Goal: Navigation & Orientation: Find specific page/section

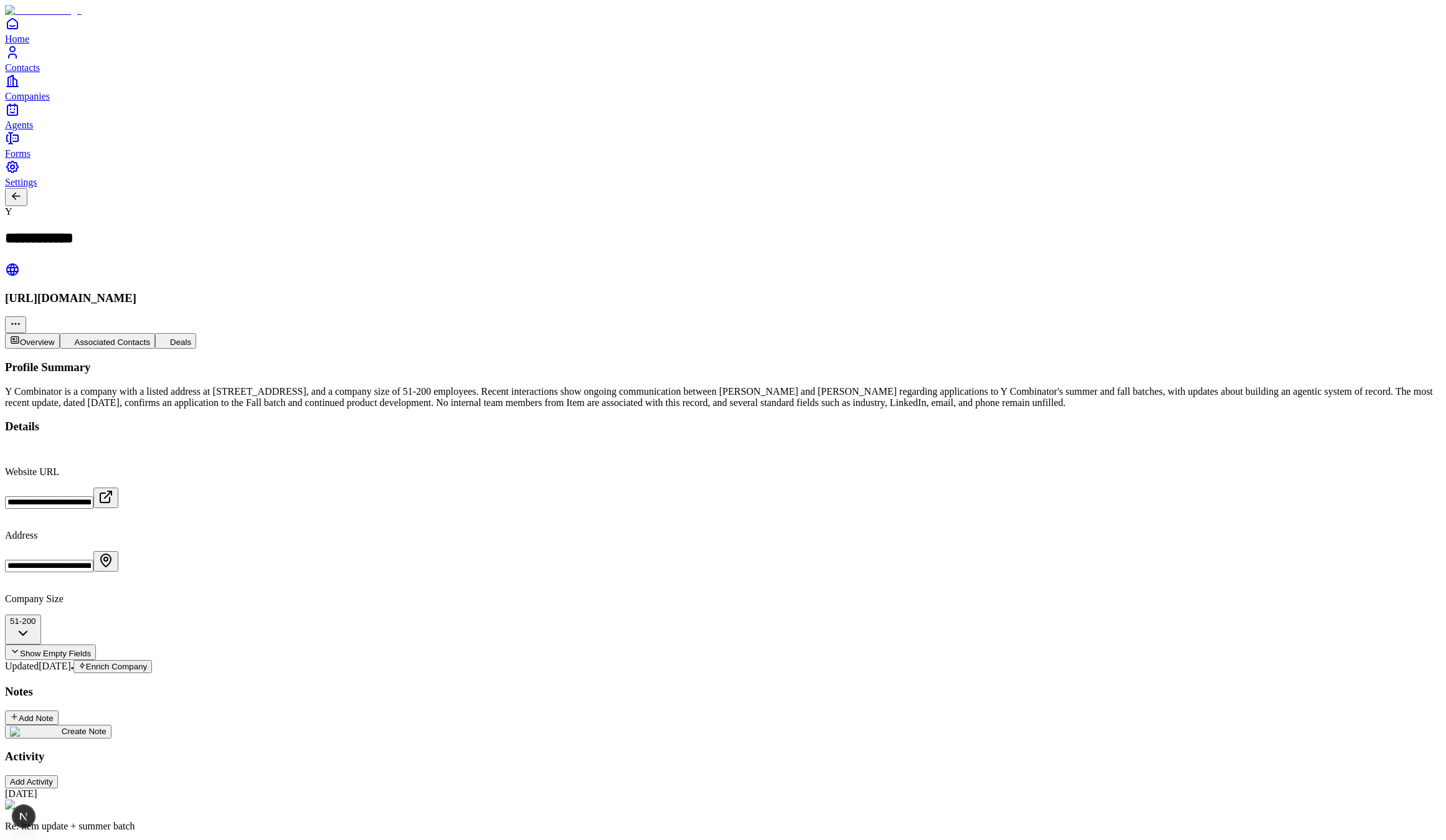
click at [488, 725] on div "Create Note" at bounding box center [723, 731] width 1436 height 14
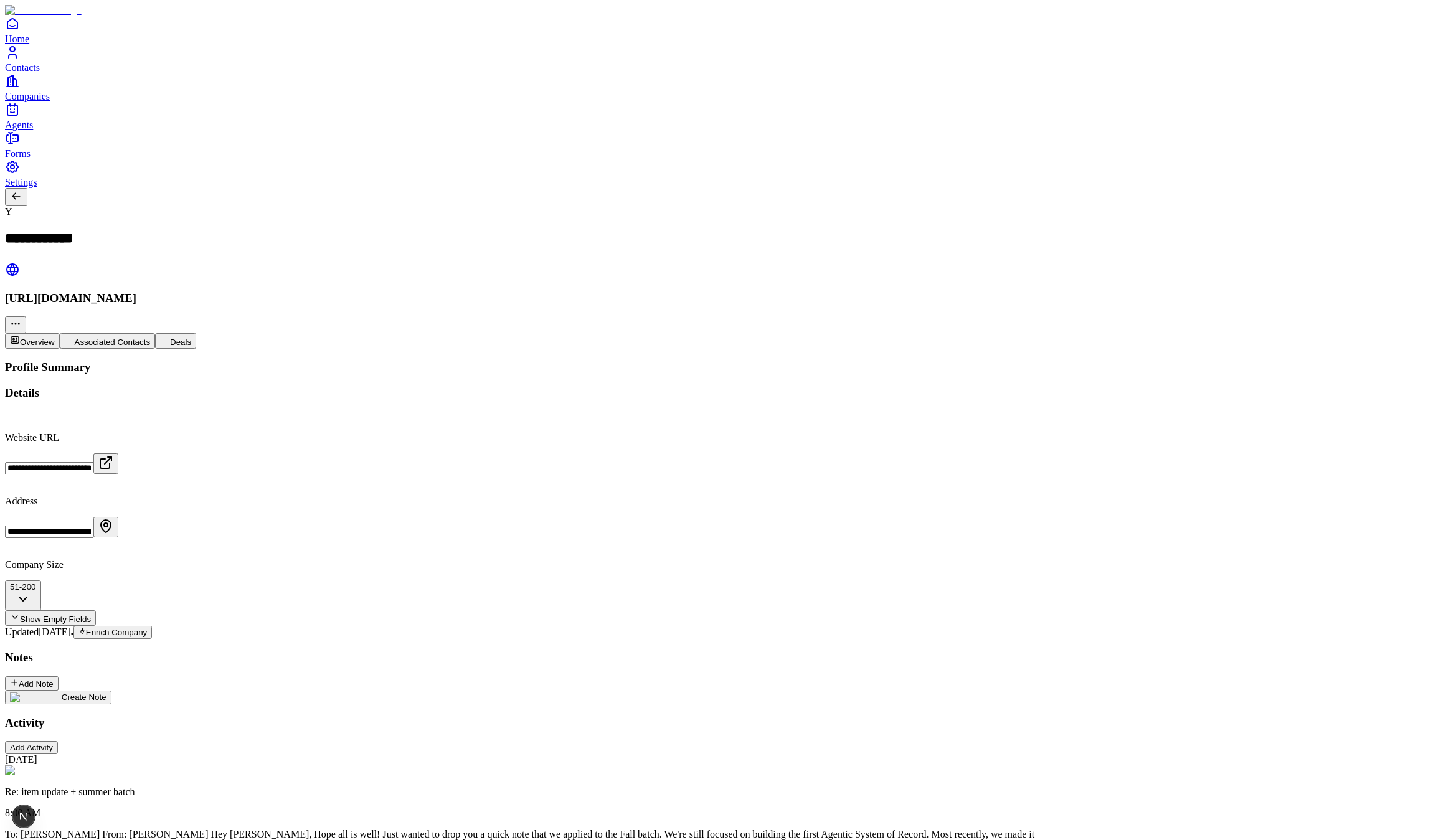
click at [33, 130] on link "Agents" at bounding box center [723, 116] width 1436 height 28
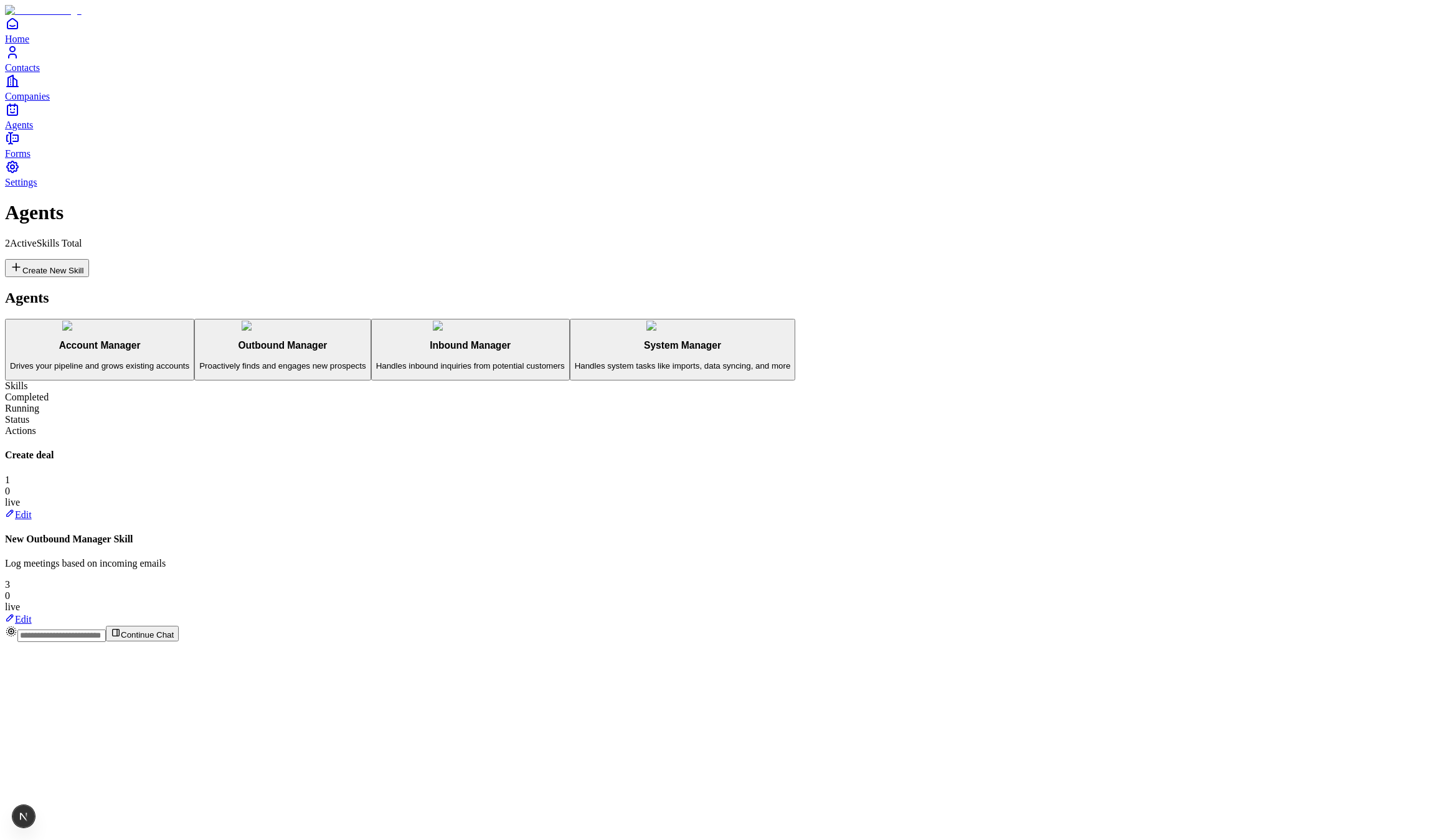
click at [37, 187] on span "Settings" at bounding box center [21, 182] width 32 height 10
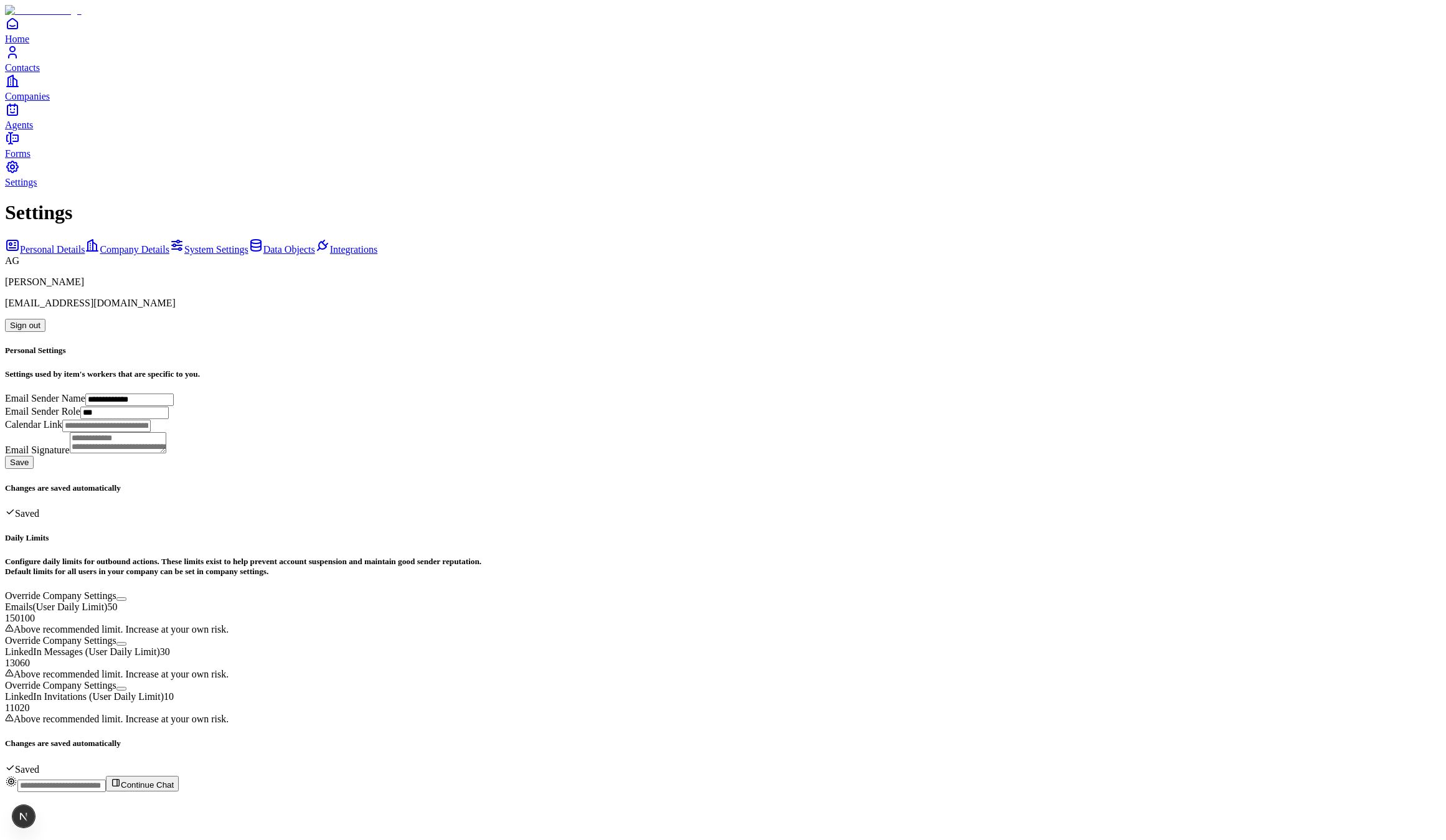
click at [24, 73] on link "Contacts" at bounding box center [723, 59] width 1436 height 28
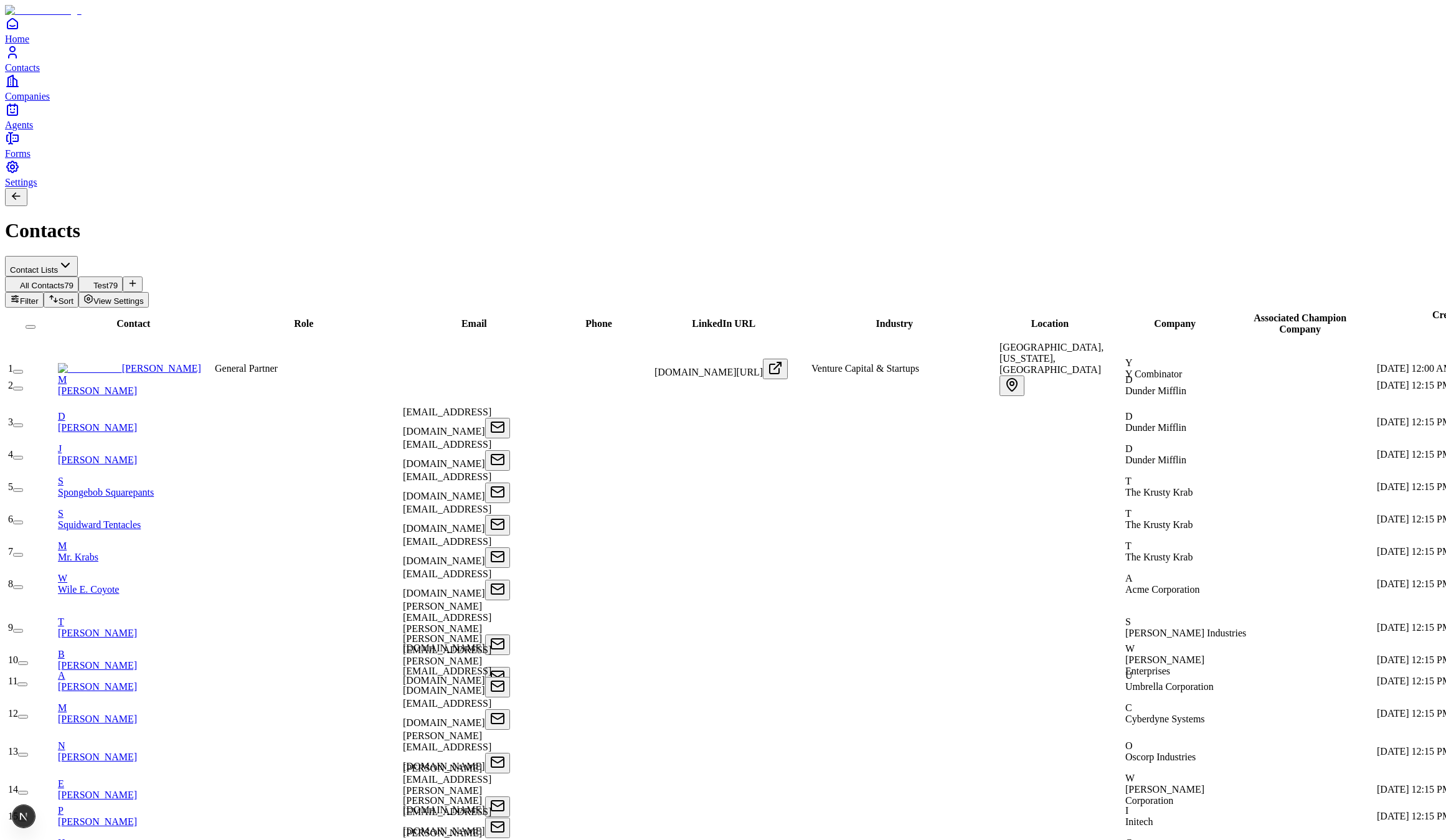
click at [45, 102] on span "Companies" at bounding box center [28, 96] width 45 height 10
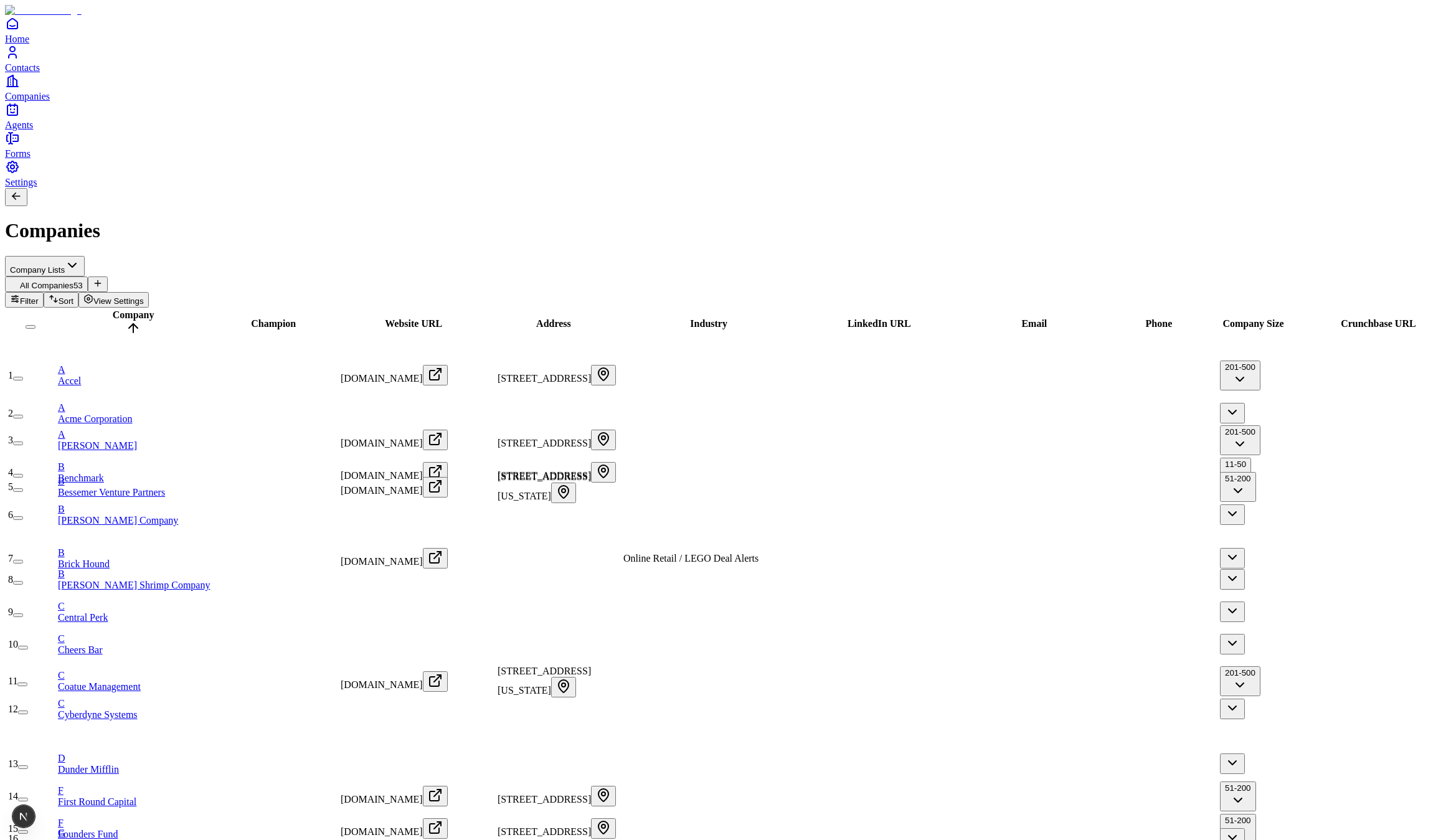
click at [40, 73] on span "Contacts" at bounding box center [23, 68] width 35 height 10
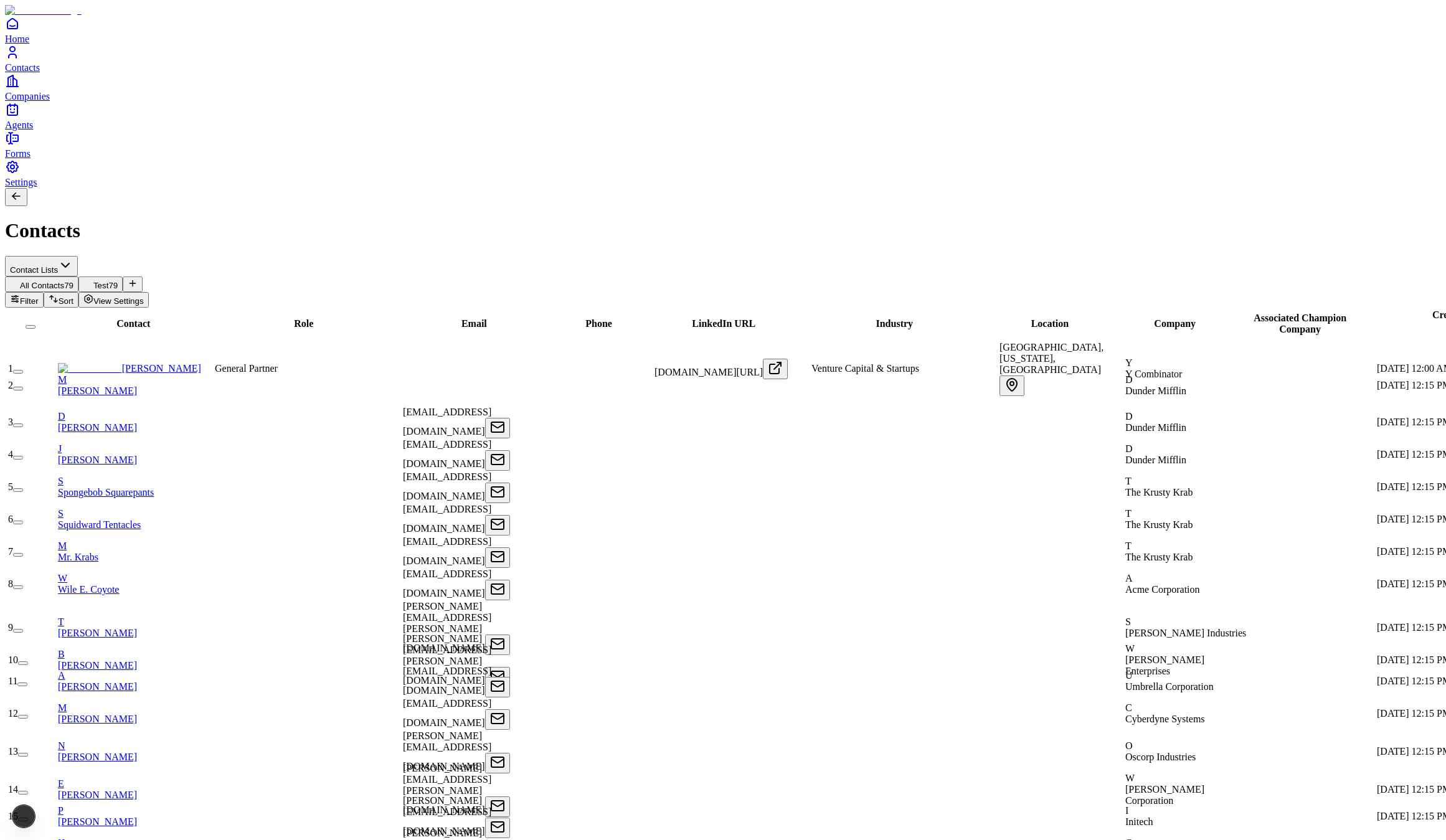
click at [43, 102] on link "Companies" at bounding box center [723, 87] width 1436 height 28
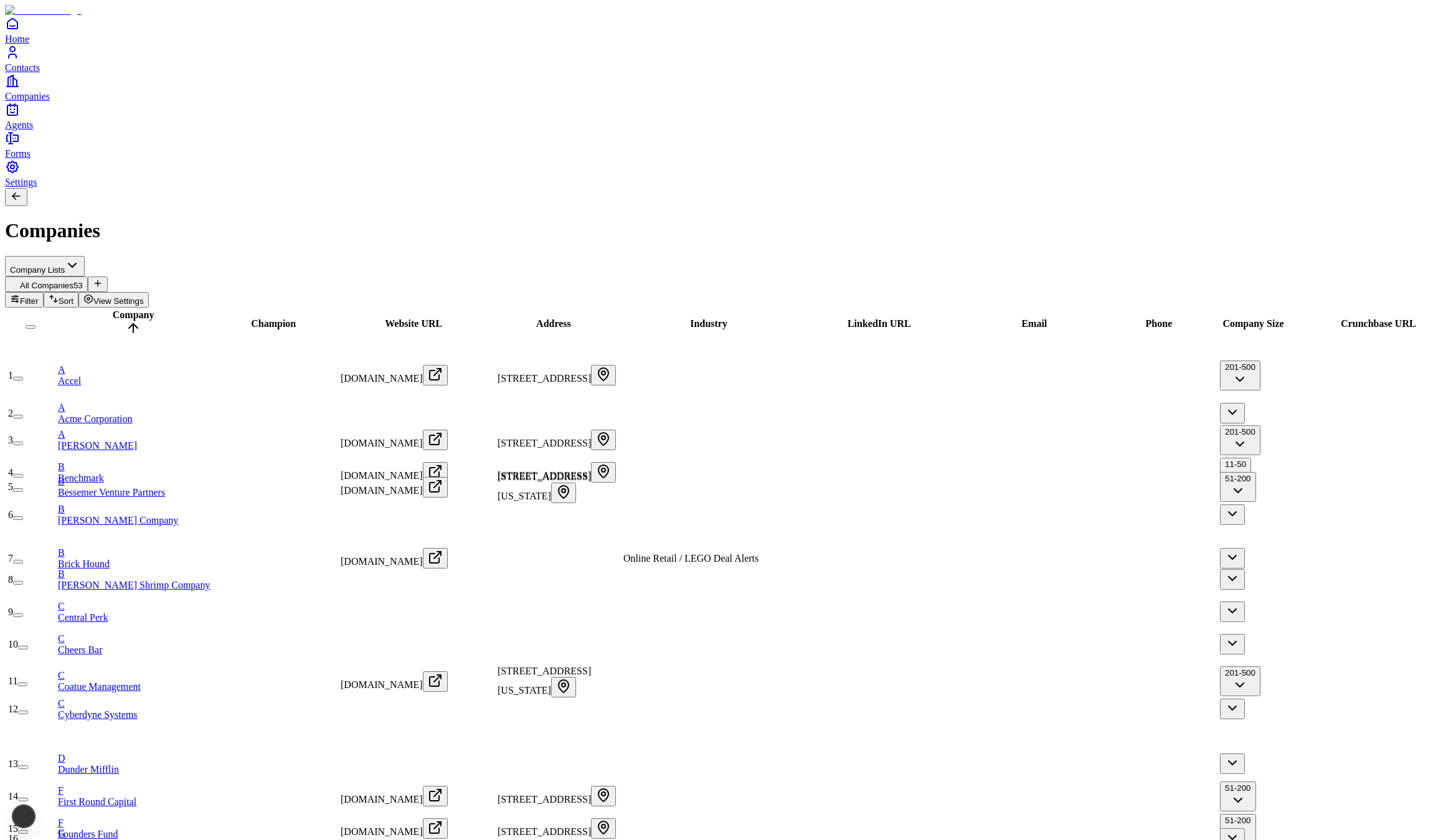
click at [45, 131] on div "Home Contacts Companies Agents" at bounding box center [723, 73] width 1436 height 115
drag, startPoint x: 46, startPoint y: 371, endPoint x: 50, endPoint y: 394, distance: 23.3
click at [40, 73] on span "Contacts" at bounding box center [23, 68] width 35 height 10
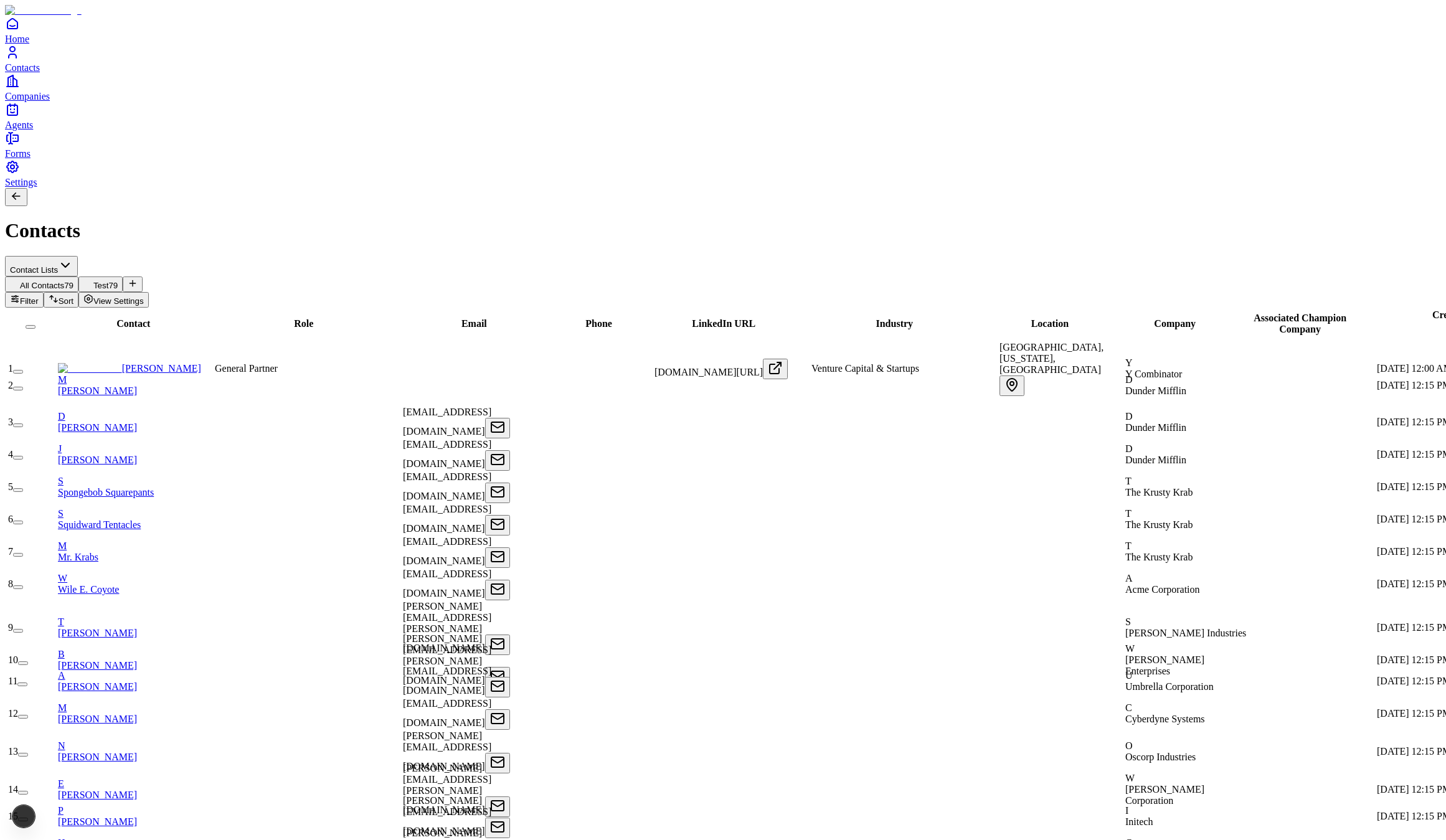
click at [50, 102] on span "Companies" at bounding box center [28, 96] width 45 height 10
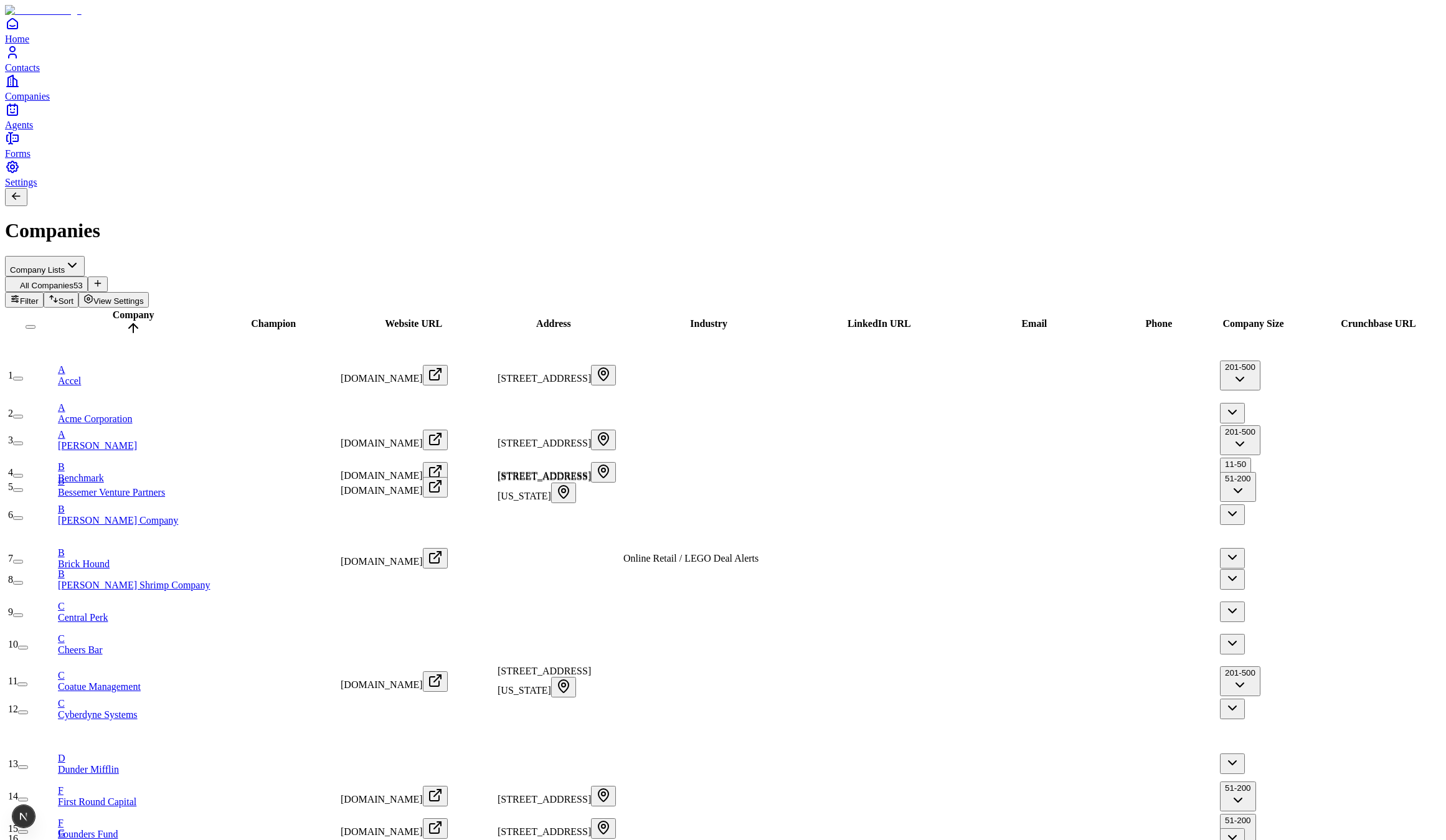
click at [20, 31] on icon "Home" at bounding box center [12, 23] width 15 height 15
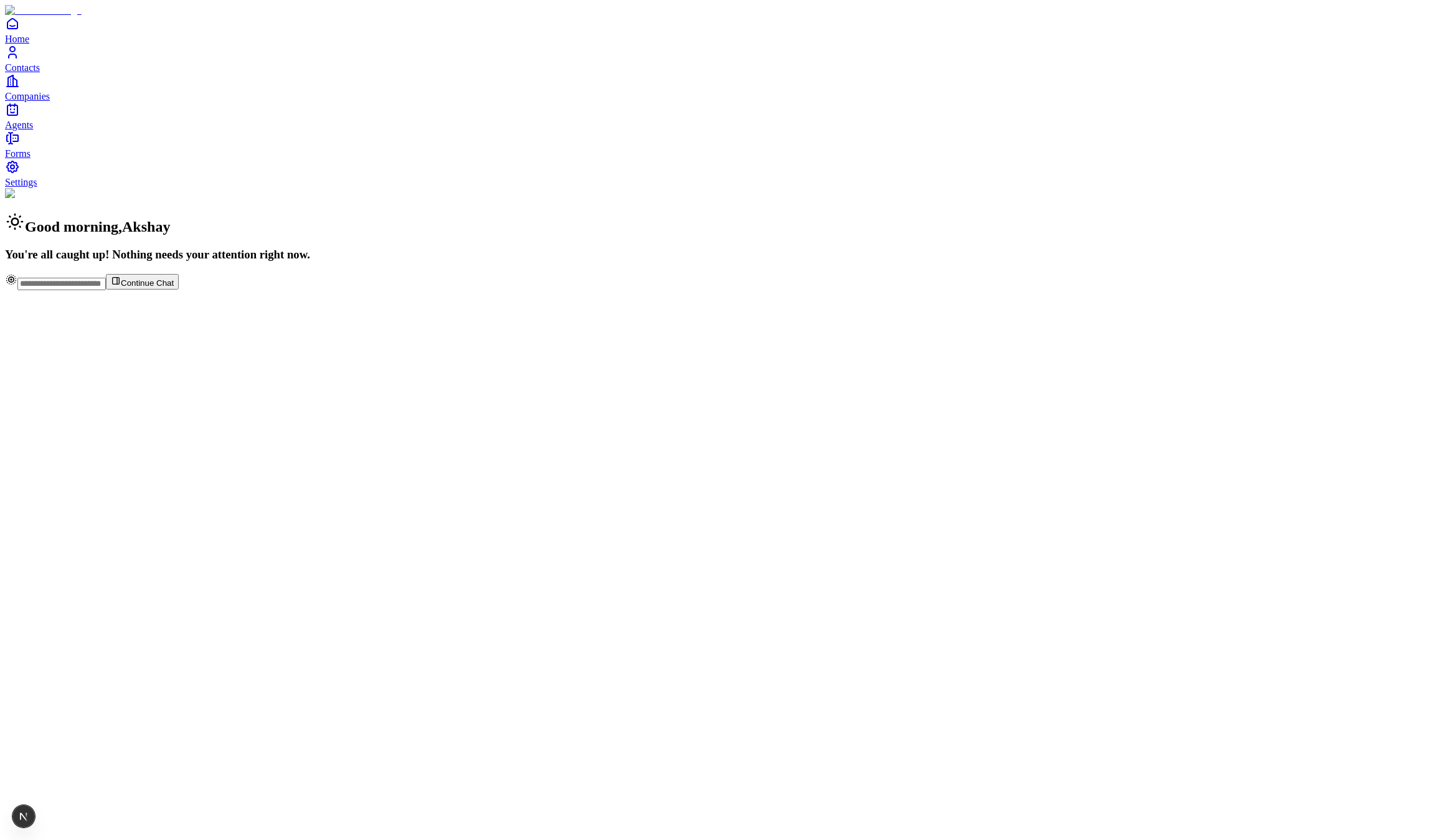
drag, startPoint x: 37, startPoint y: 419, endPoint x: 88, endPoint y: 414, distance: 51.2
click at [37, 130] on link "Agents" at bounding box center [723, 116] width 1436 height 28
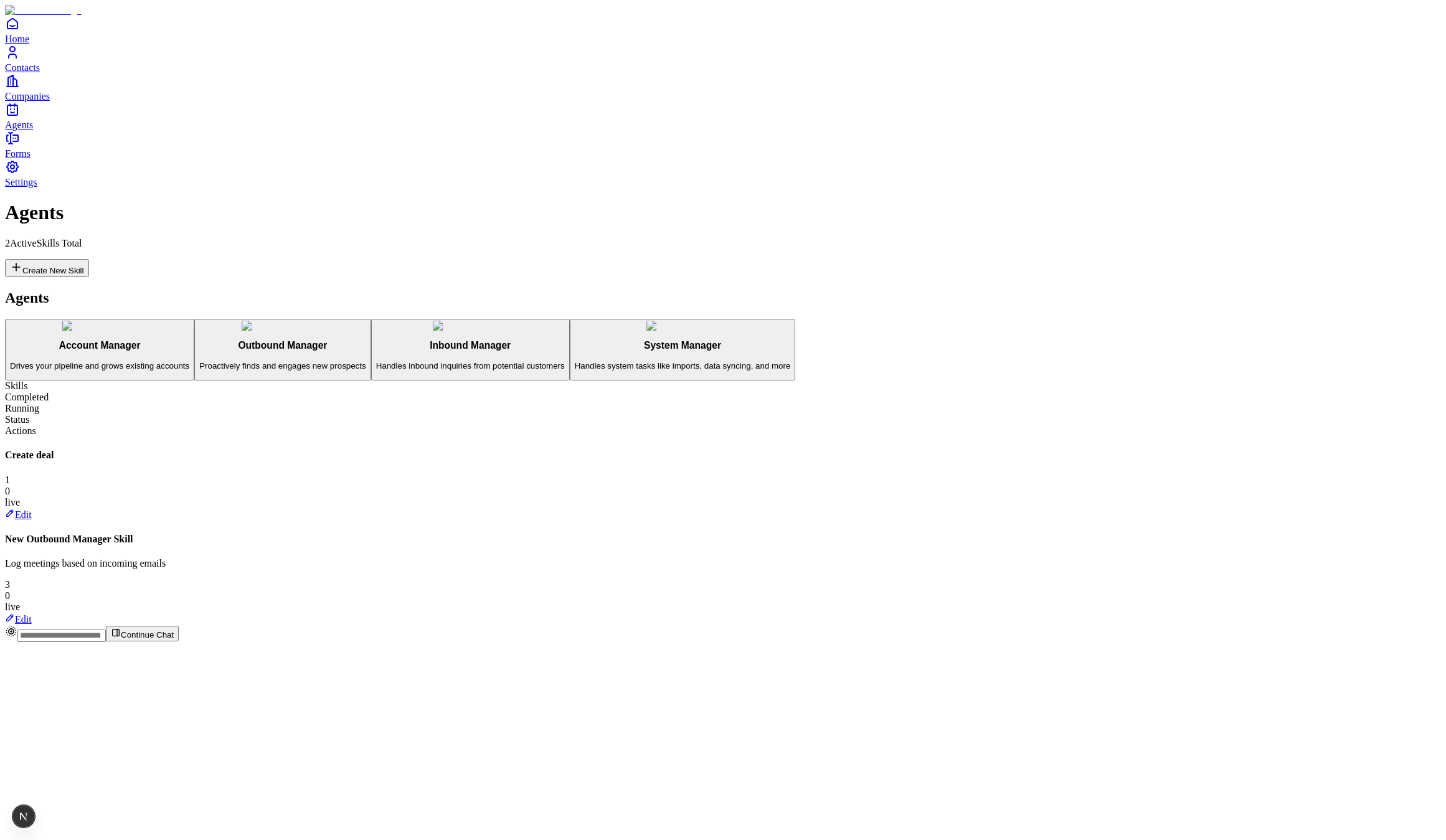
click at [42, 73] on link "Contacts" at bounding box center [723, 59] width 1436 height 28
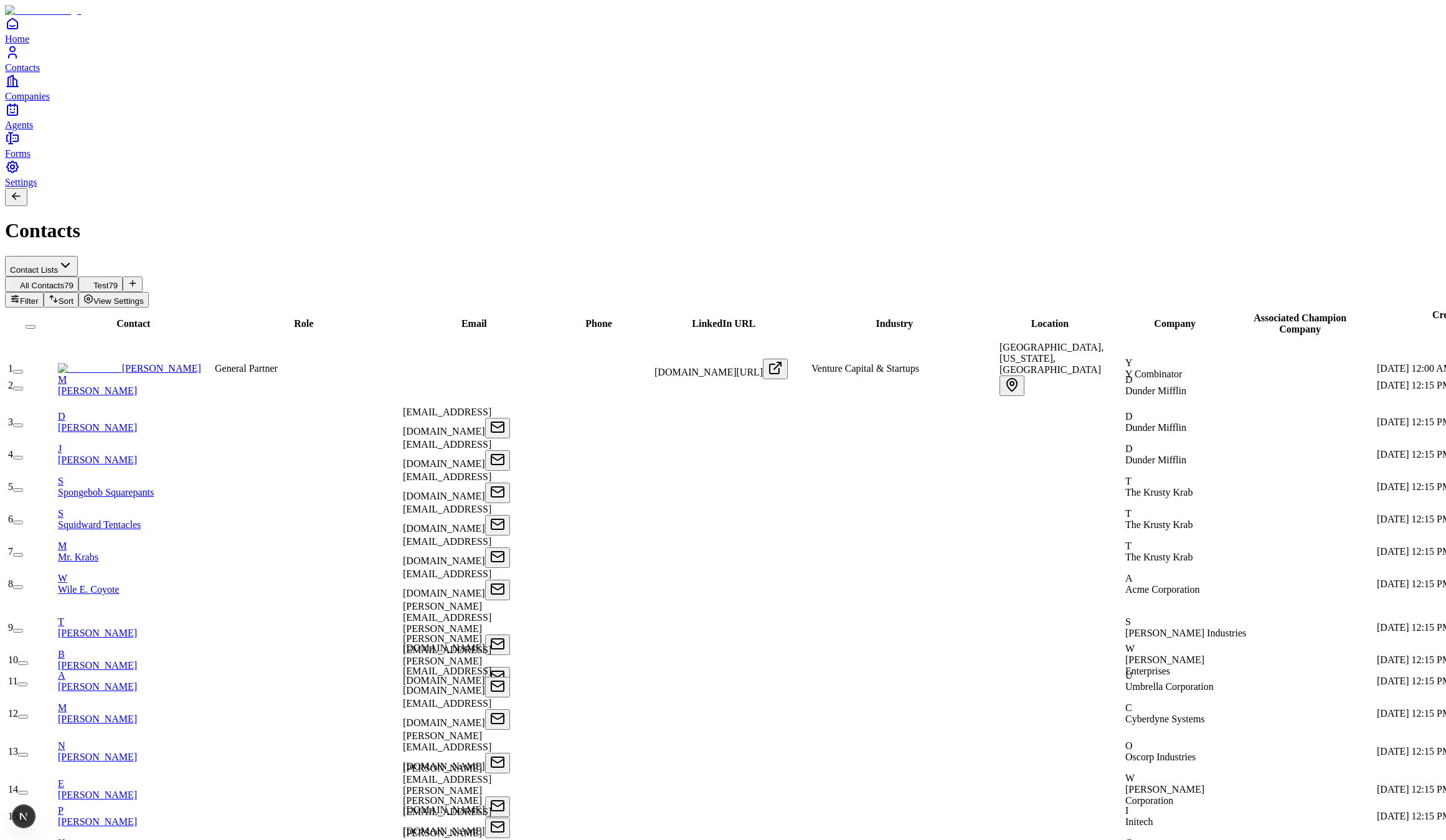
click at [43, 44] on link "Home" at bounding box center [723, 30] width 1436 height 28
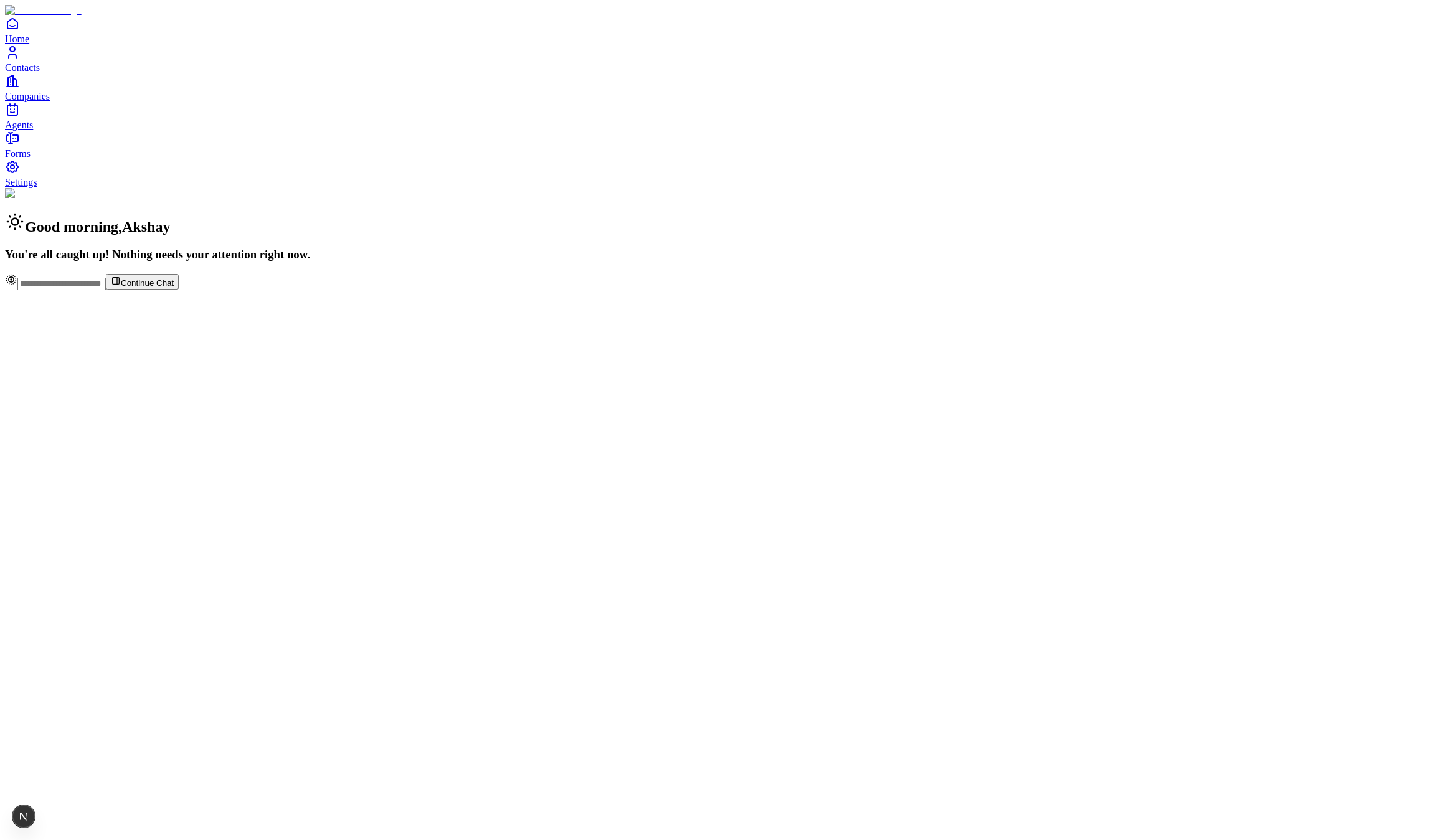
click at [37, 187] on span "Settings" at bounding box center [21, 182] width 32 height 10
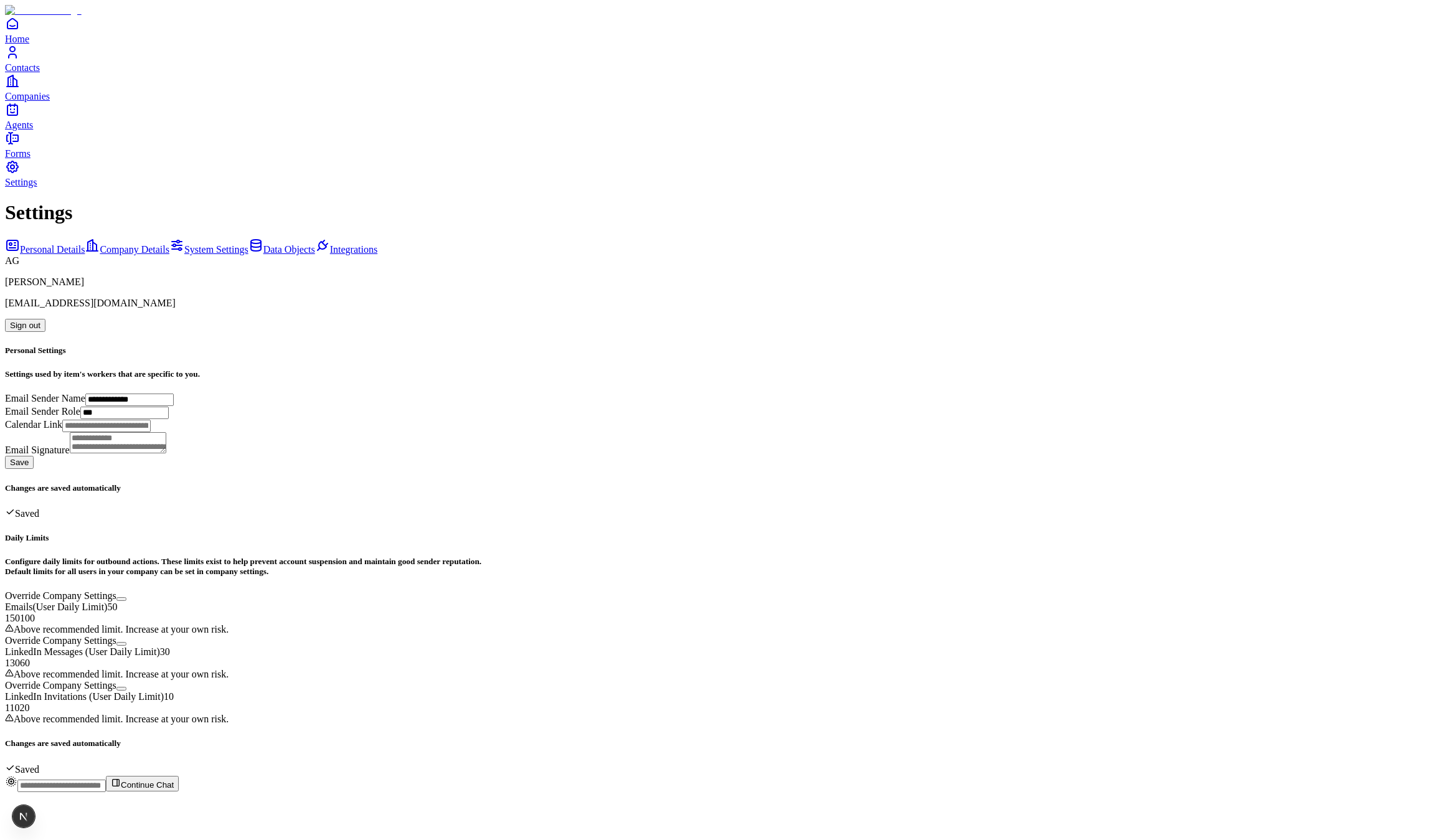
click at [30, 131] on div "Home Contacts Companies Agents" at bounding box center [723, 73] width 1436 height 115
click at [32, 44] on link "Home" at bounding box center [723, 30] width 1436 height 28
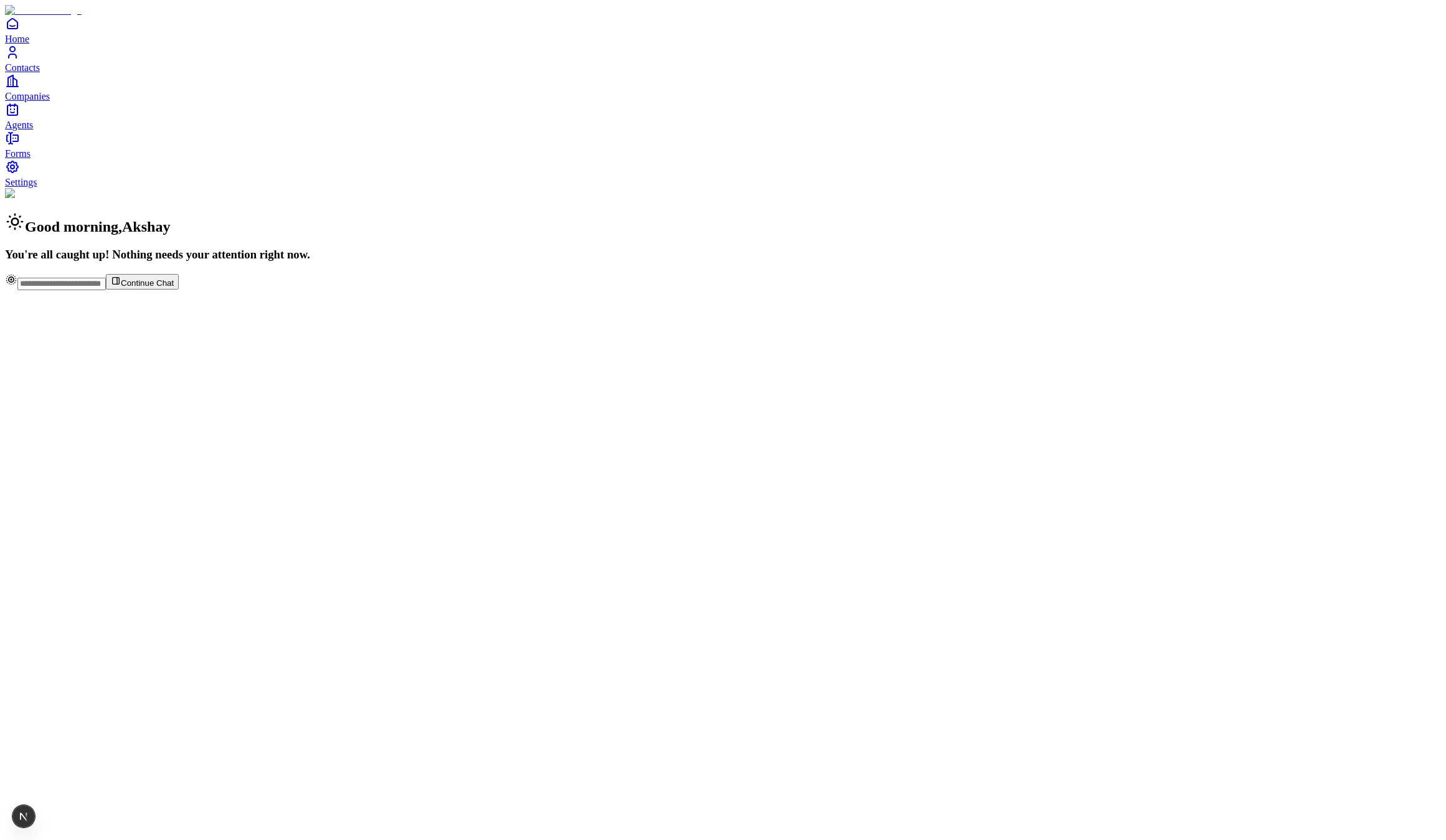
click at [40, 73] on span "Contacts" at bounding box center [23, 68] width 35 height 10
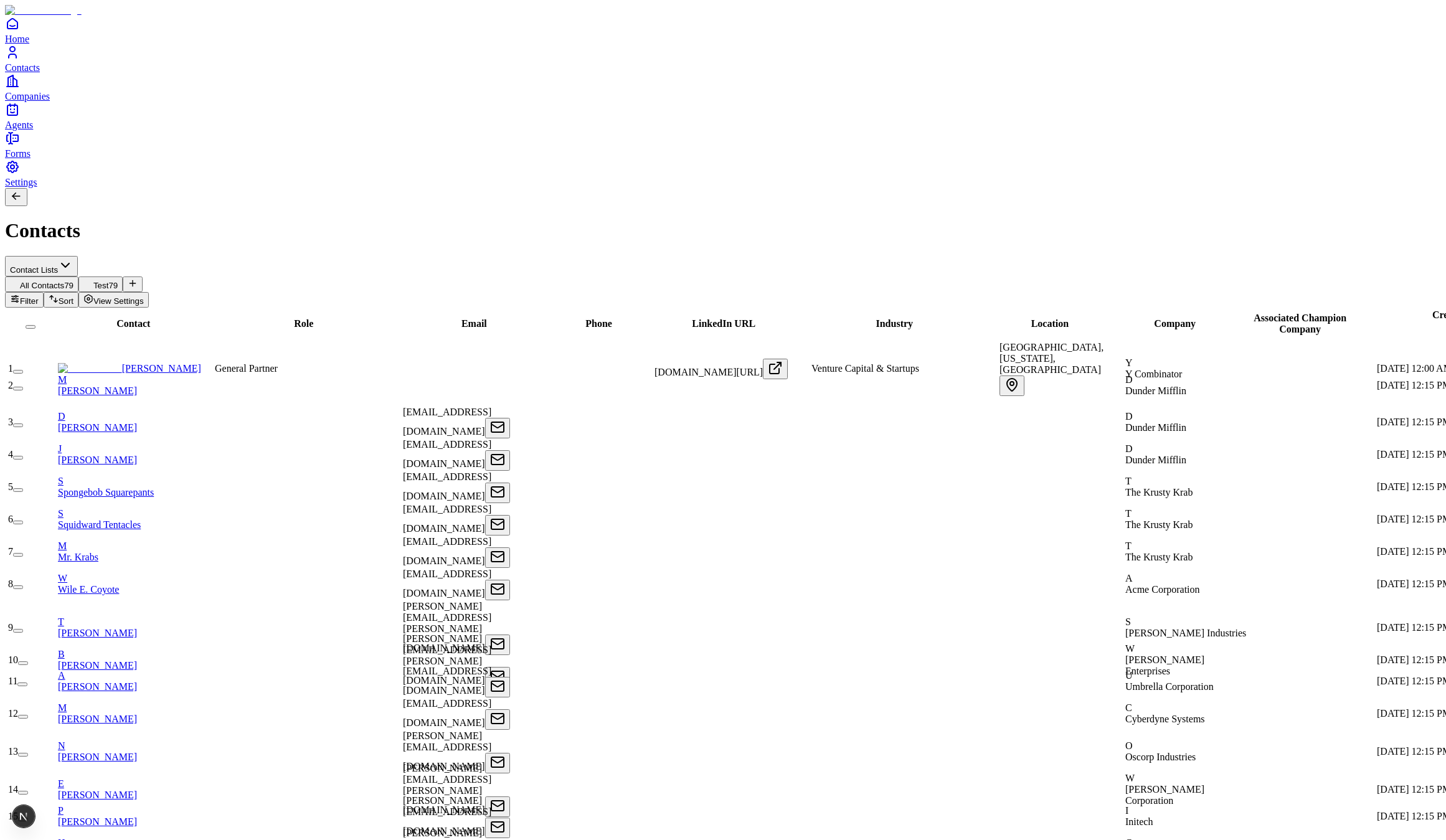
click at [45, 187] on link "Settings" at bounding box center [723, 173] width 1436 height 28
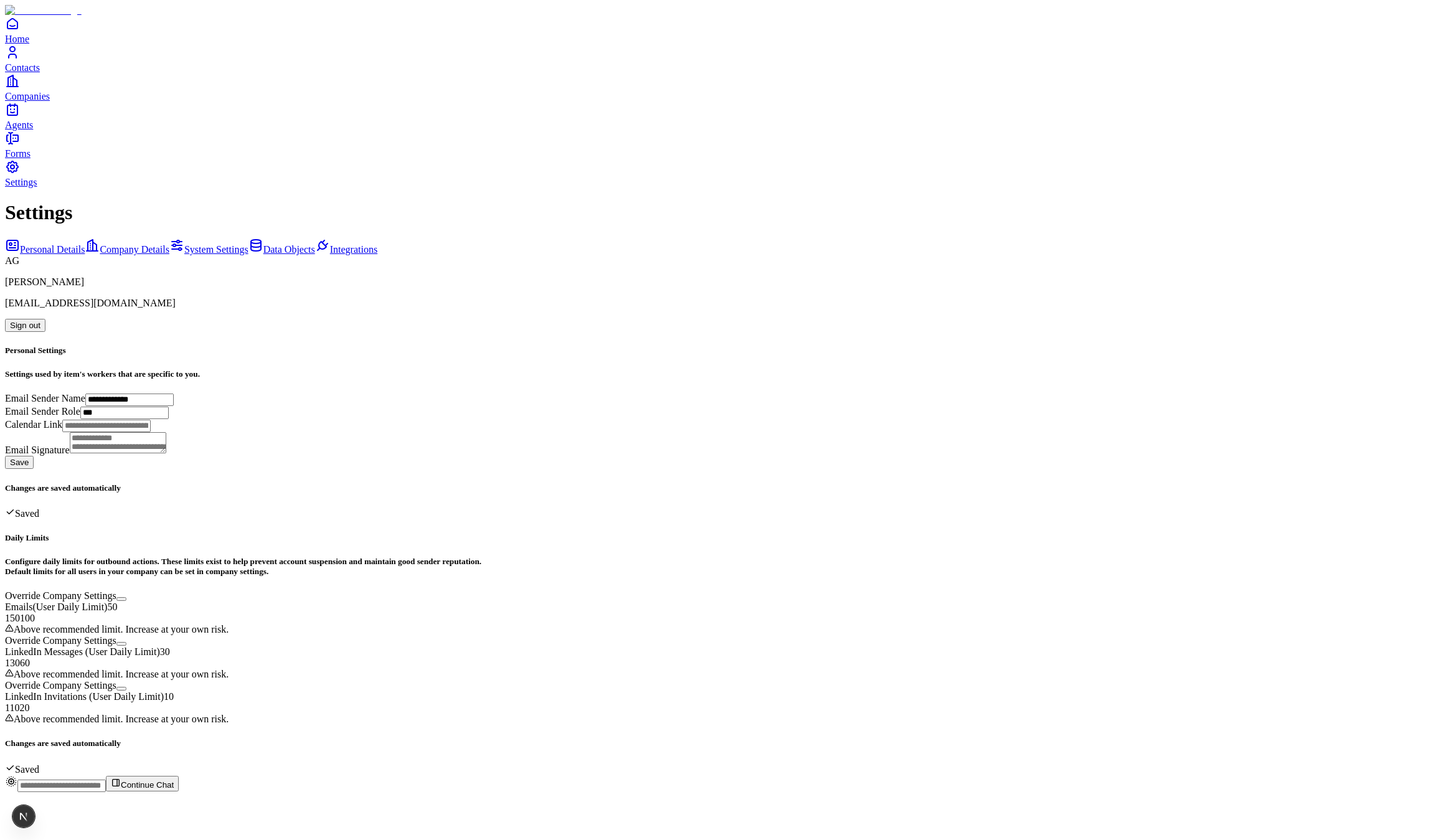
click at [40, 73] on span "Contacts" at bounding box center [23, 68] width 35 height 10
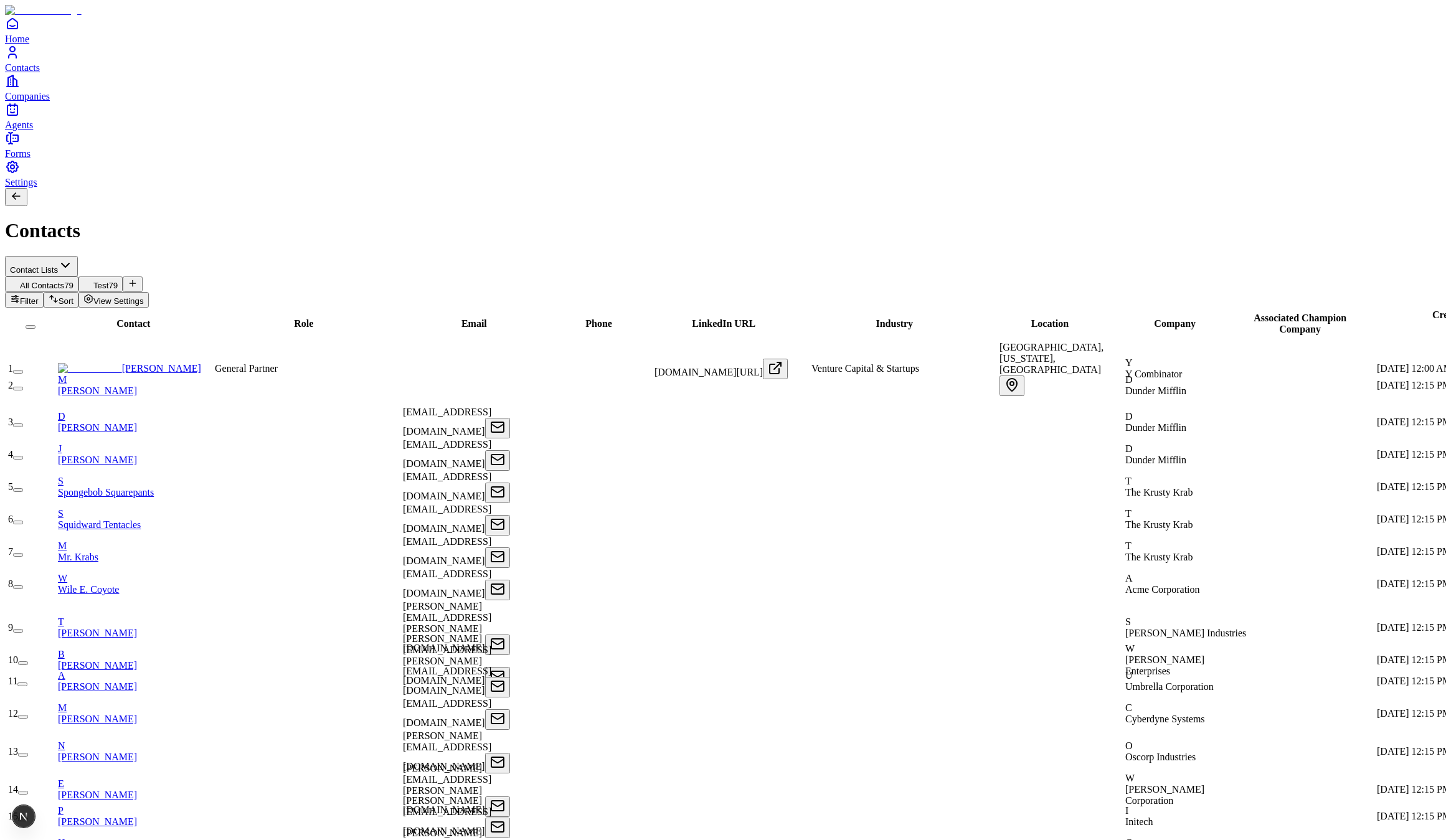
click at [20, 88] on icon "Companies" at bounding box center [12, 81] width 15 height 15
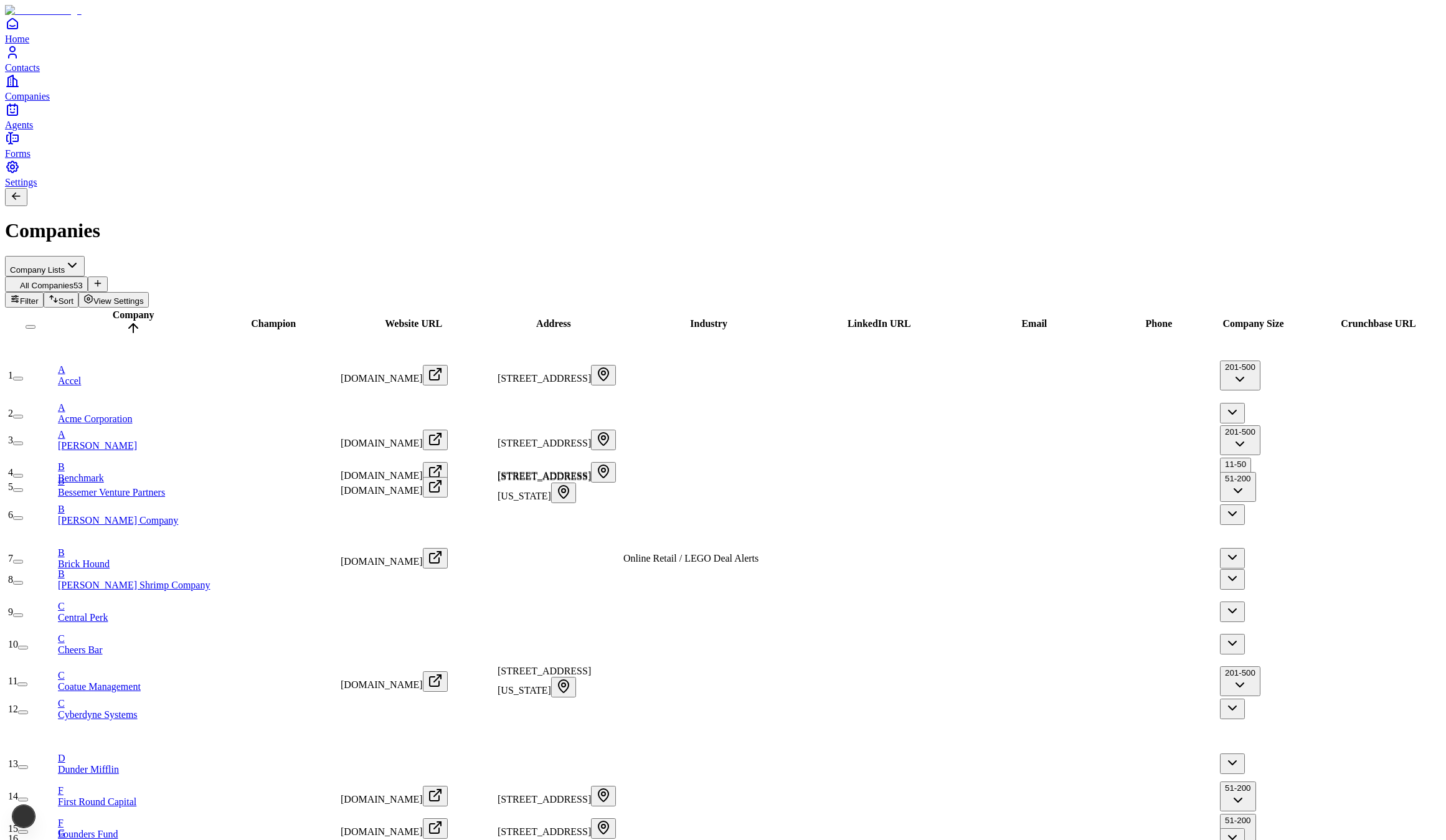
click at [29, 44] on span "Home" at bounding box center [17, 39] width 24 height 10
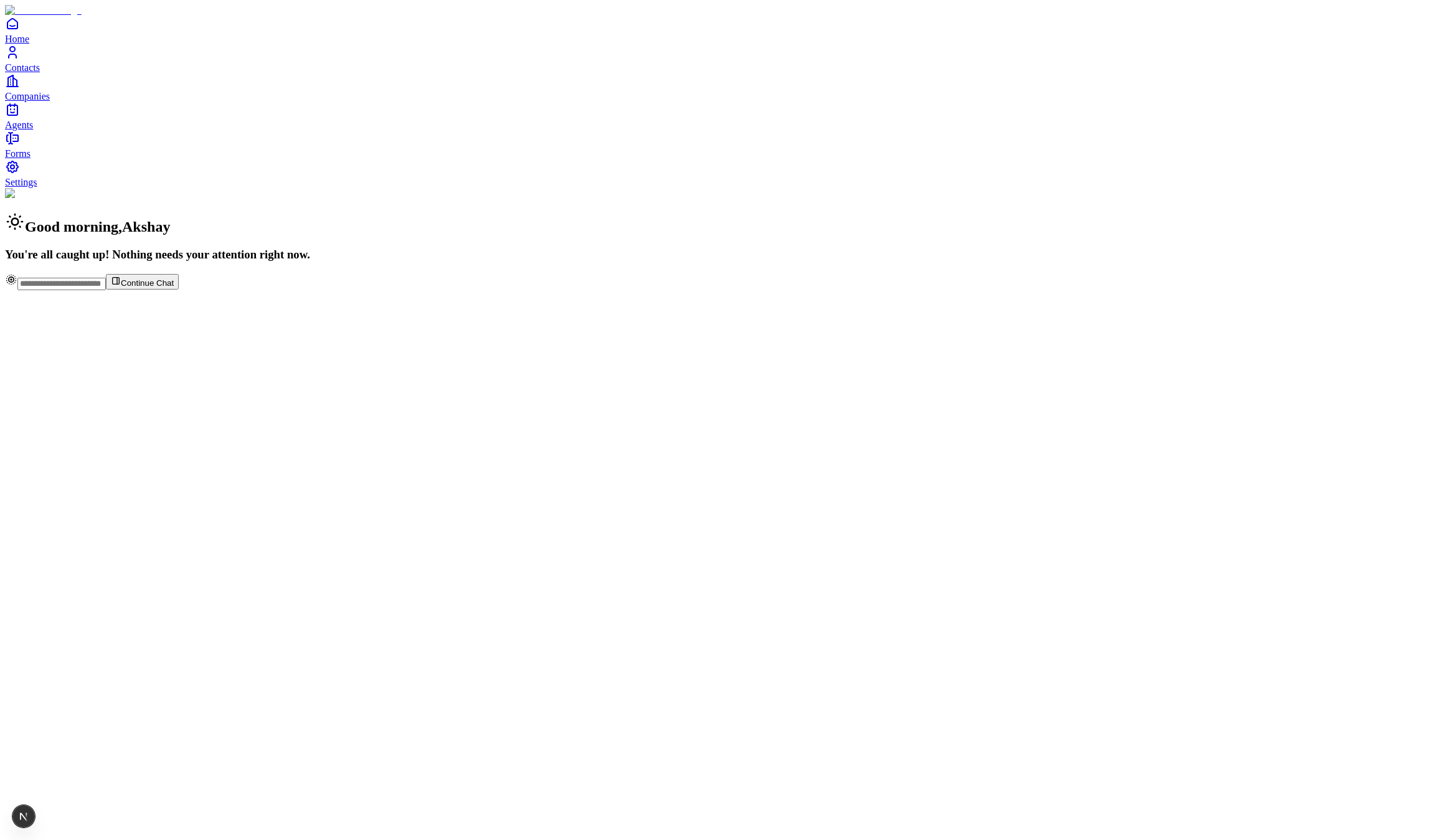
click at [54, 73] on link "Contacts" at bounding box center [723, 59] width 1436 height 28
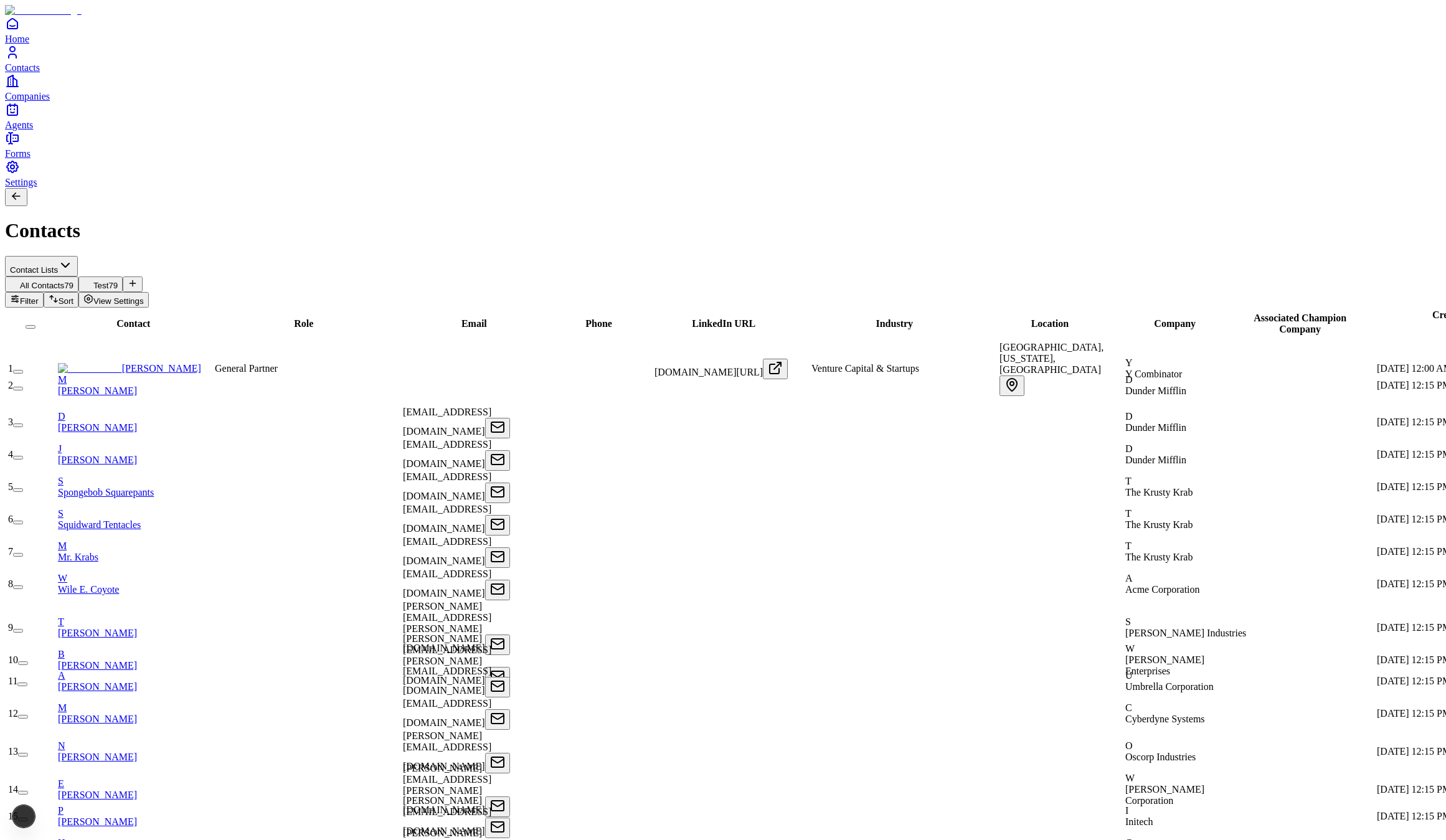
click at [50, 102] on span "Companies" at bounding box center [28, 96] width 45 height 10
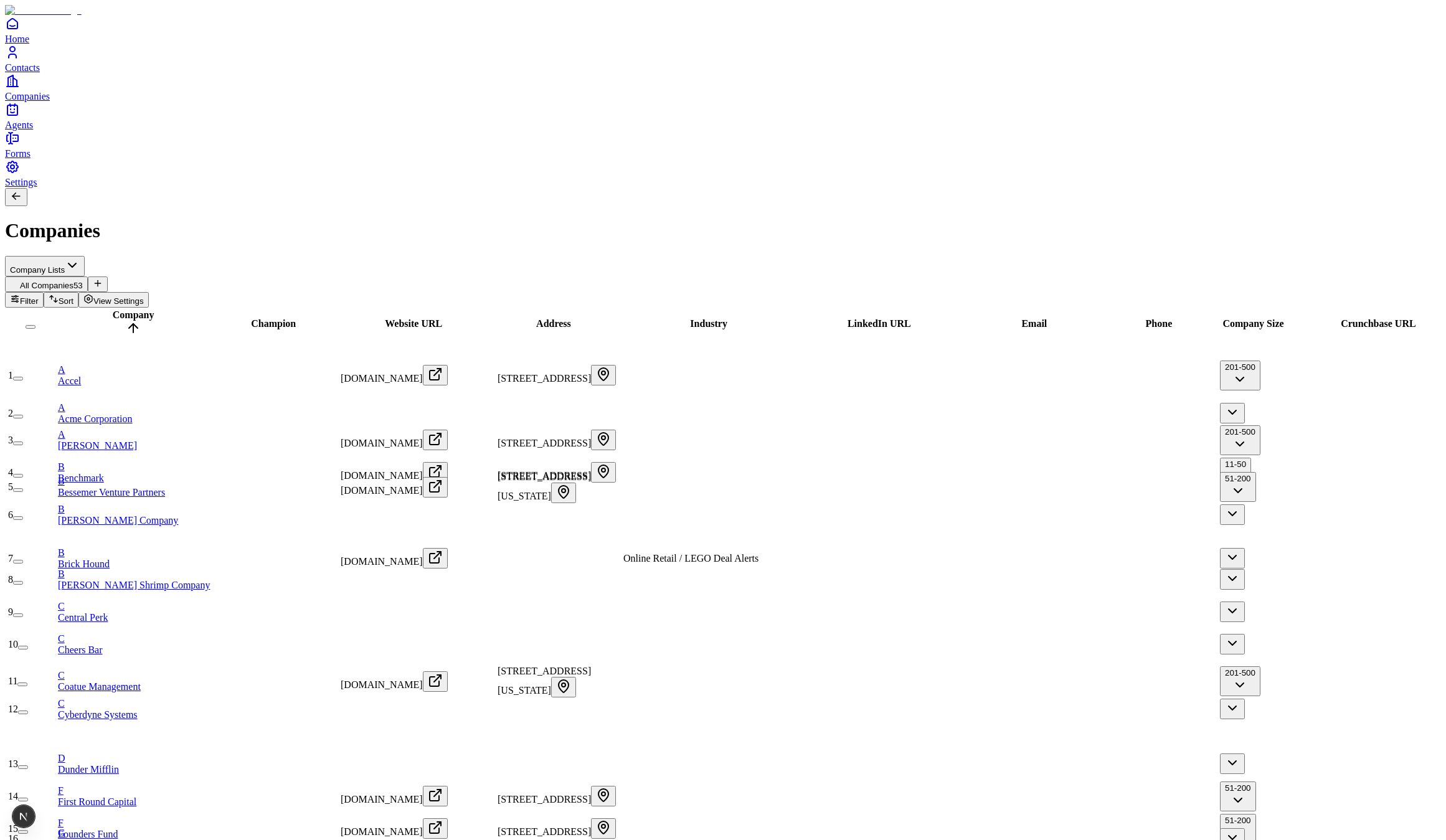
click at [37, 187] on span "Settings" at bounding box center [21, 182] width 32 height 10
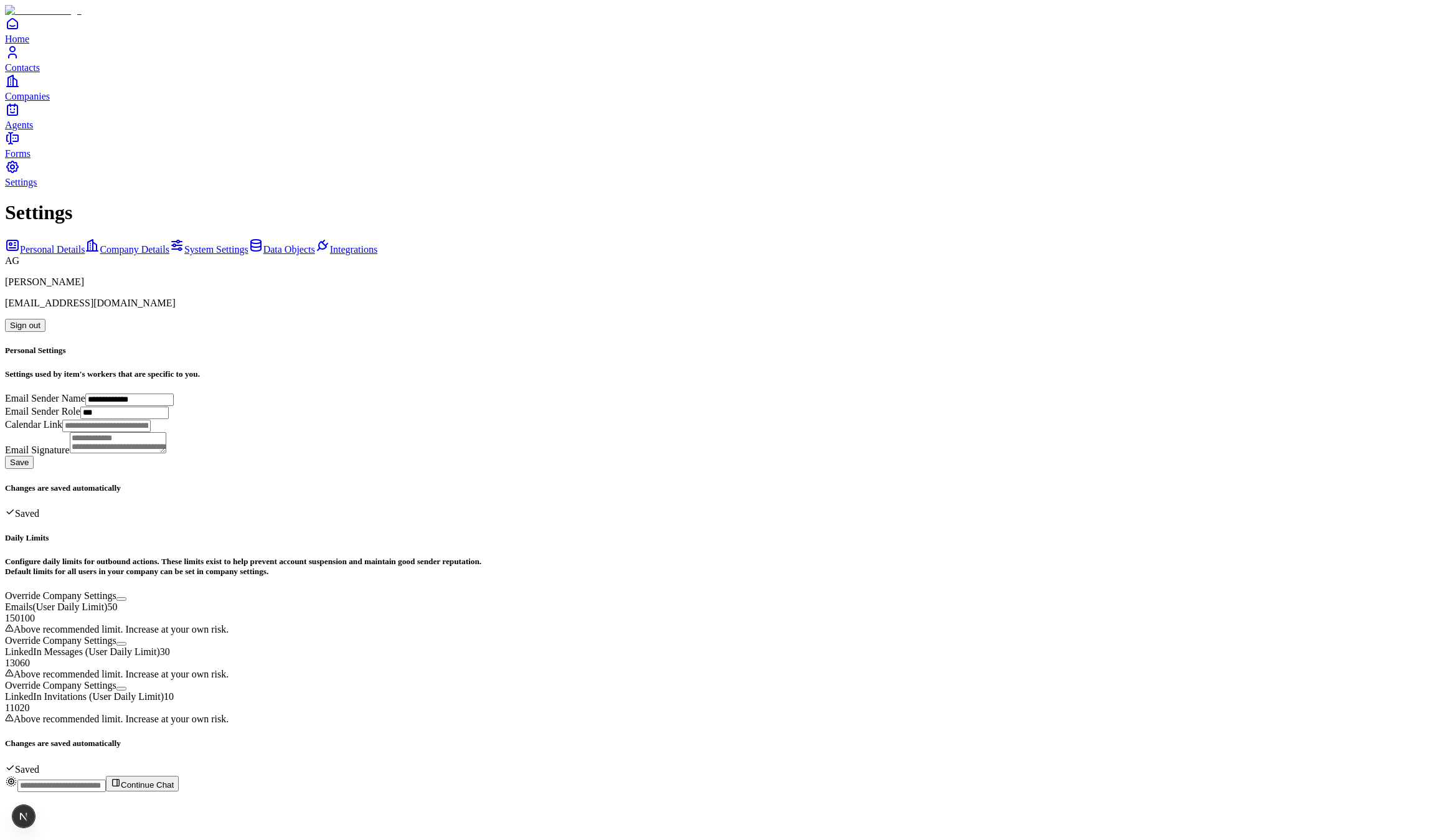
click at [29, 44] on span "Home" at bounding box center [17, 39] width 24 height 10
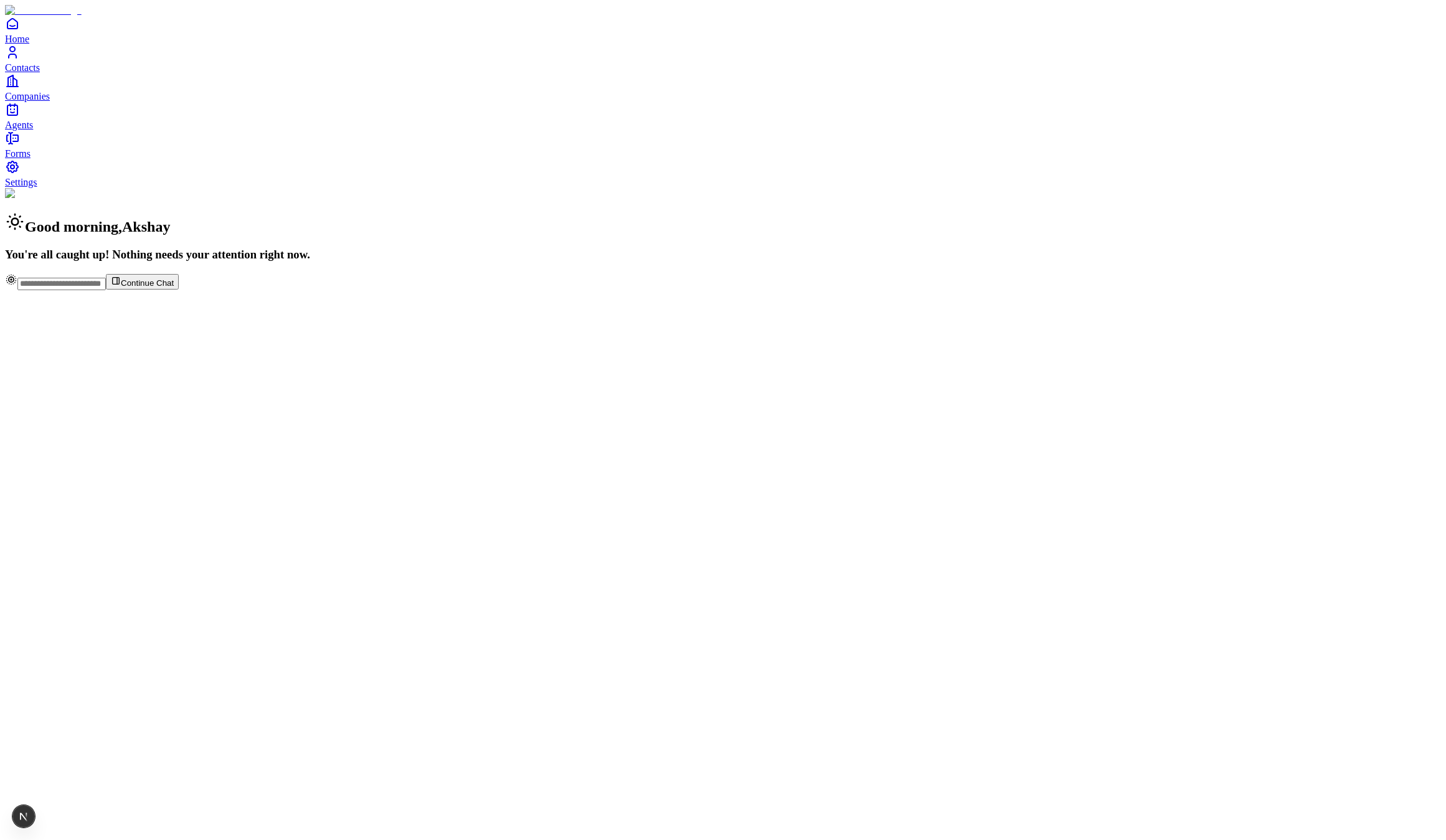
click at [50, 131] on div "Home Contacts Companies Agents" at bounding box center [723, 73] width 1436 height 115
click at [50, 73] on link "Contacts" at bounding box center [723, 59] width 1436 height 28
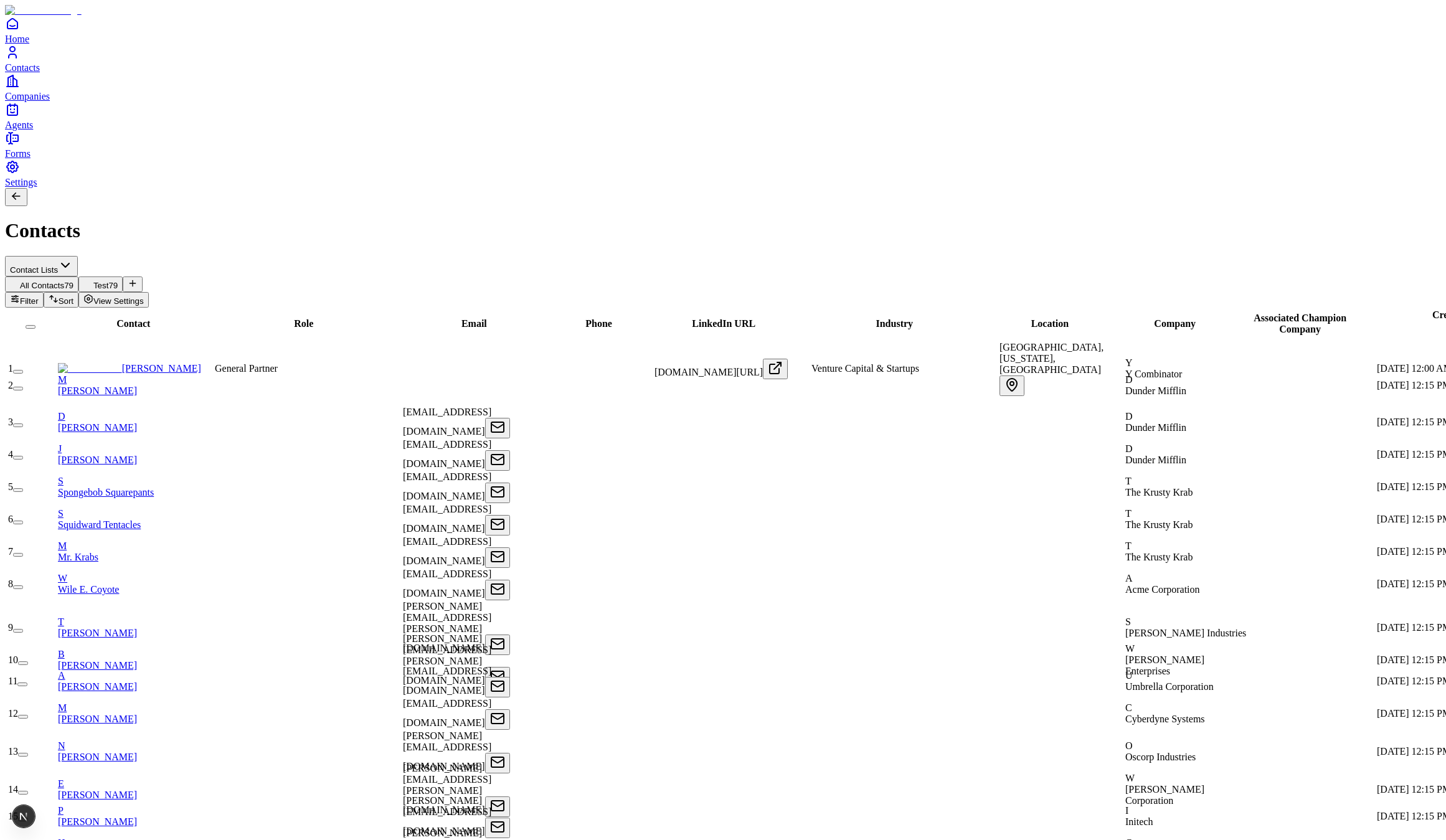
click at [459, 188] on div "Contacts" at bounding box center [723, 215] width 1436 height 54
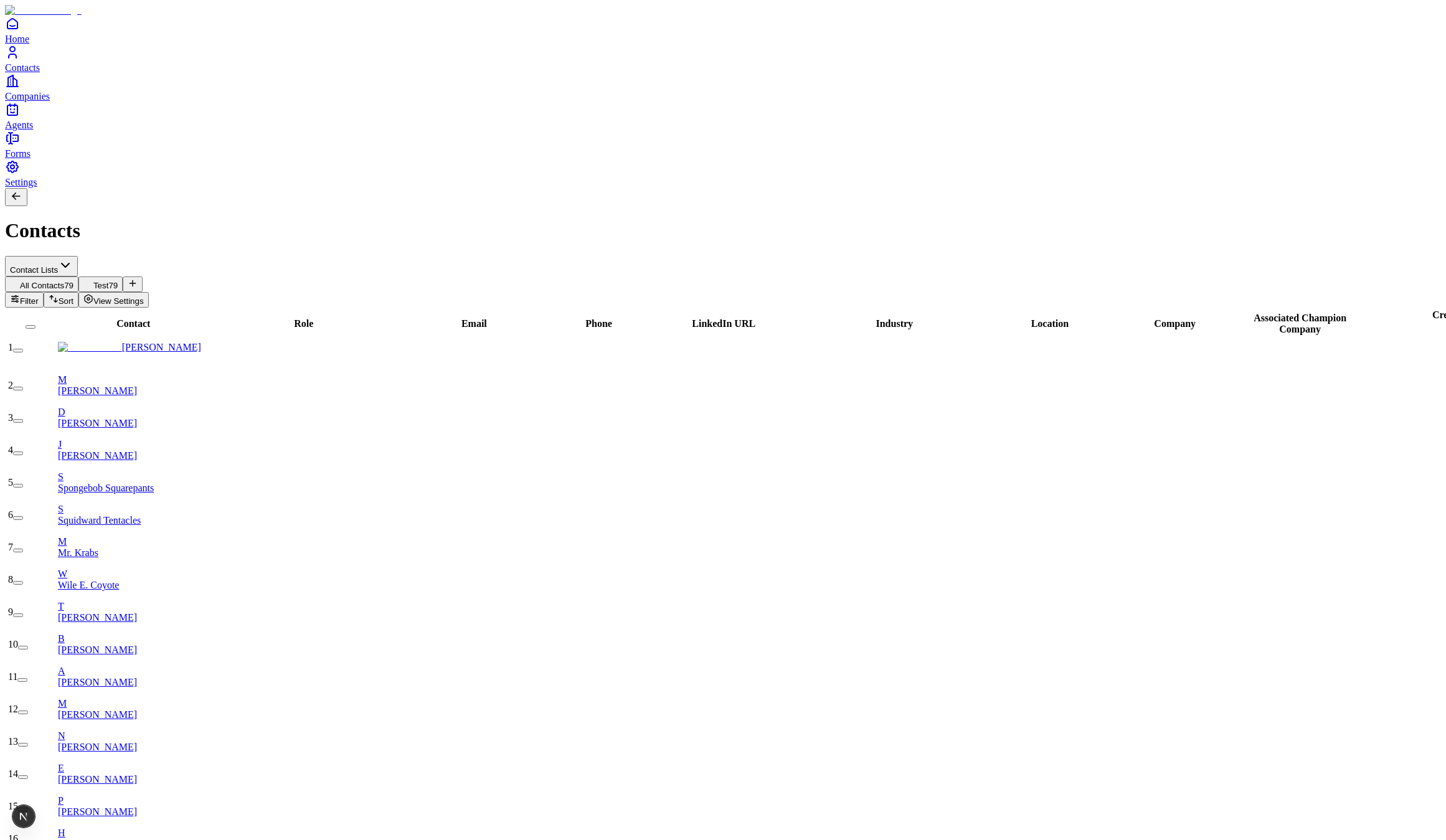
click at [32, 44] on link "Home" at bounding box center [723, 30] width 1436 height 28
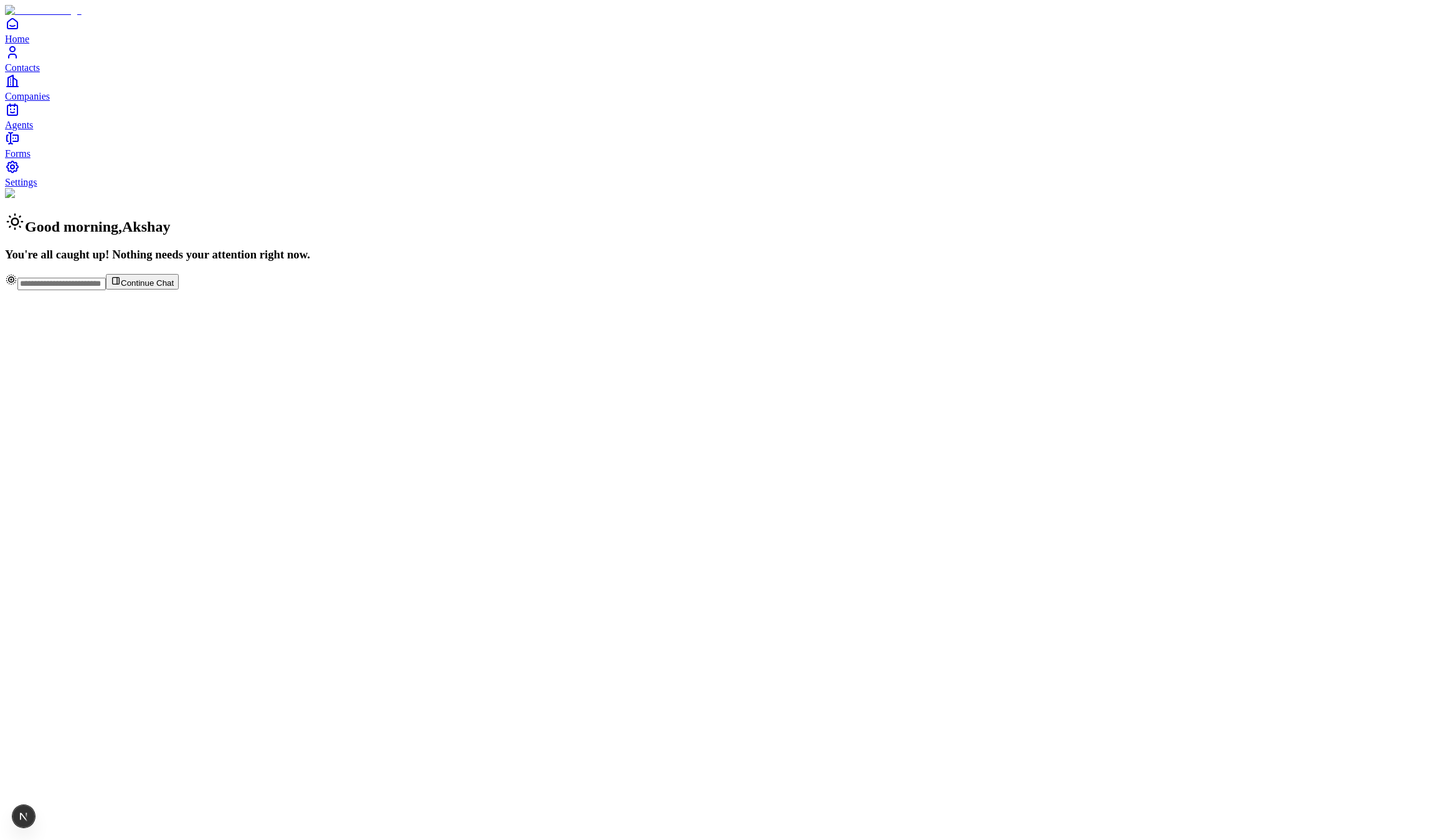
click at [40, 73] on span "Contacts" at bounding box center [23, 68] width 35 height 10
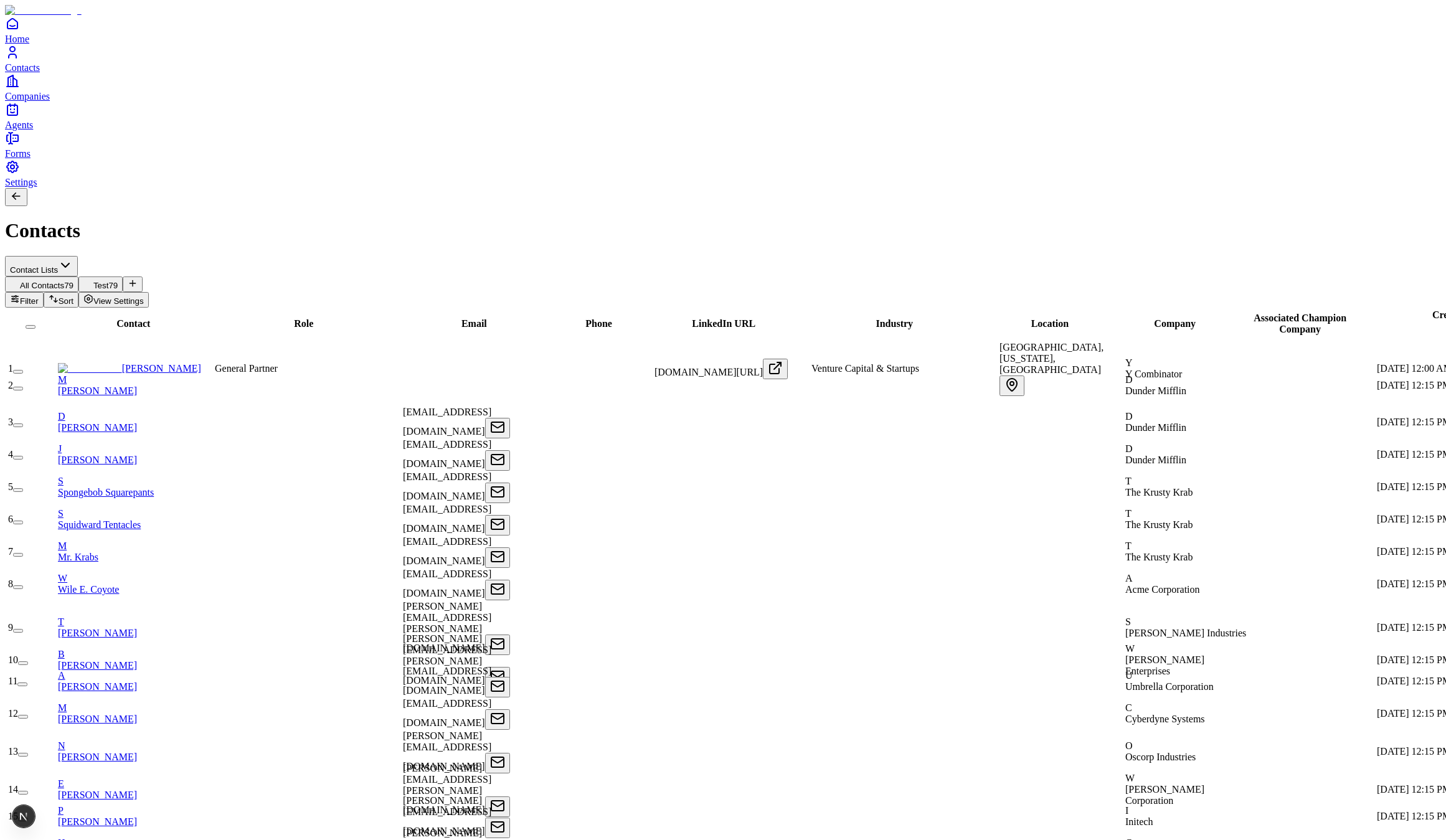
click at [50, 102] on span "Companies" at bounding box center [28, 96] width 45 height 10
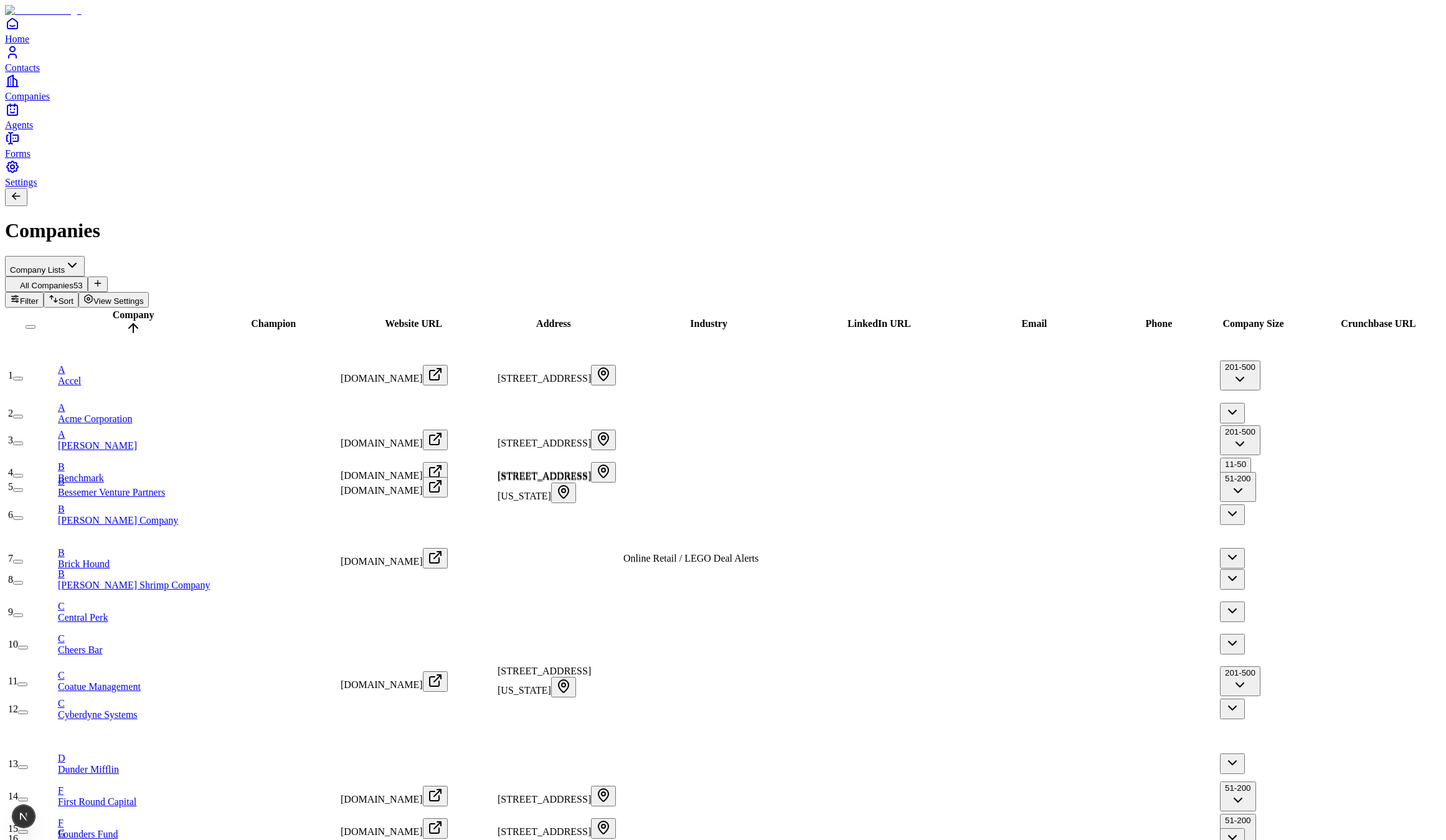
click at [46, 130] on link "Agents" at bounding box center [723, 116] width 1436 height 28
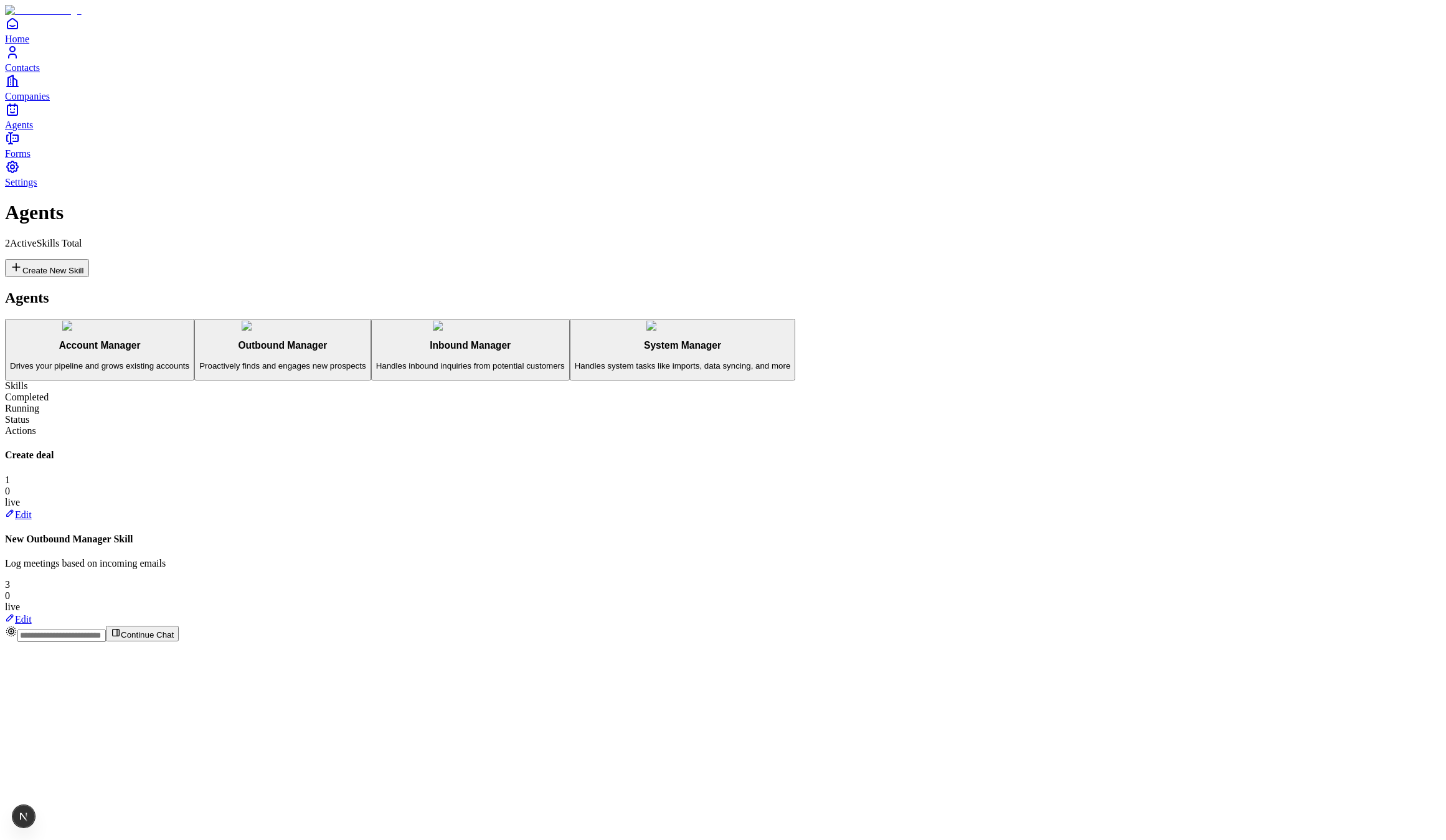
click at [50, 102] on span "Companies" at bounding box center [28, 96] width 45 height 10
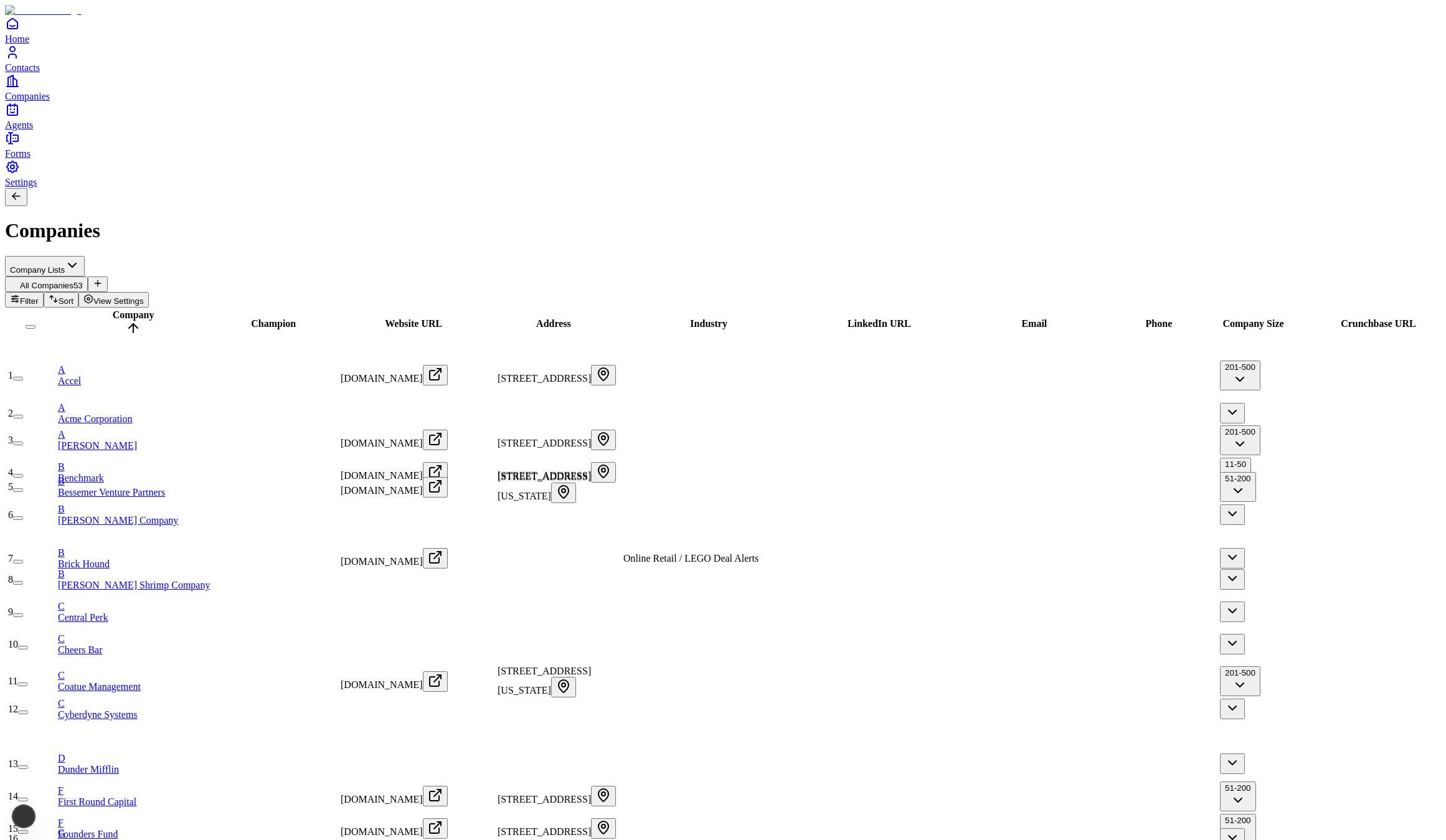
click at [63, 73] on link "Contacts" at bounding box center [723, 59] width 1436 height 28
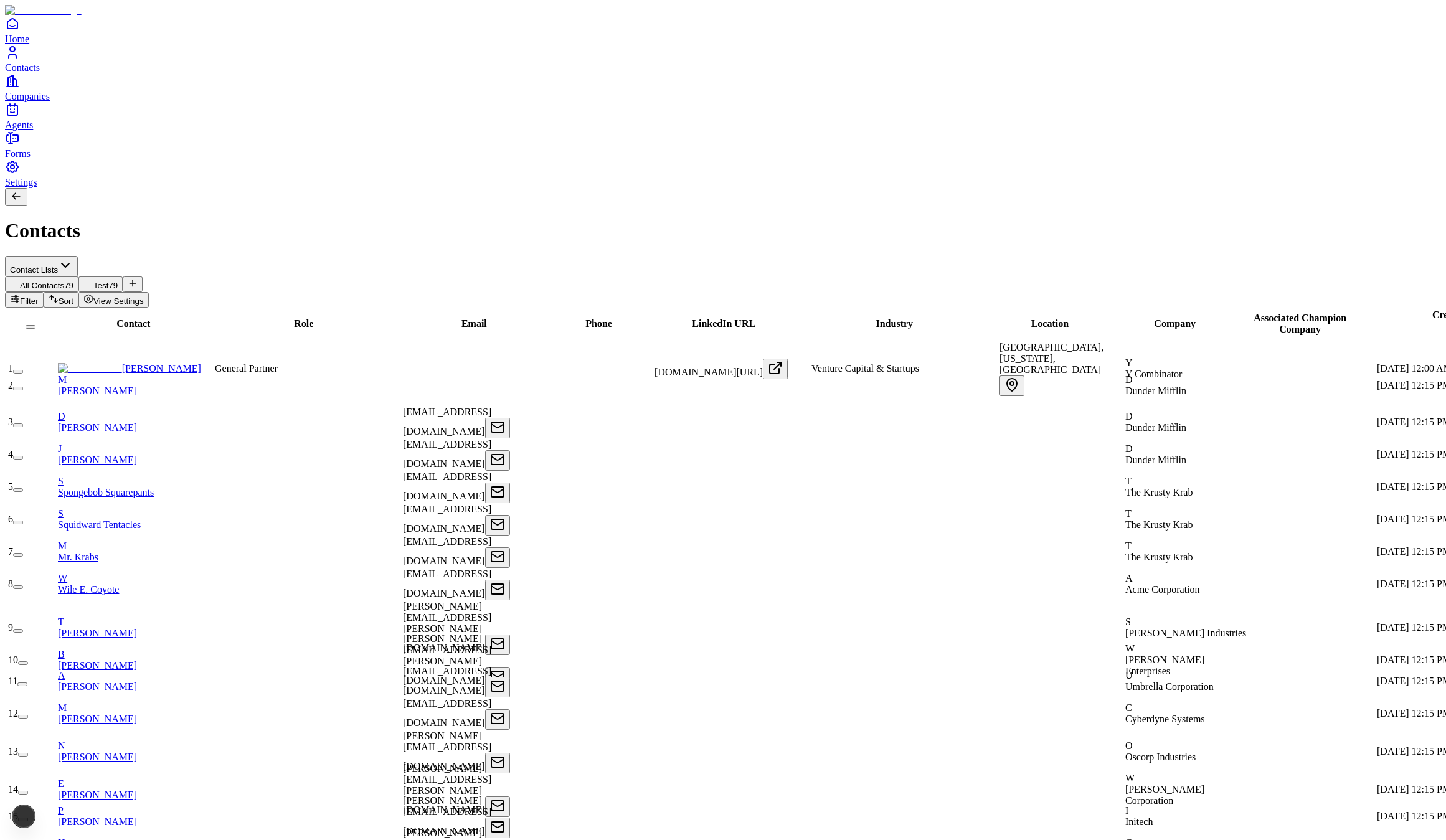
click at [29, 44] on span "Home" at bounding box center [17, 39] width 24 height 10
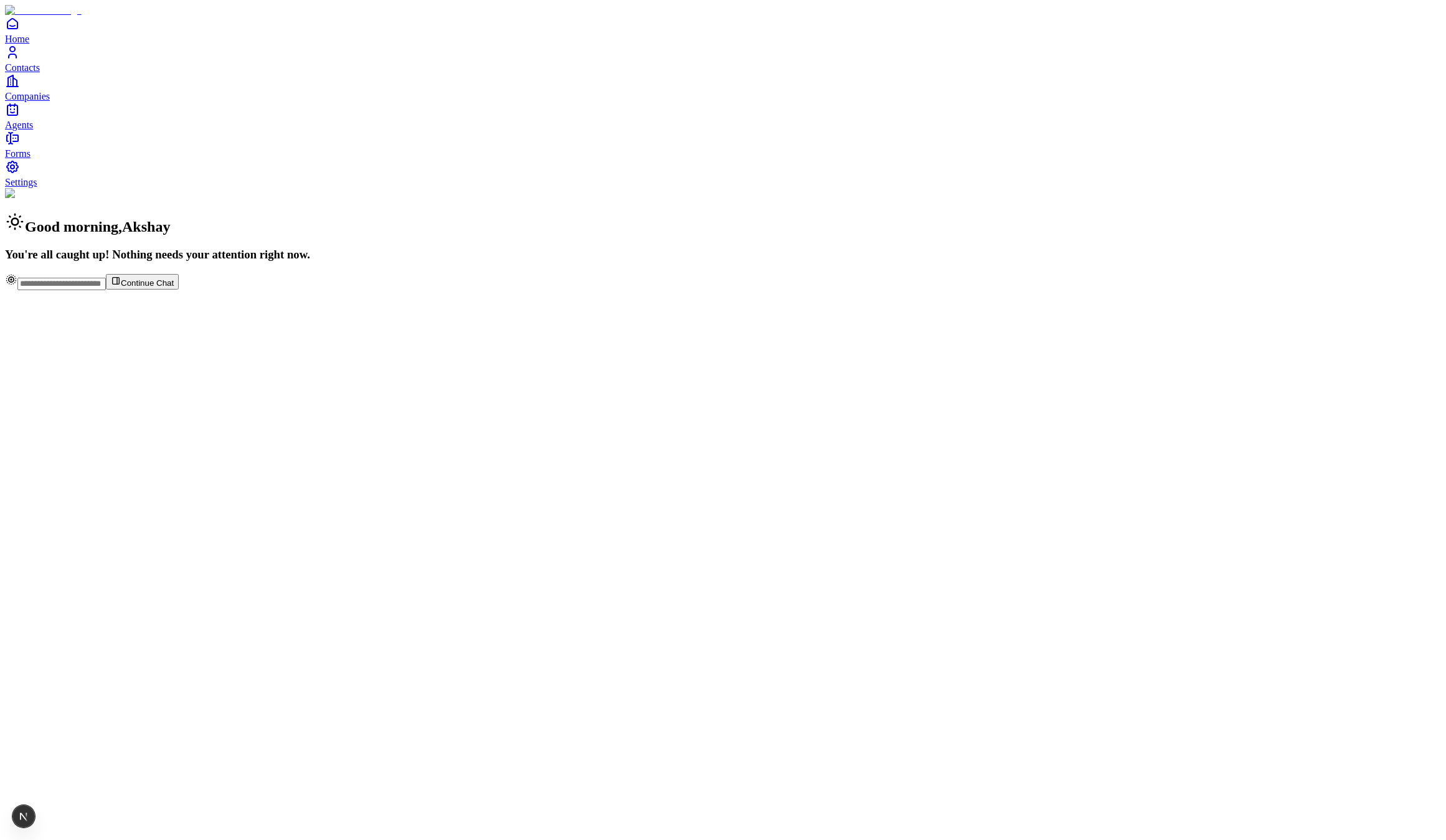
click at [55, 187] on link "Settings" at bounding box center [723, 173] width 1436 height 28
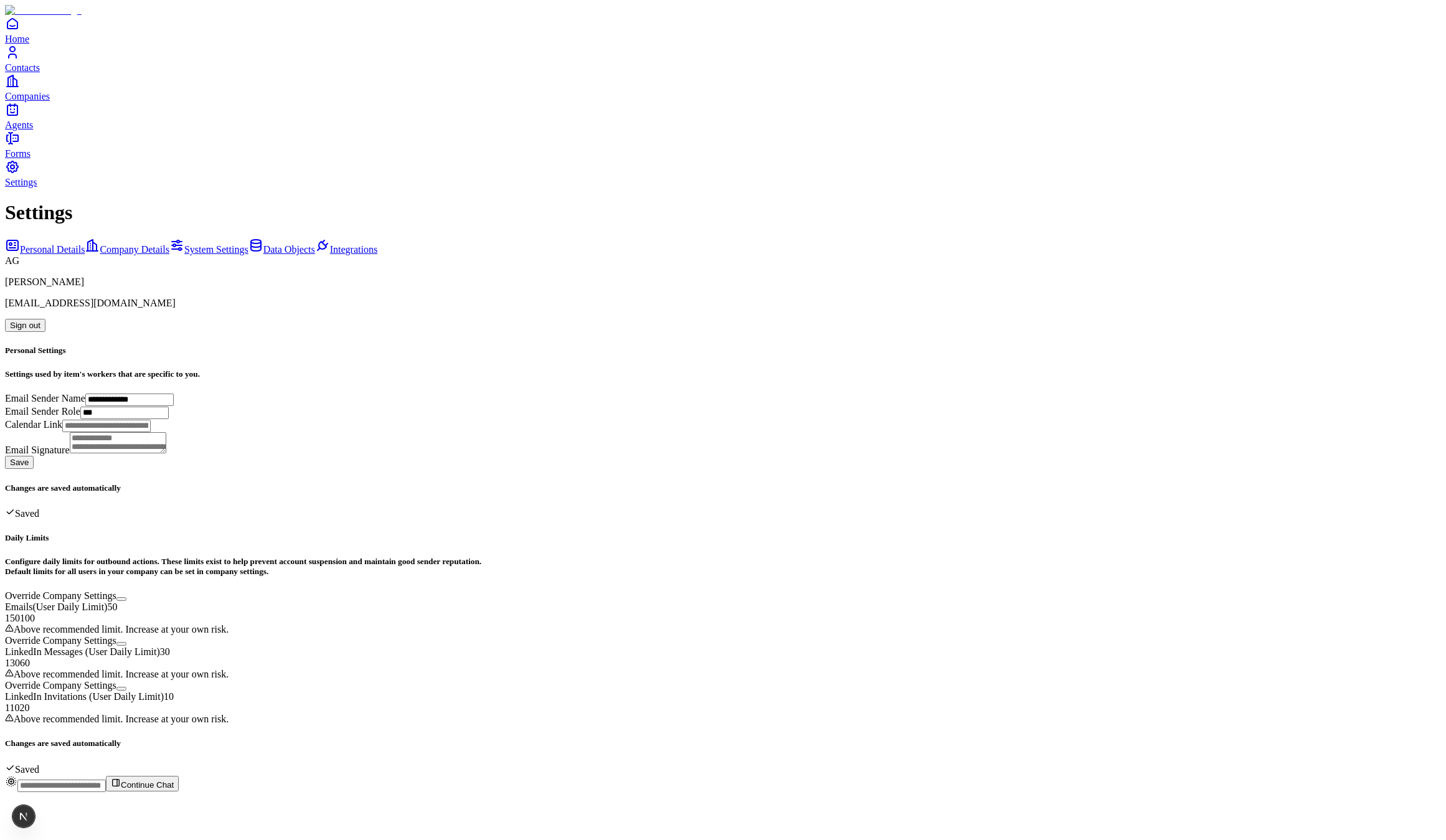
click at [178, 792] on button "Continue Chat" at bounding box center [142, 783] width 73 height 15
click at [72, 792] on icon at bounding box center [67, 797] width 10 height 10
click at [106, 792] on input "text" at bounding box center [61, 785] width 88 height 12
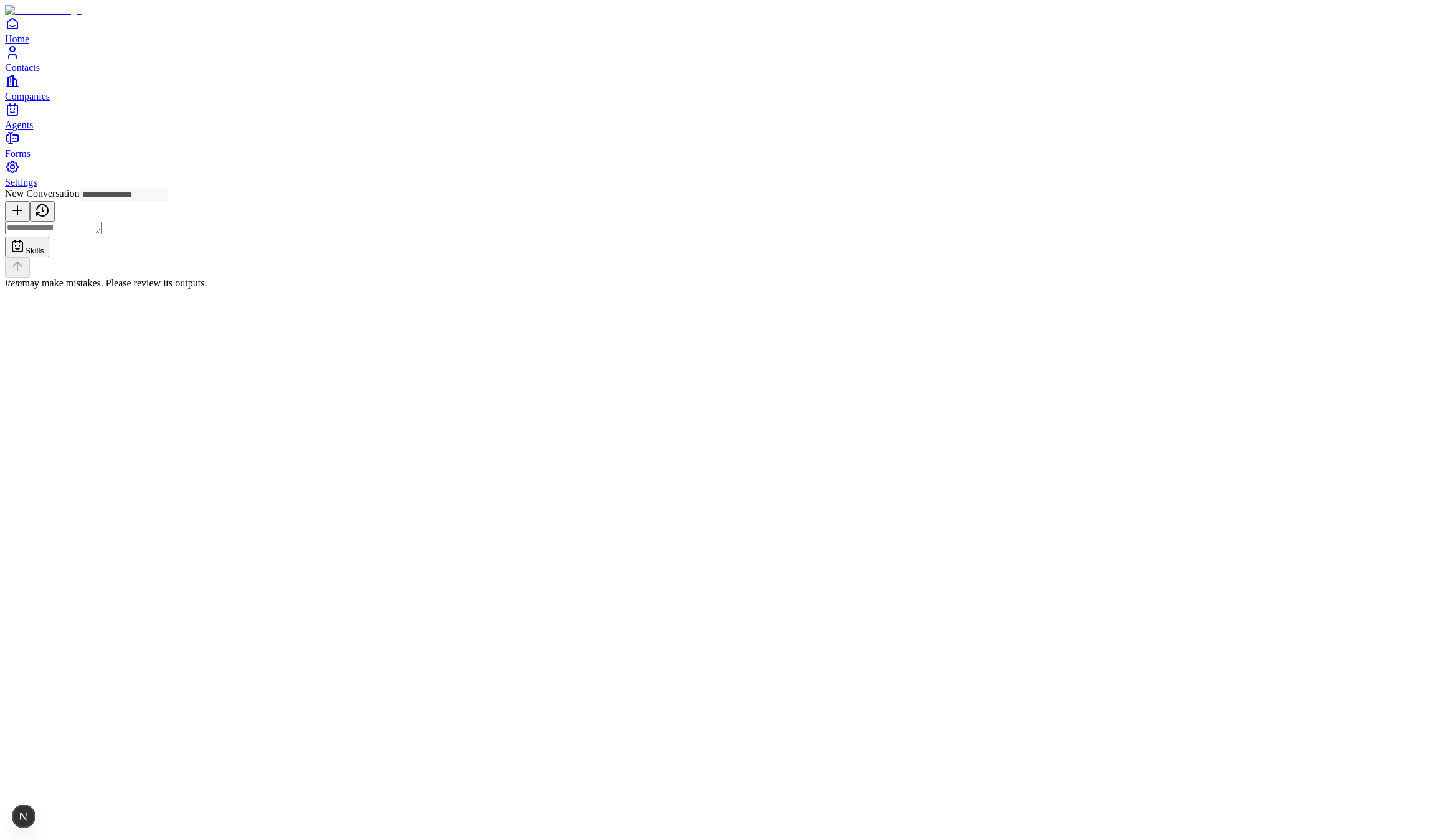
click at [102, 234] on textarea at bounding box center [53, 227] width 97 height 12
type textarea "*******"
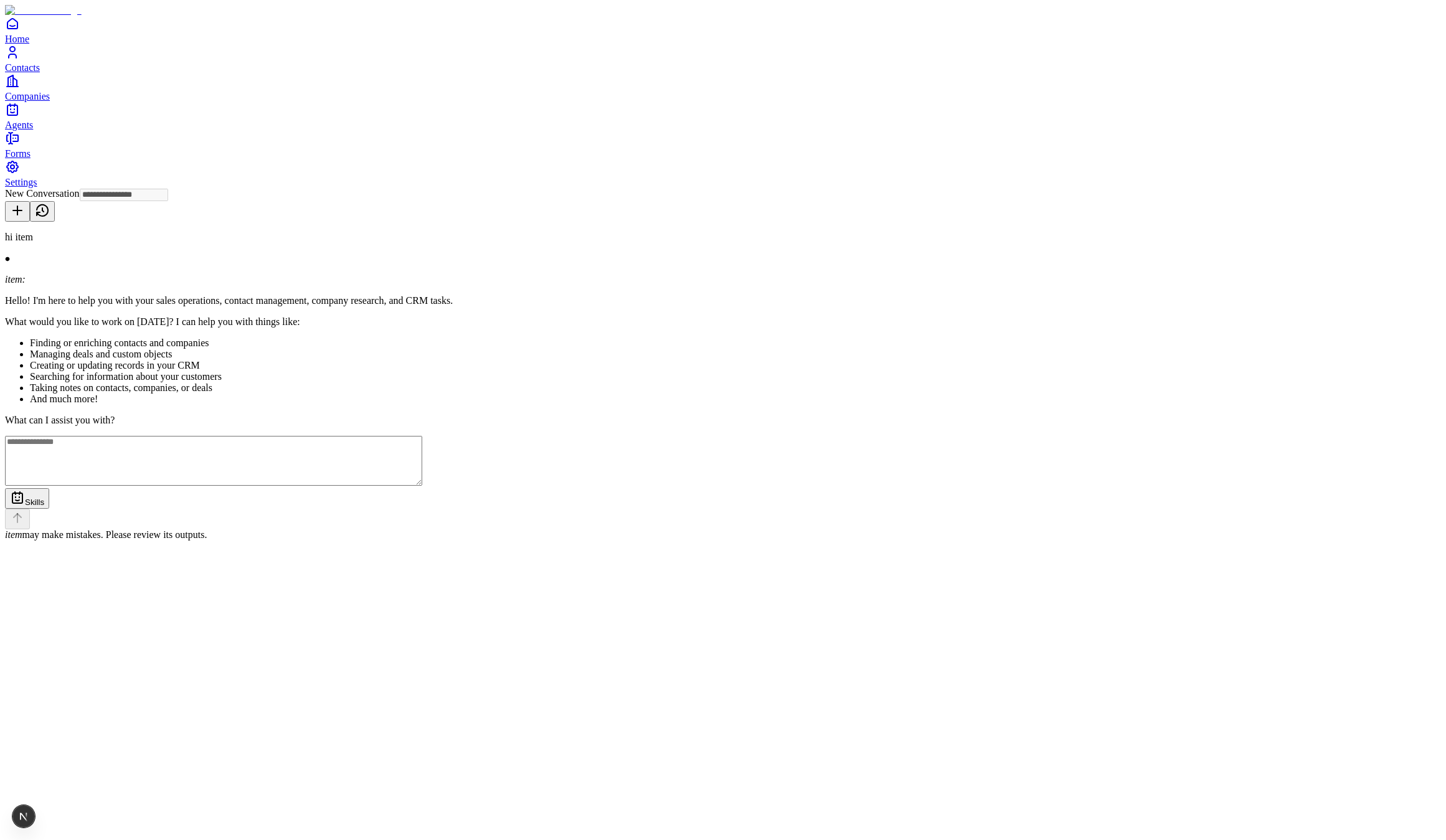
type input "**********"
click at [58, 44] on link "Home" at bounding box center [723, 30] width 1436 height 28
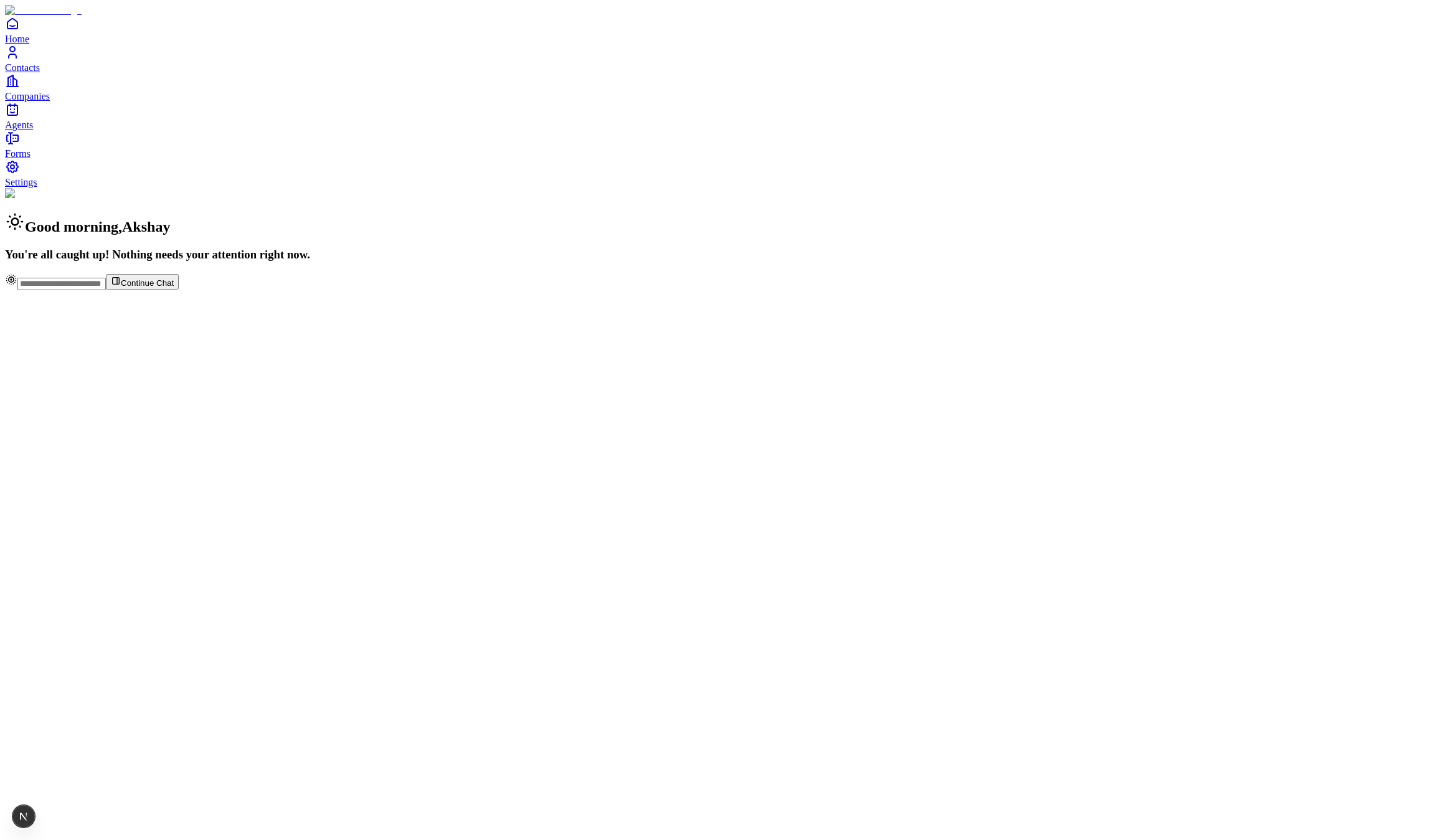
click at [40, 73] on span "Contacts" at bounding box center [23, 68] width 35 height 10
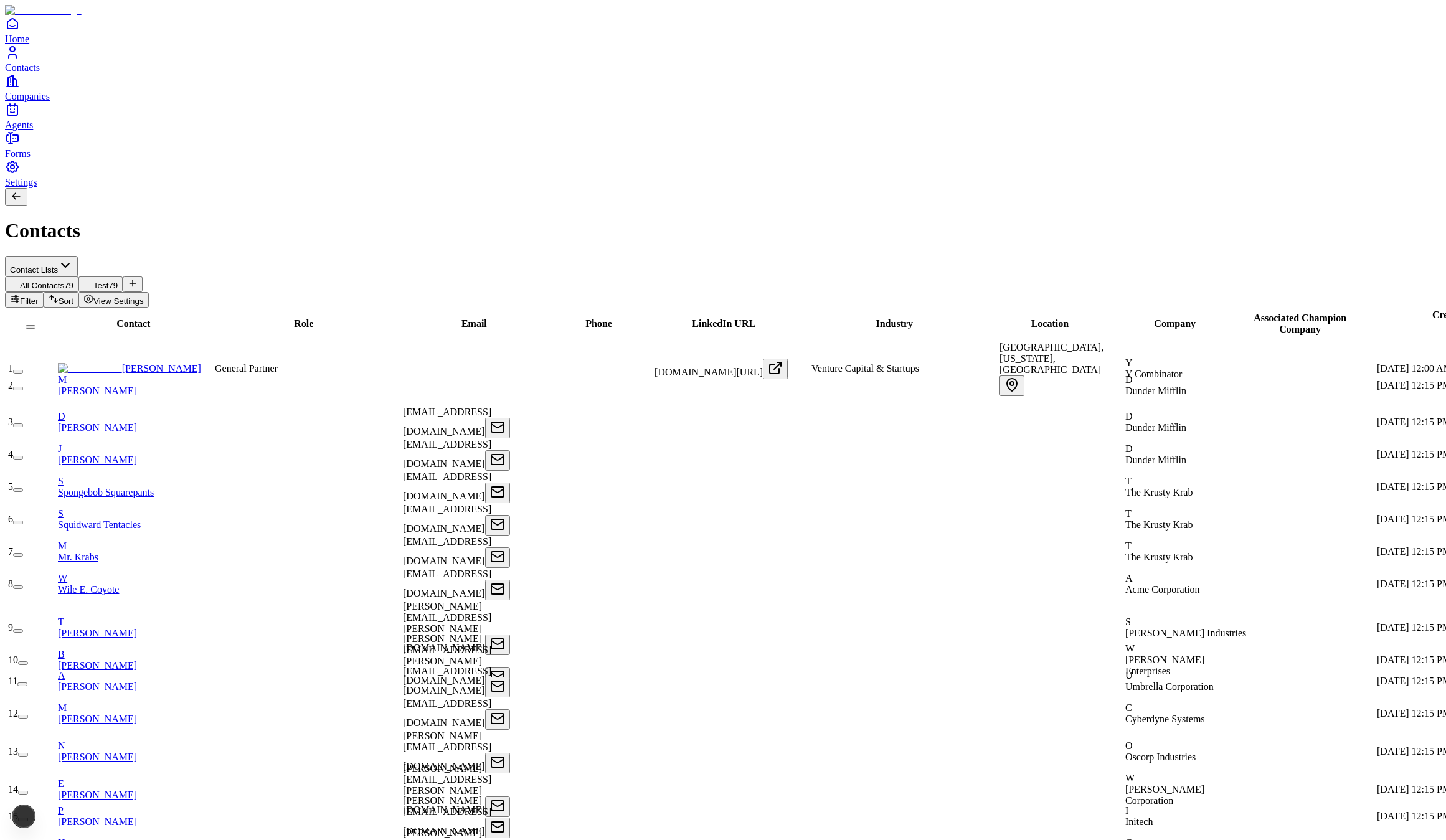
click at [50, 102] on span "Companies" at bounding box center [28, 96] width 45 height 10
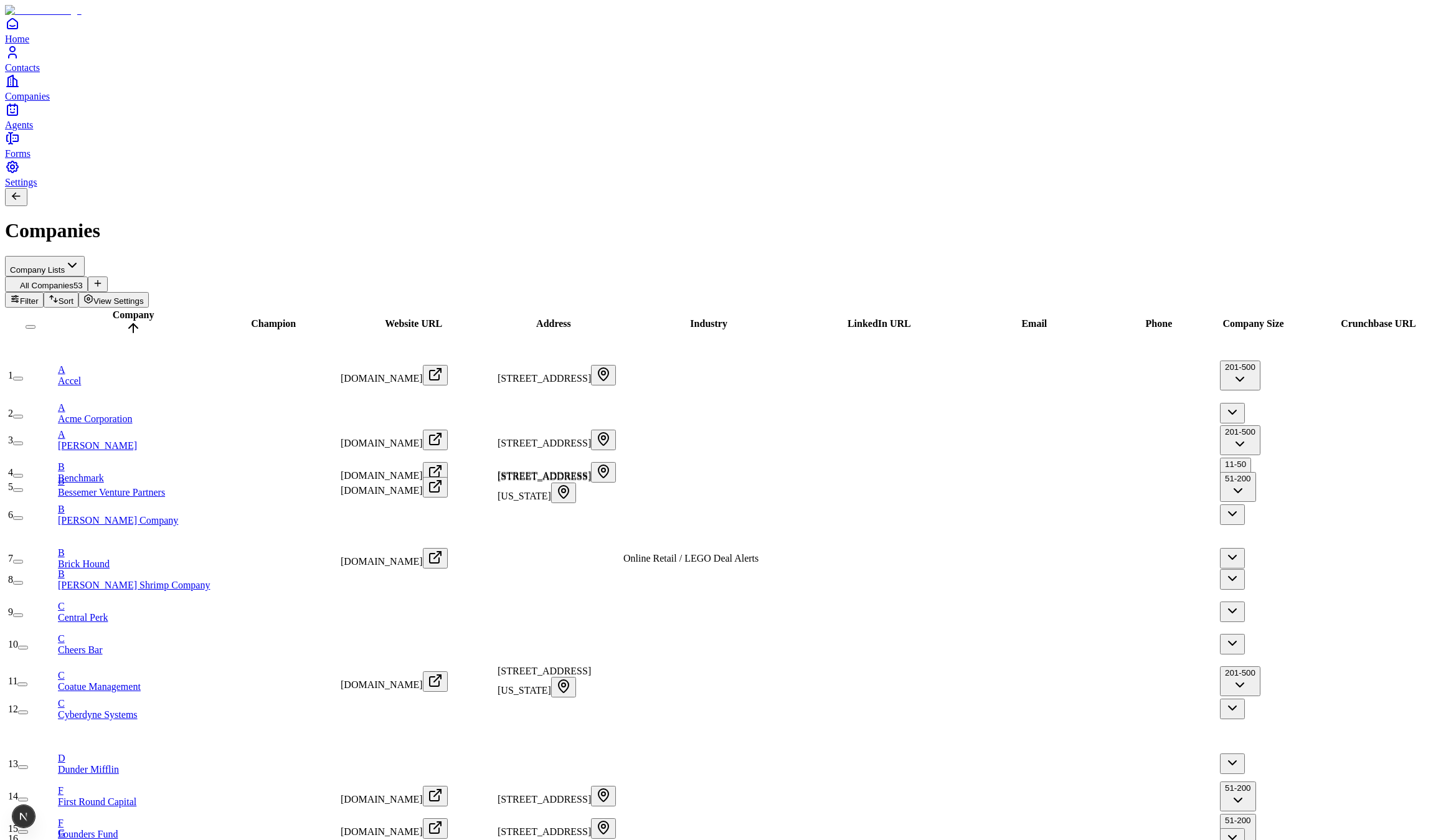
click at [33, 130] on span "Agents" at bounding box center [19, 125] width 28 height 10
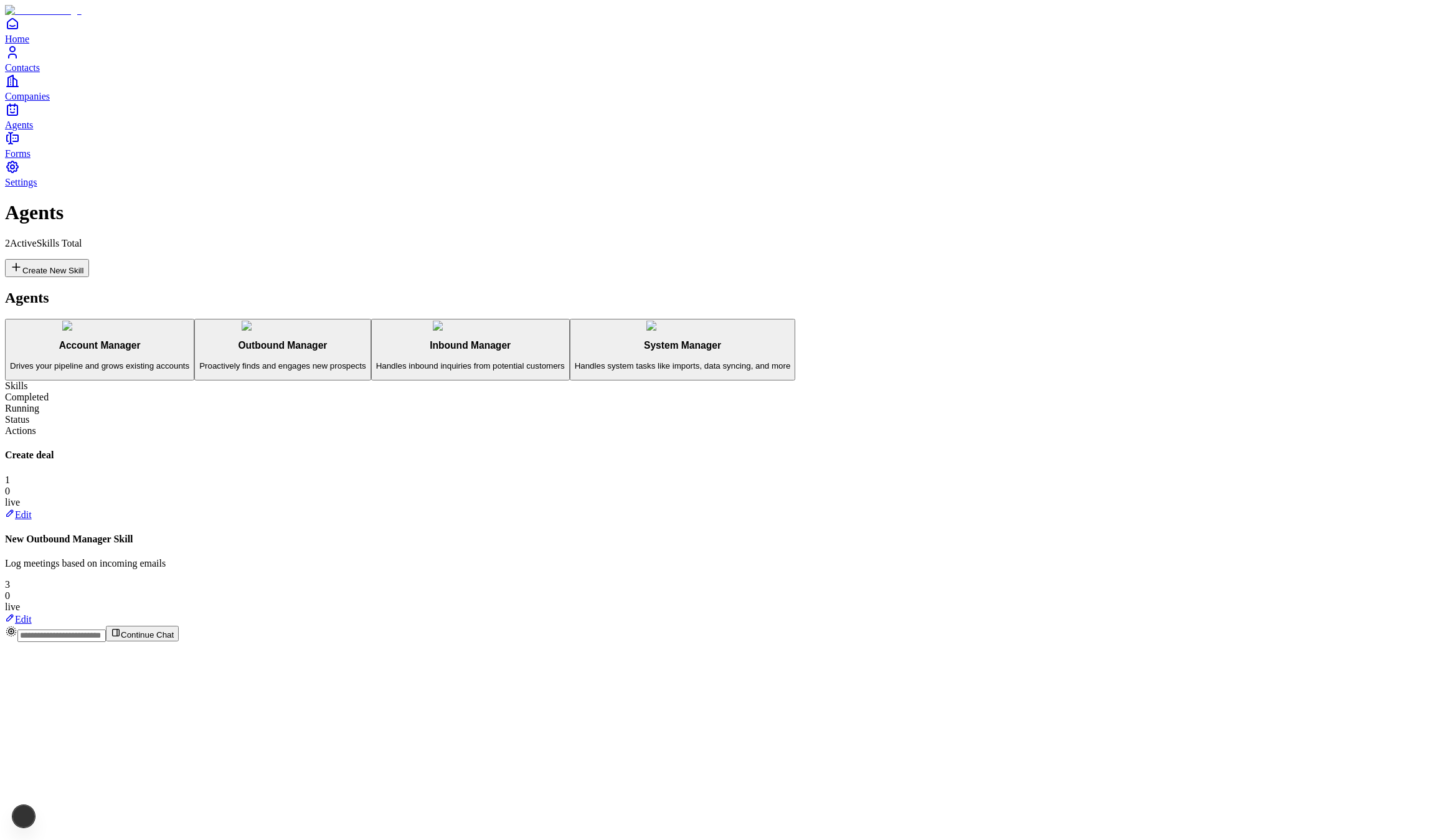
click at [40, 73] on span "Contacts" at bounding box center [23, 68] width 35 height 10
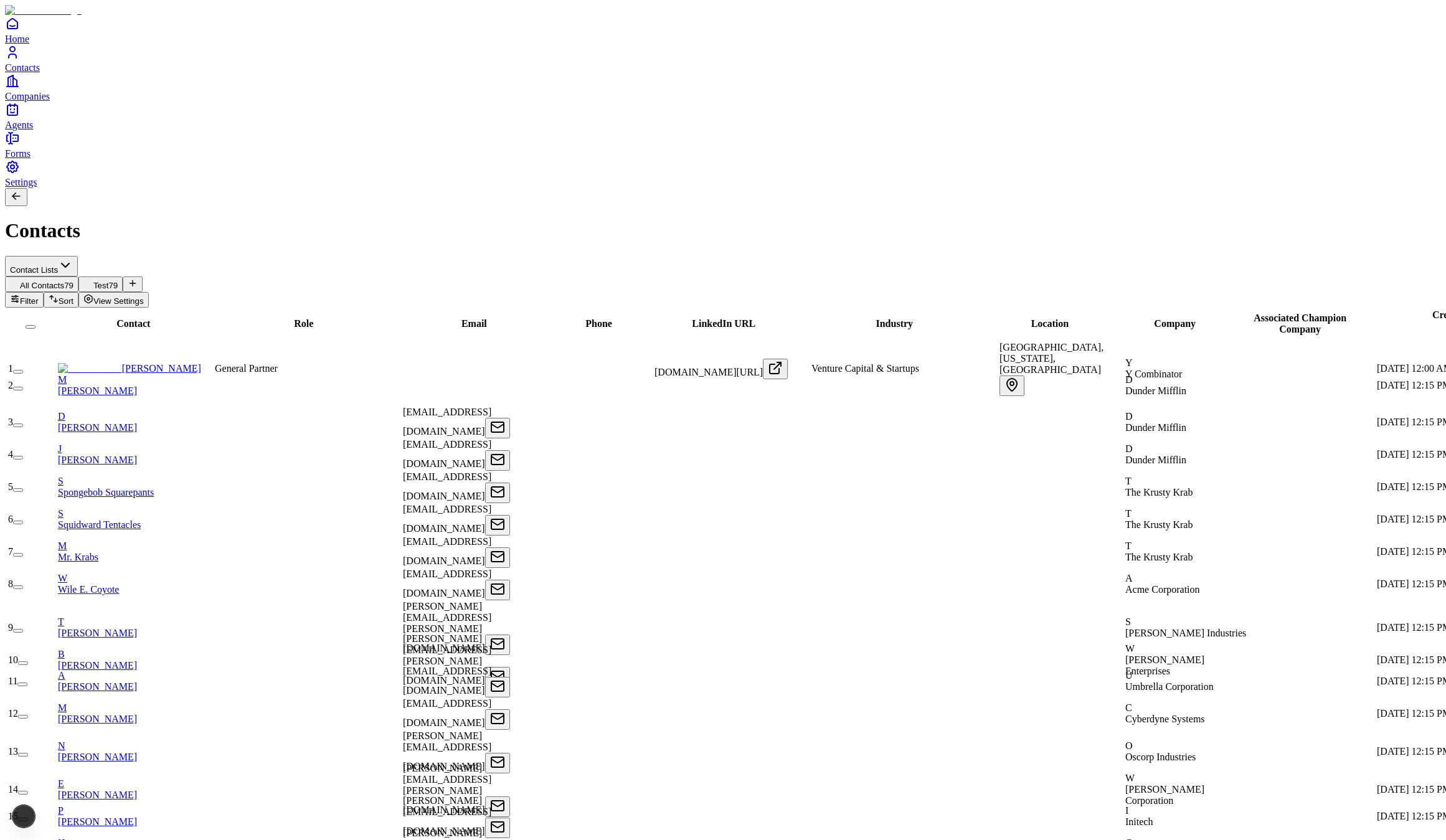
click at [62, 102] on link "Companies" at bounding box center [723, 87] width 1436 height 28
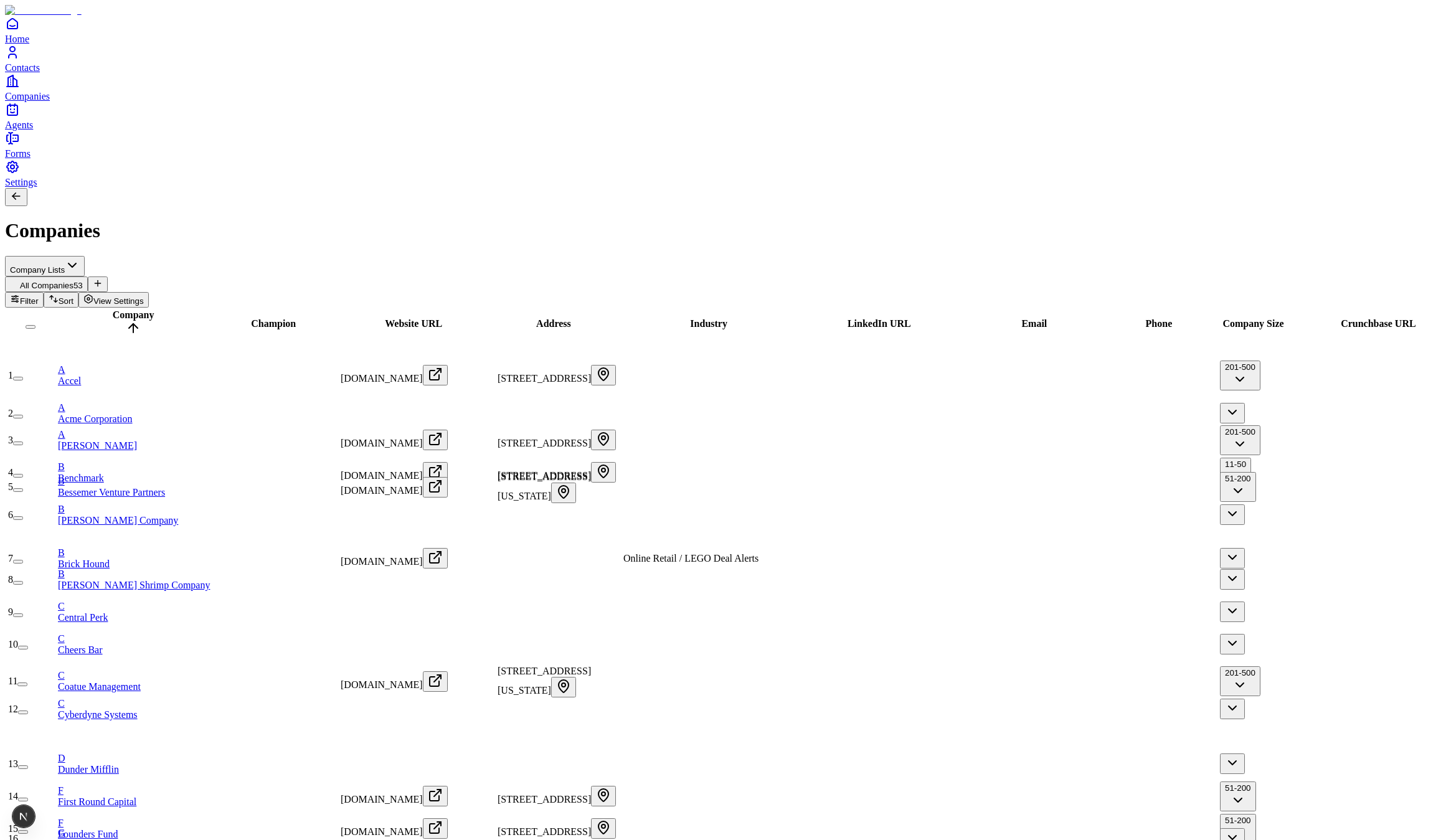
click at [27, 44] on link "Home" at bounding box center [723, 30] width 1436 height 28
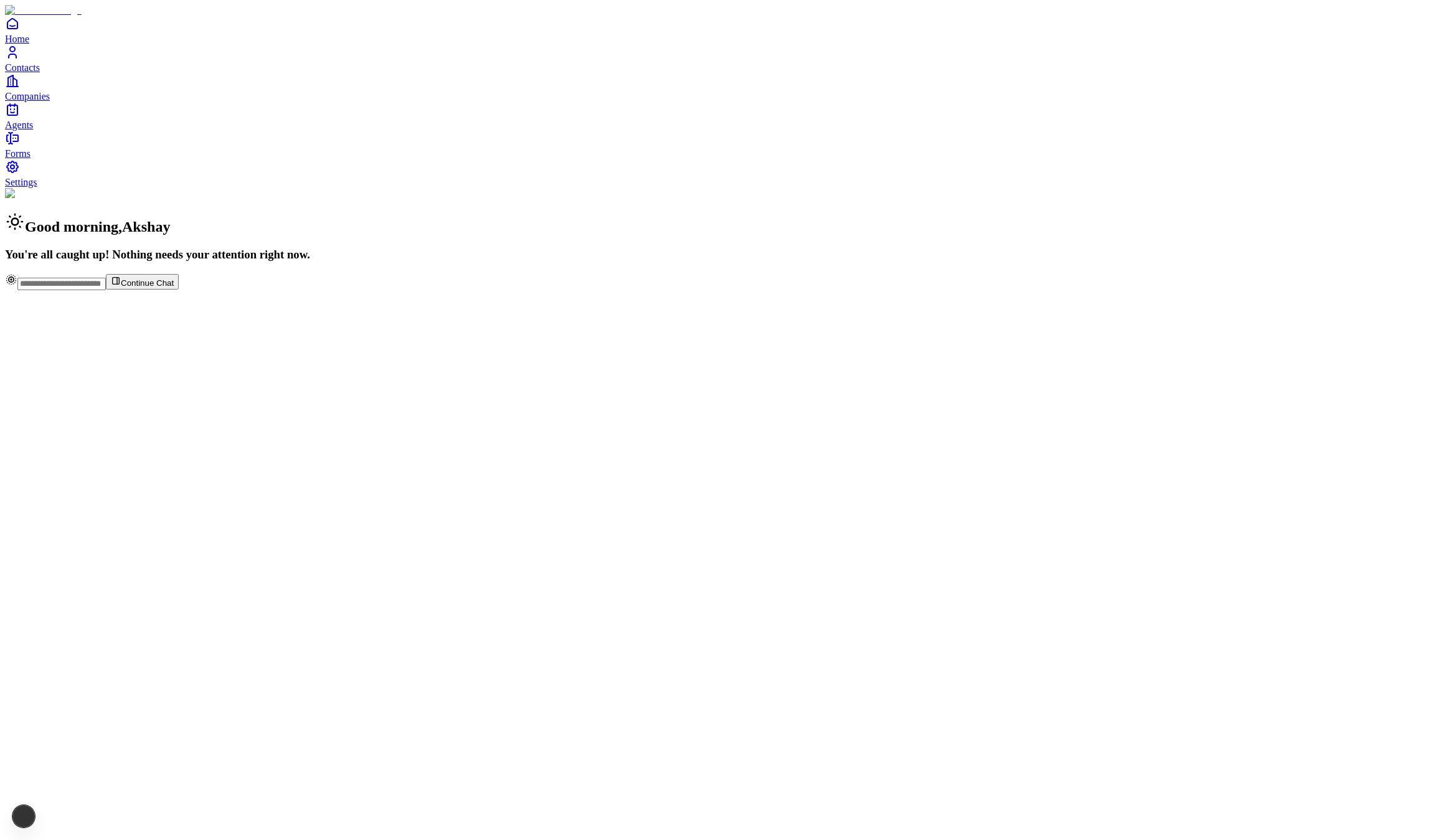
click at [44, 73] on link "Contacts" at bounding box center [723, 59] width 1436 height 28
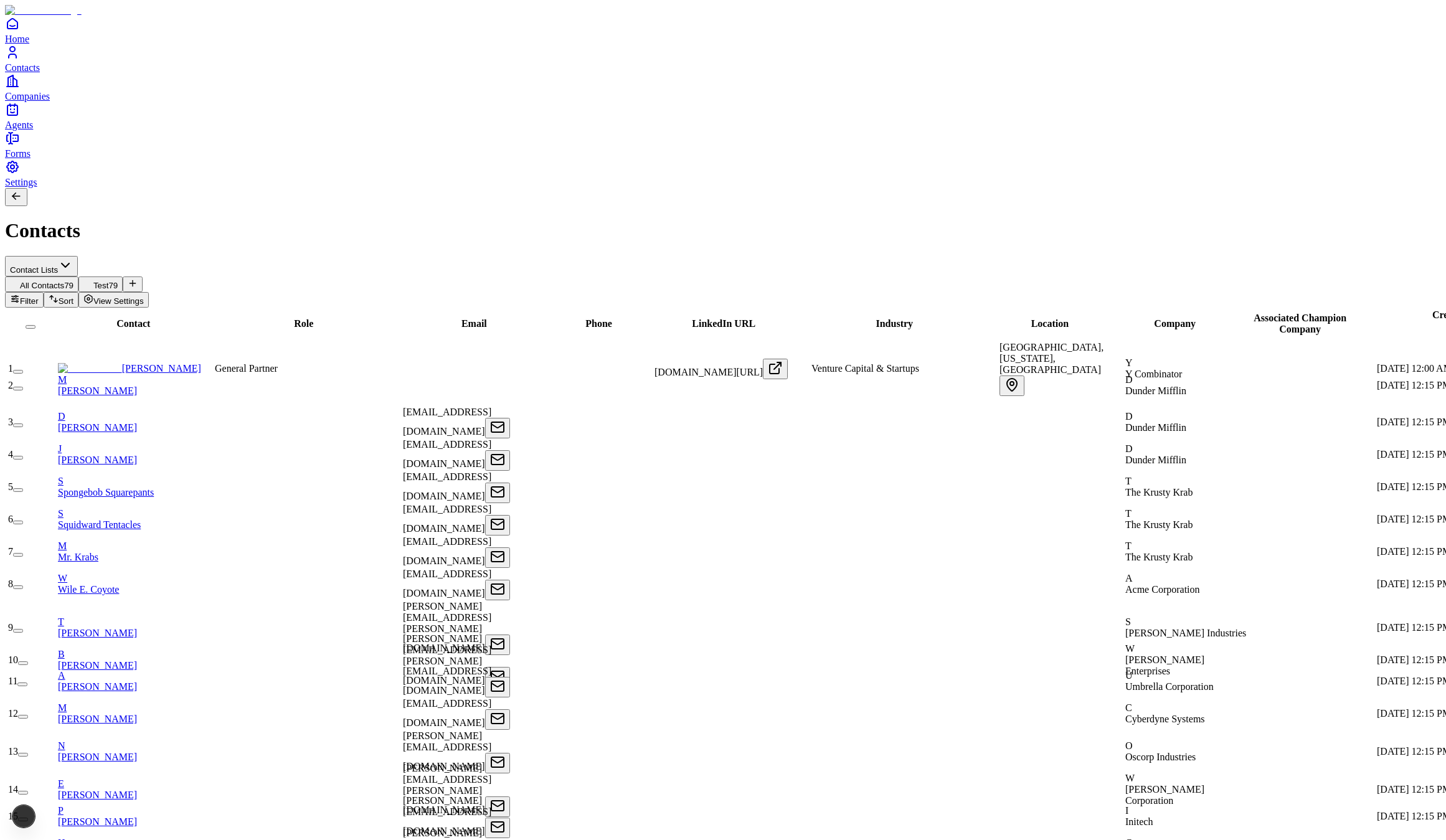
click at [50, 102] on span "Companies" at bounding box center [28, 96] width 45 height 10
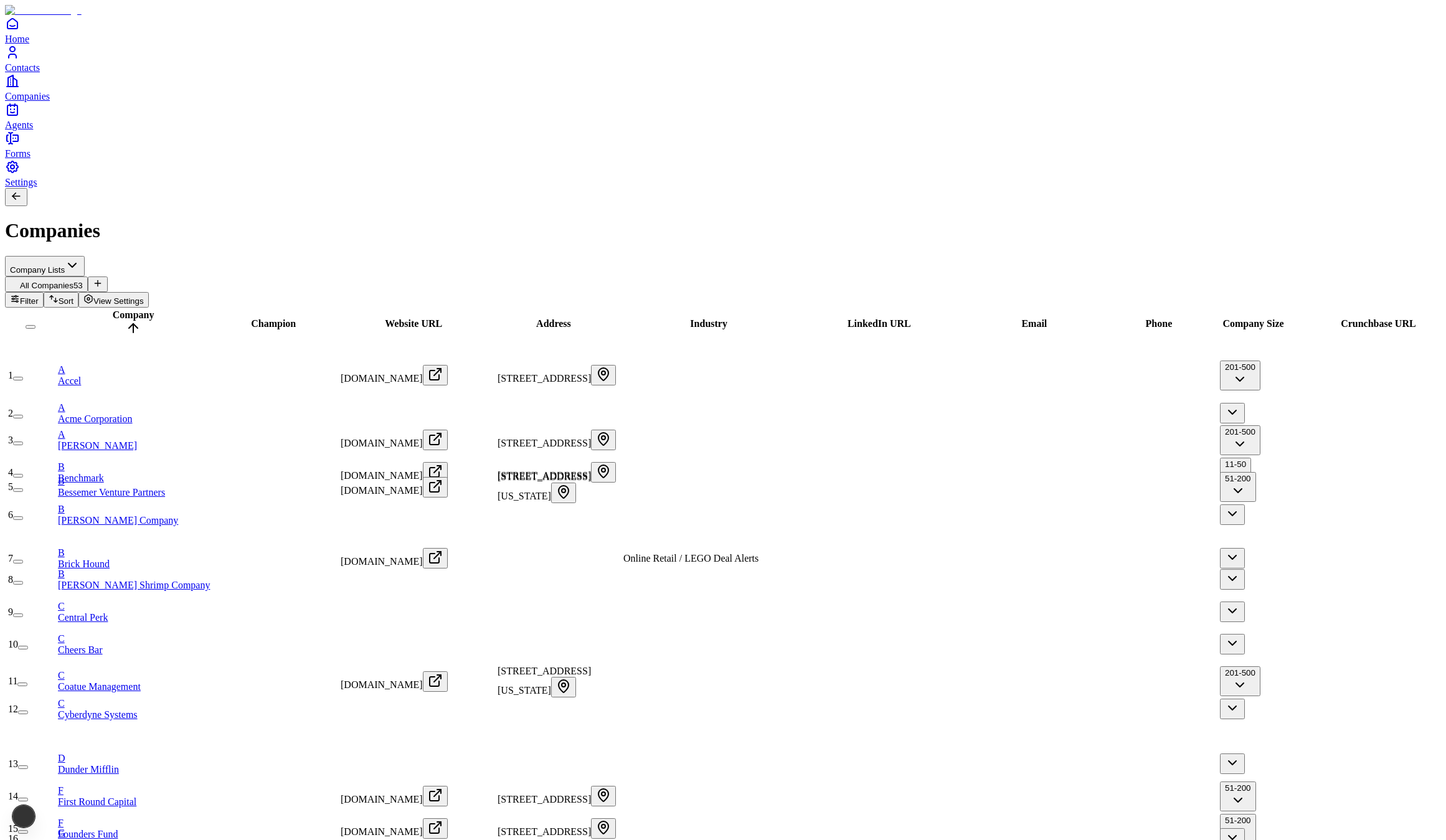
click at [33, 130] on span "Agents" at bounding box center [19, 125] width 28 height 10
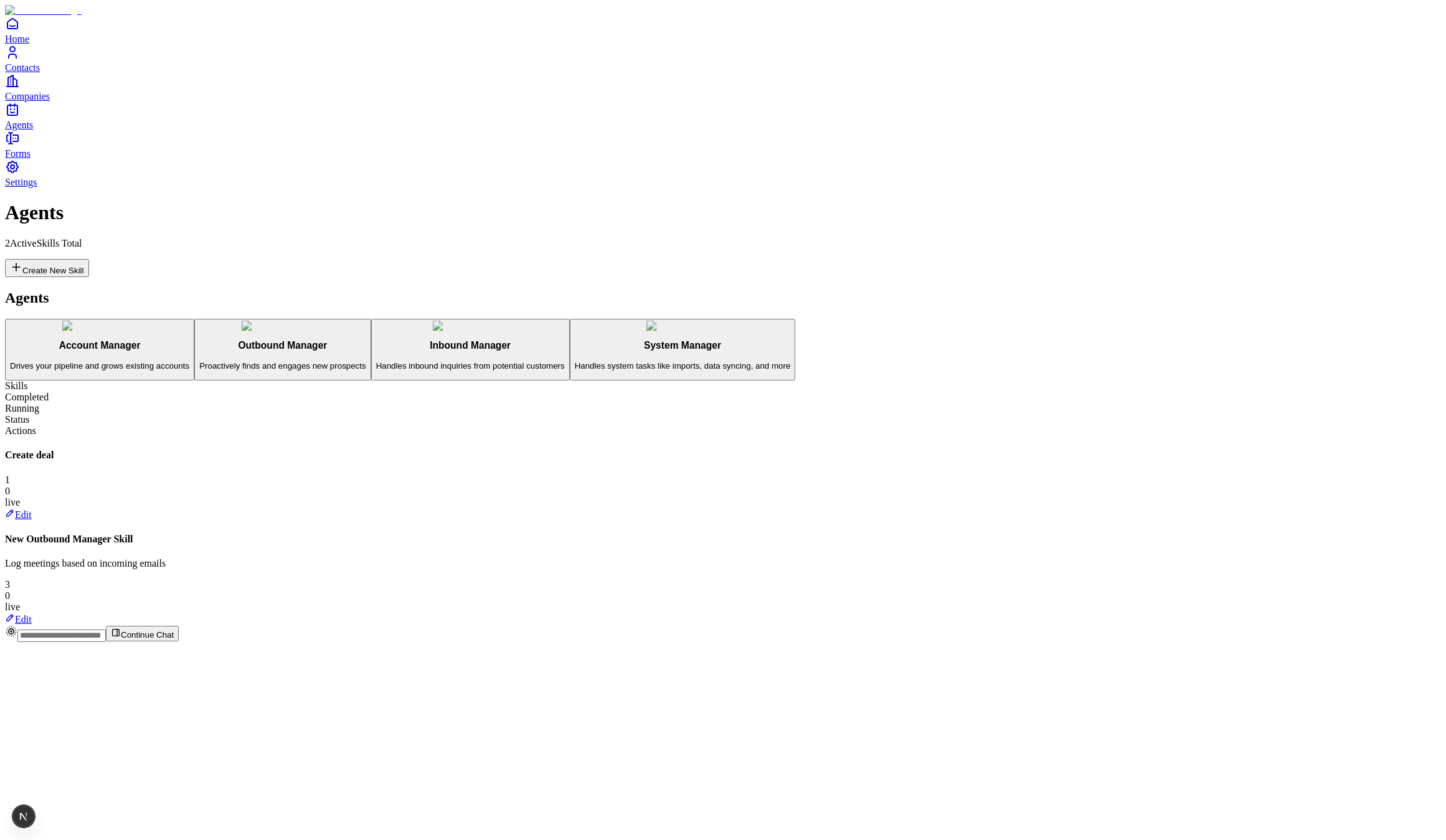
click at [40, 73] on span "Contacts" at bounding box center [23, 68] width 35 height 10
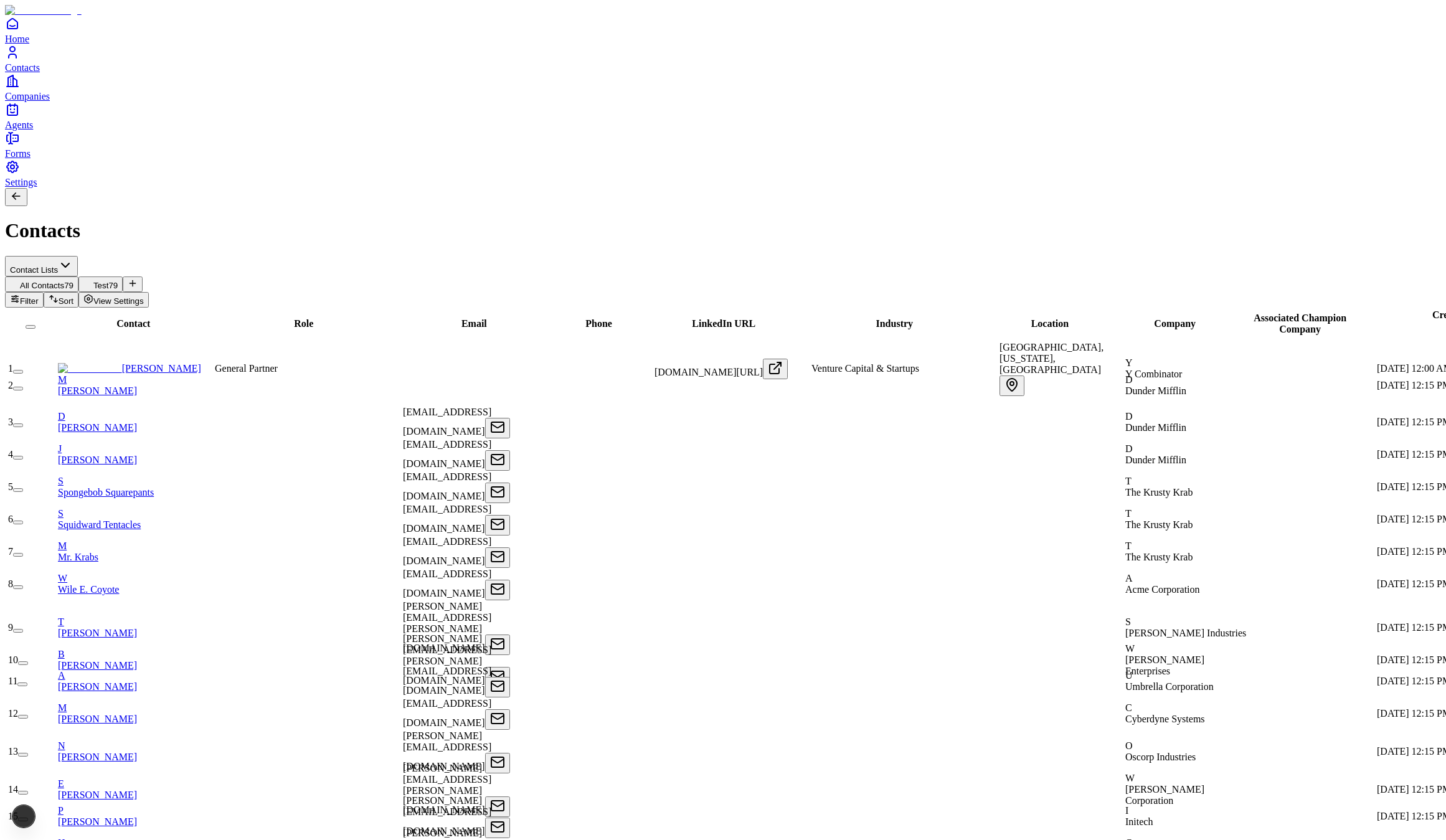
drag, startPoint x: 70, startPoint y: 401, endPoint x: 65, endPoint y: 383, distance: 18.7
click at [50, 102] on span "Companies" at bounding box center [28, 96] width 45 height 10
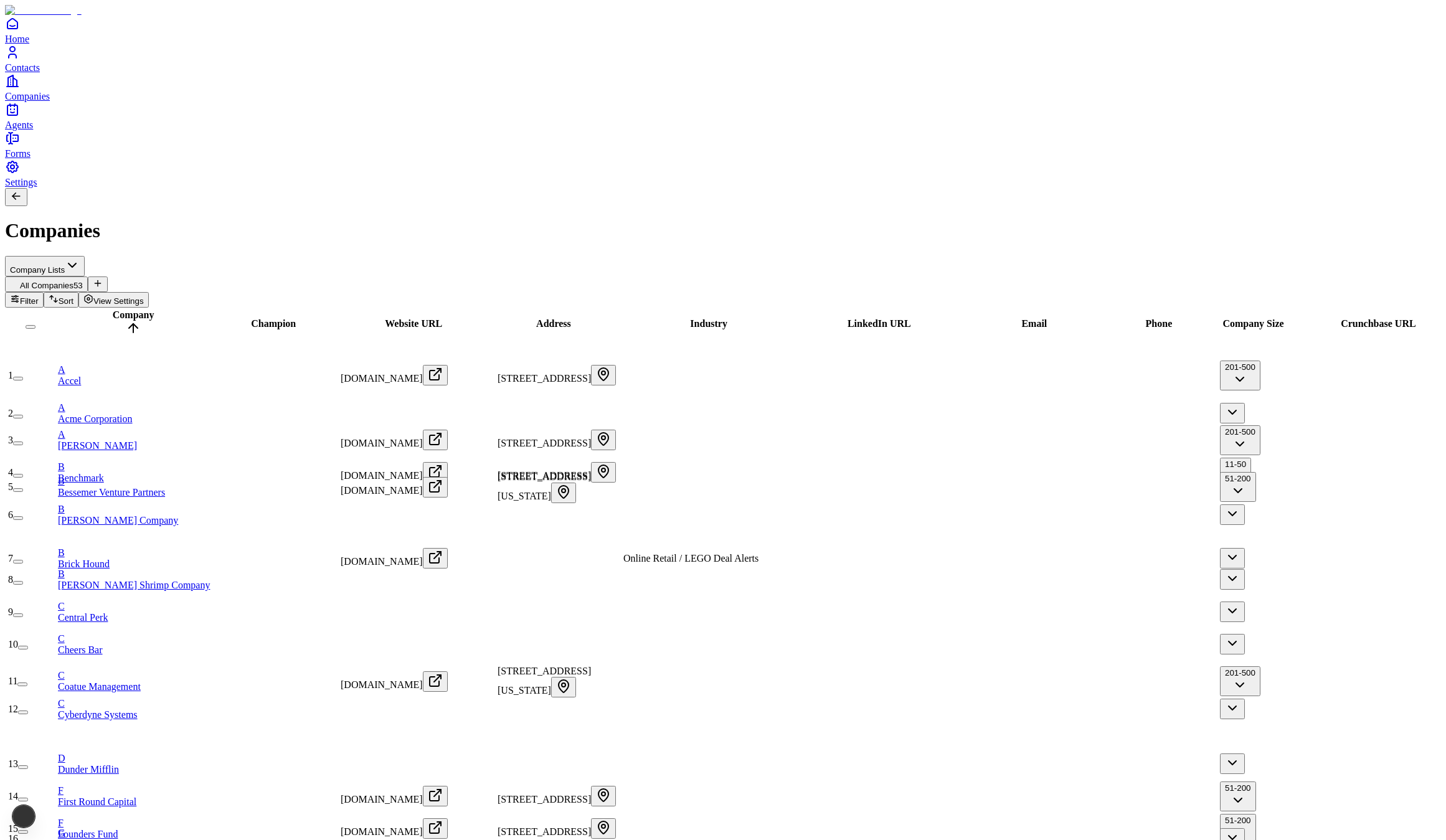
click at [29, 44] on span "Home" at bounding box center [17, 39] width 24 height 10
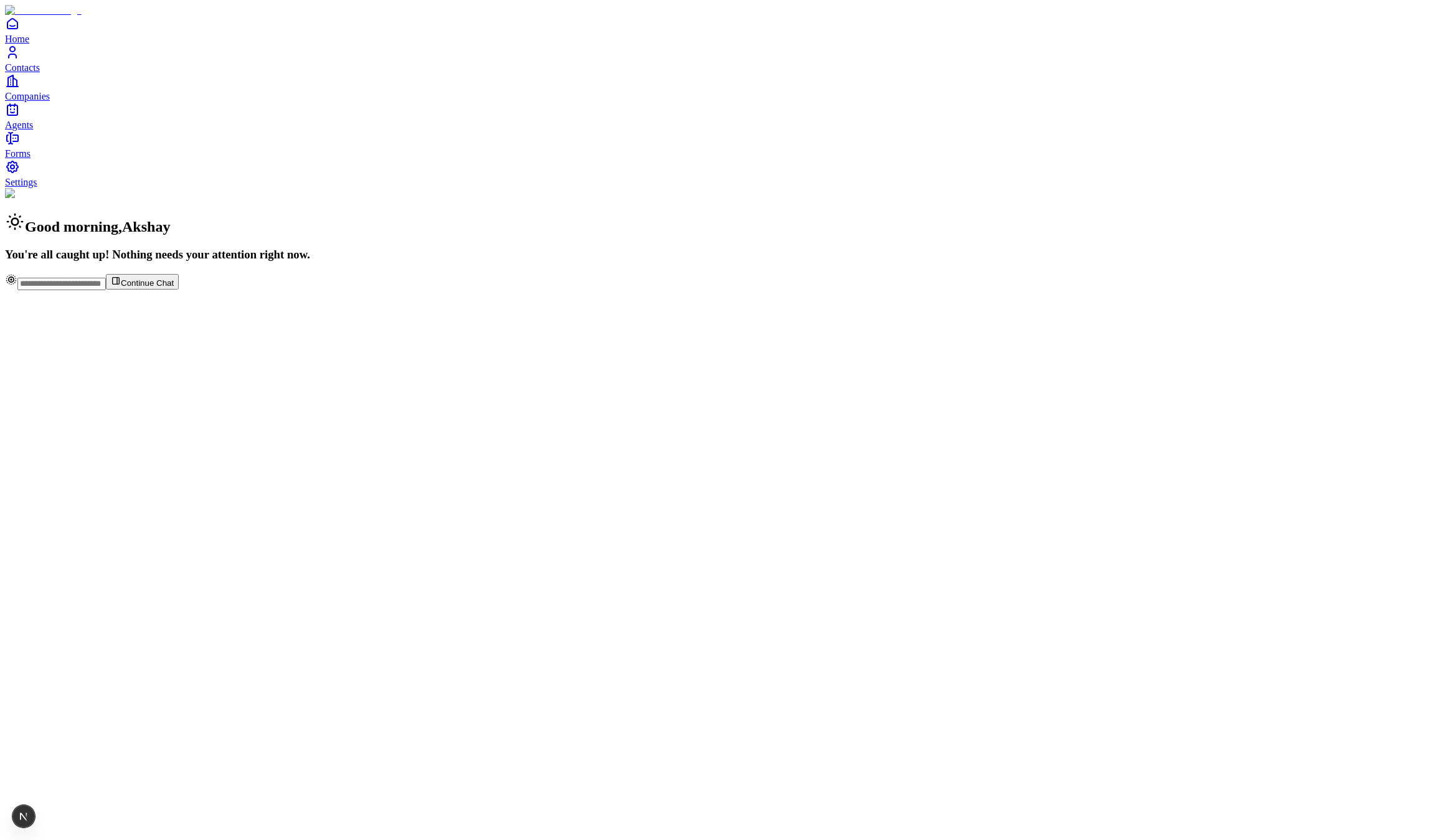
click at [40, 73] on span "Contacts" at bounding box center [23, 68] width 35 height 10
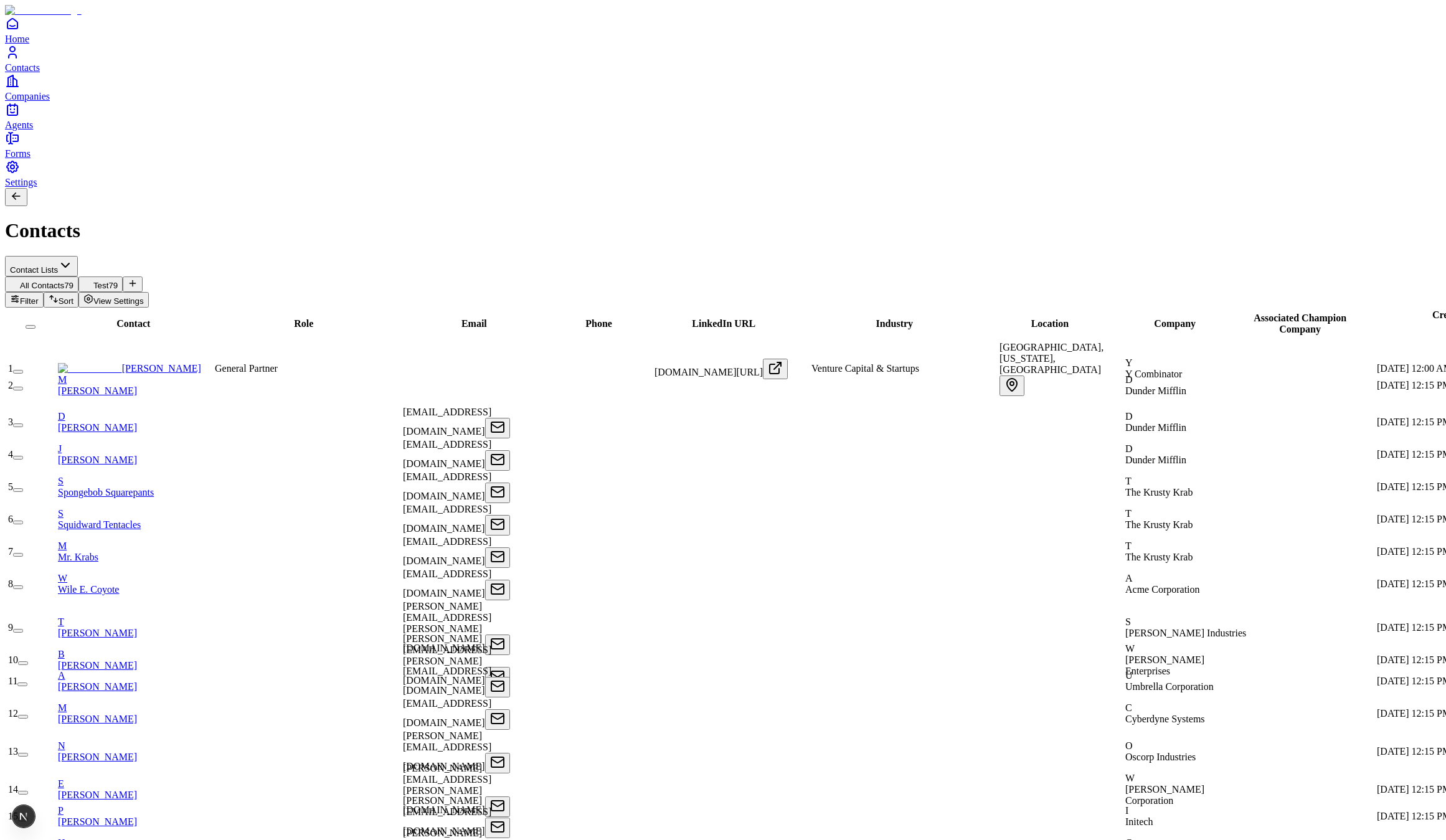
click at [64, 73] on link "Contacts" at bounding box center [723, 59] width 1436 height 28
click at [50, 102] on span "Companies" at bounding box center [28, 96] width 45 height 10
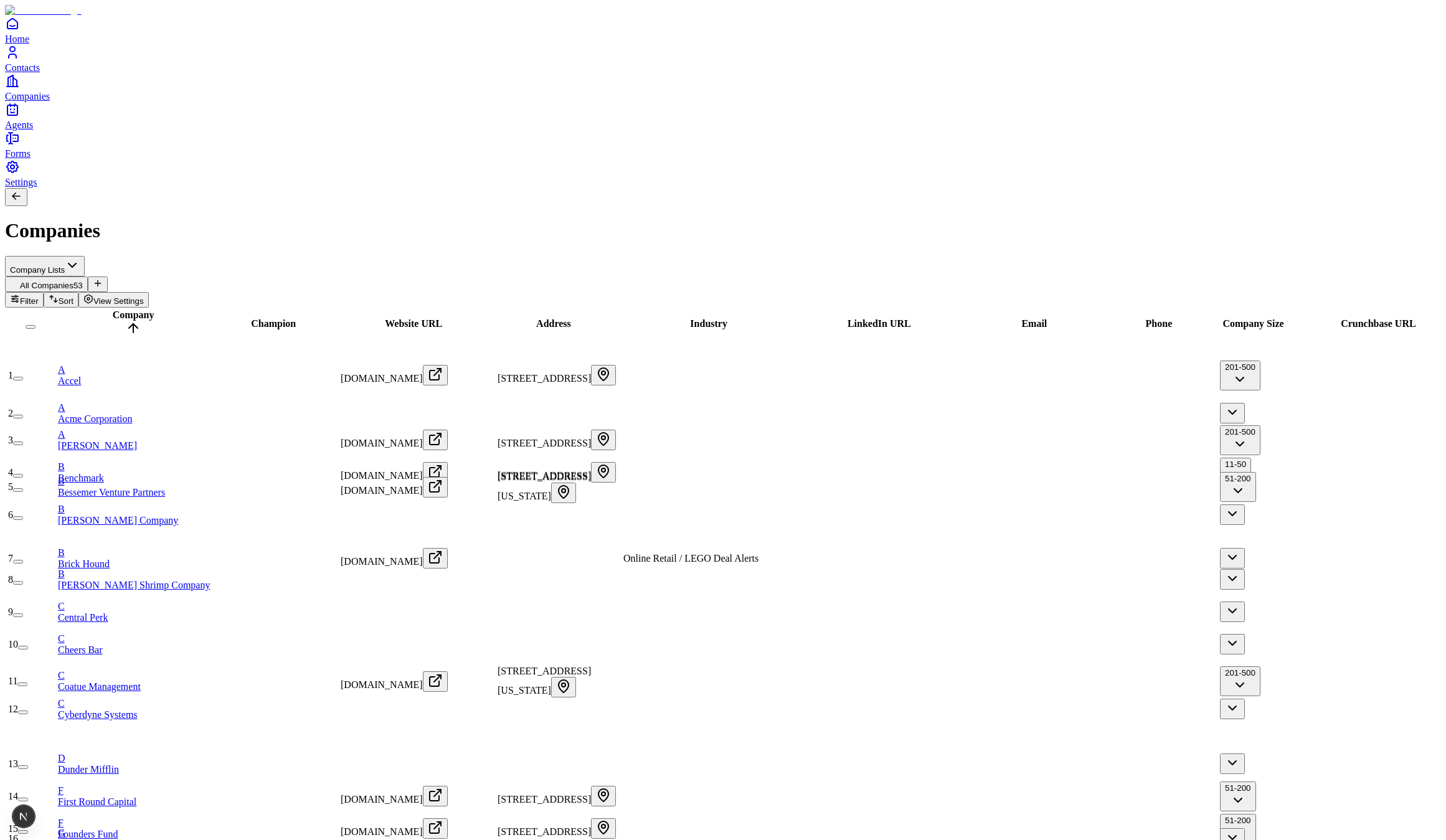
click at [33, 130] on span "Agents" at bounding box center [19, 125] width 28 height 10
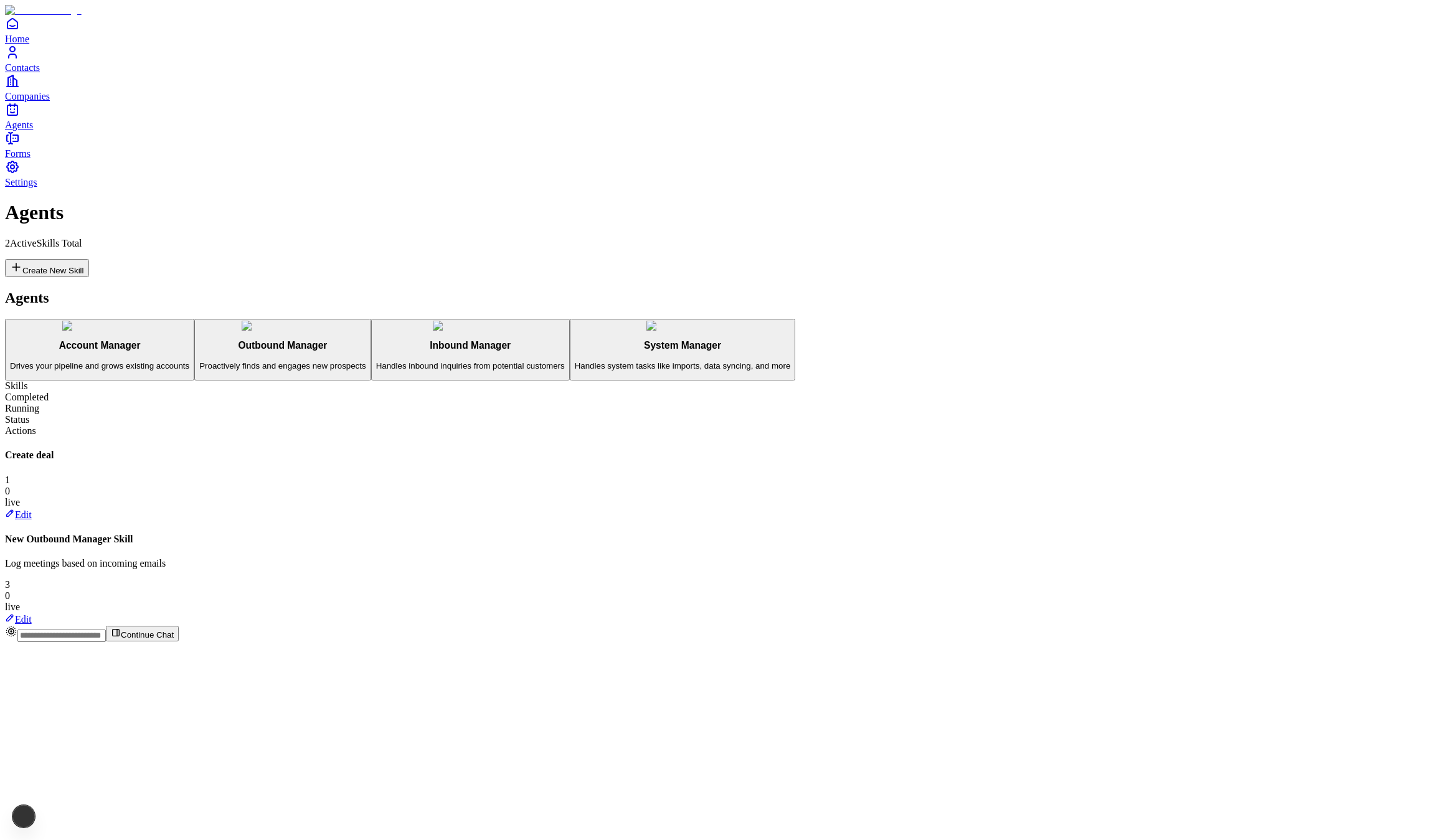
click at [29, 44] on span "Home" at bounding box center [17, 39] width 24 height 10
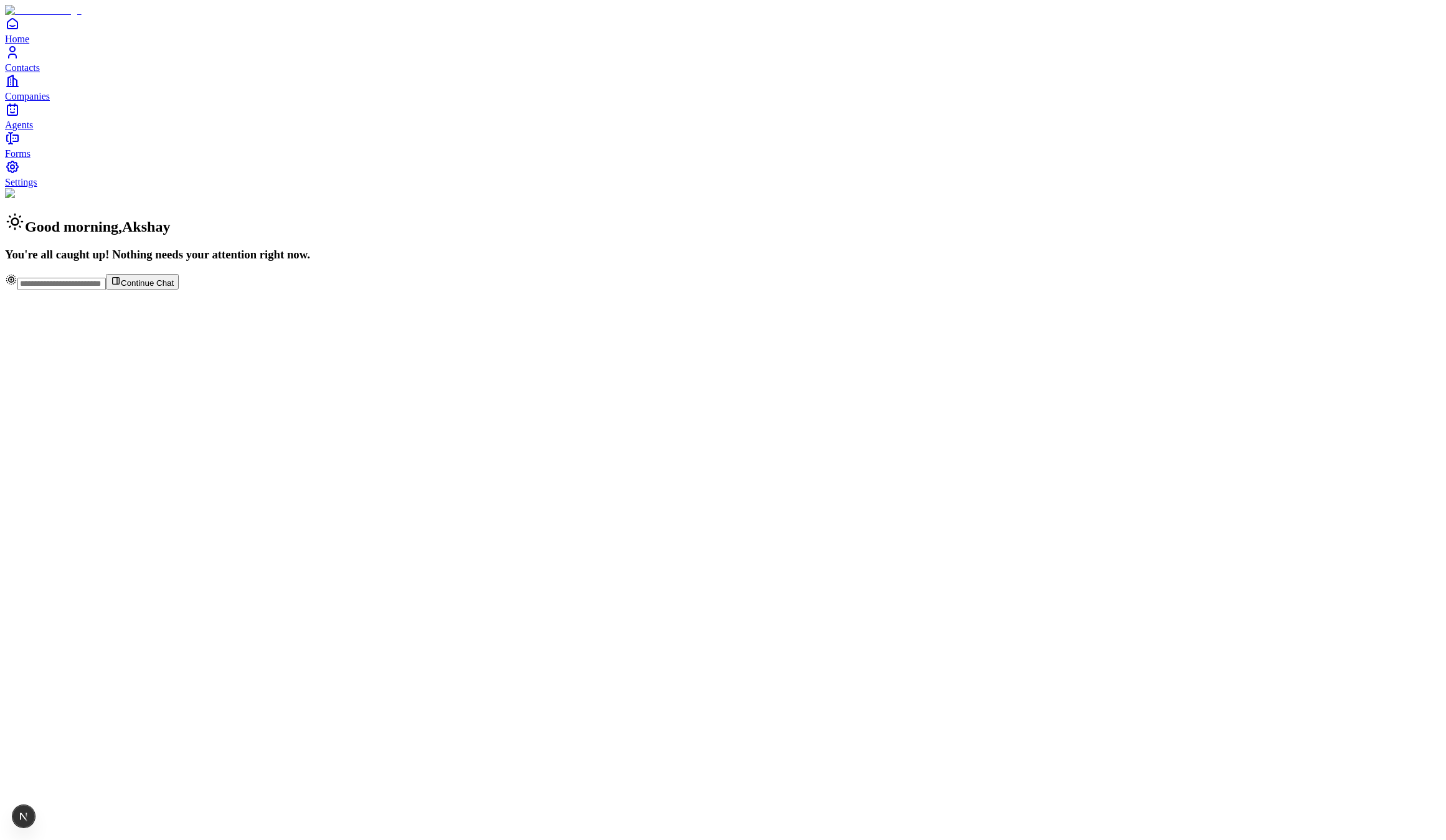
click at [75, 187] on link "Settings" at bounding box center [723, 173] width 1436 height 28
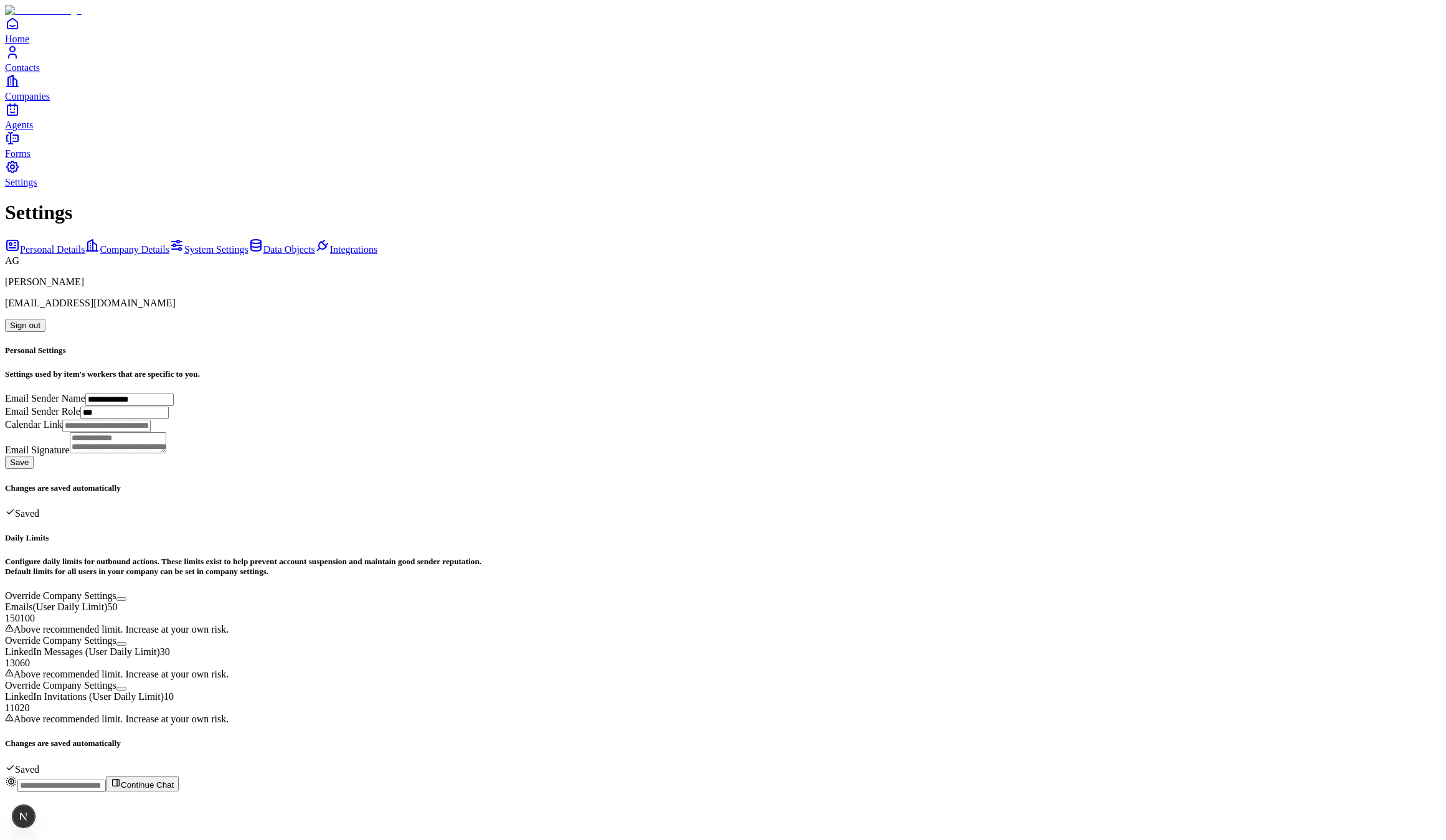
click at [45, 73] on link "Contacts" at bounding box center [723, 59] width 1436 height 28
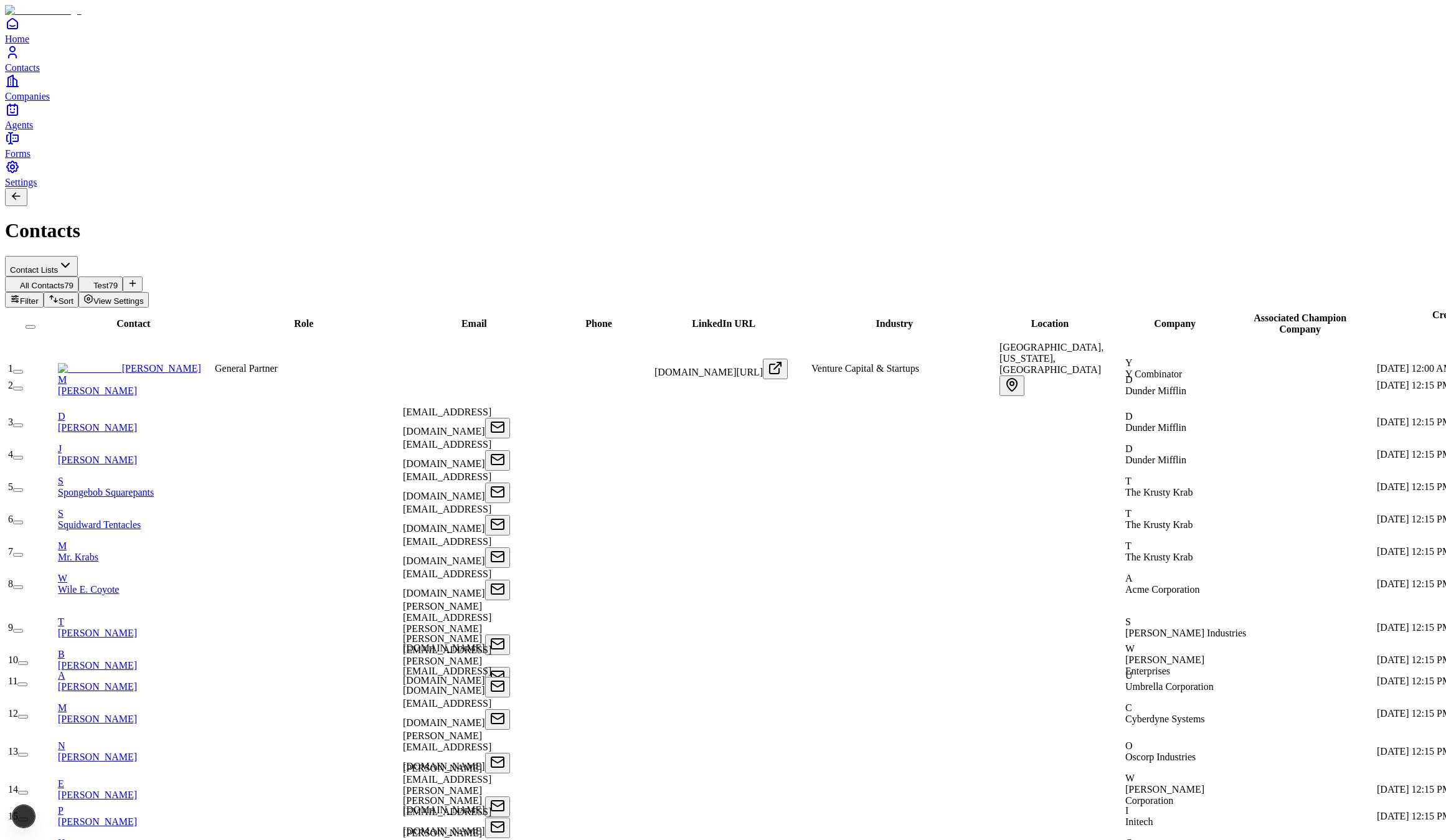
click at [56, 102] on link "Companies" at bounding box center [723, 87] width 1436 height 28
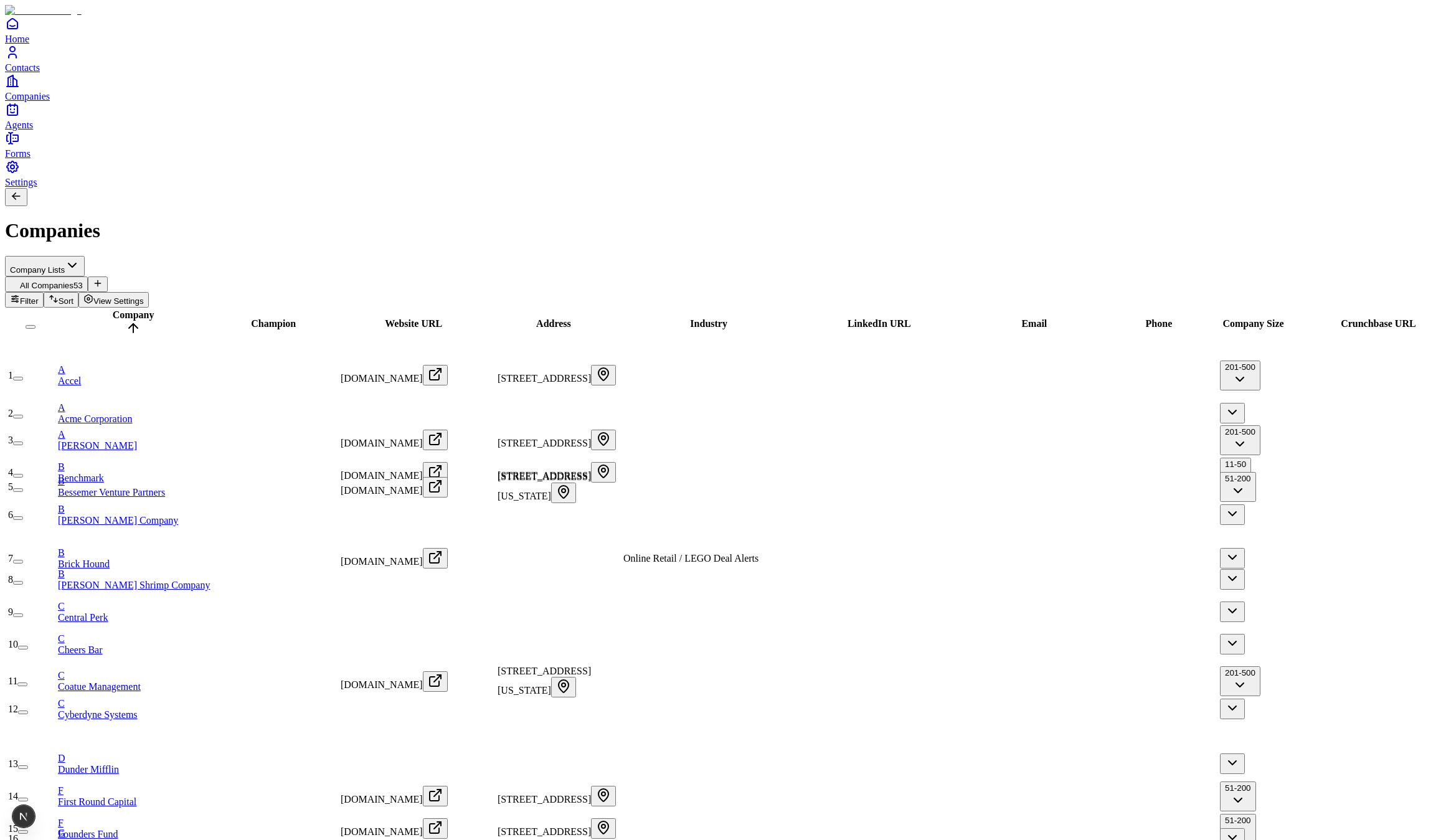
click at [37, 187] on span "Settings" at bounding box center [21, 182] width 32 height 10
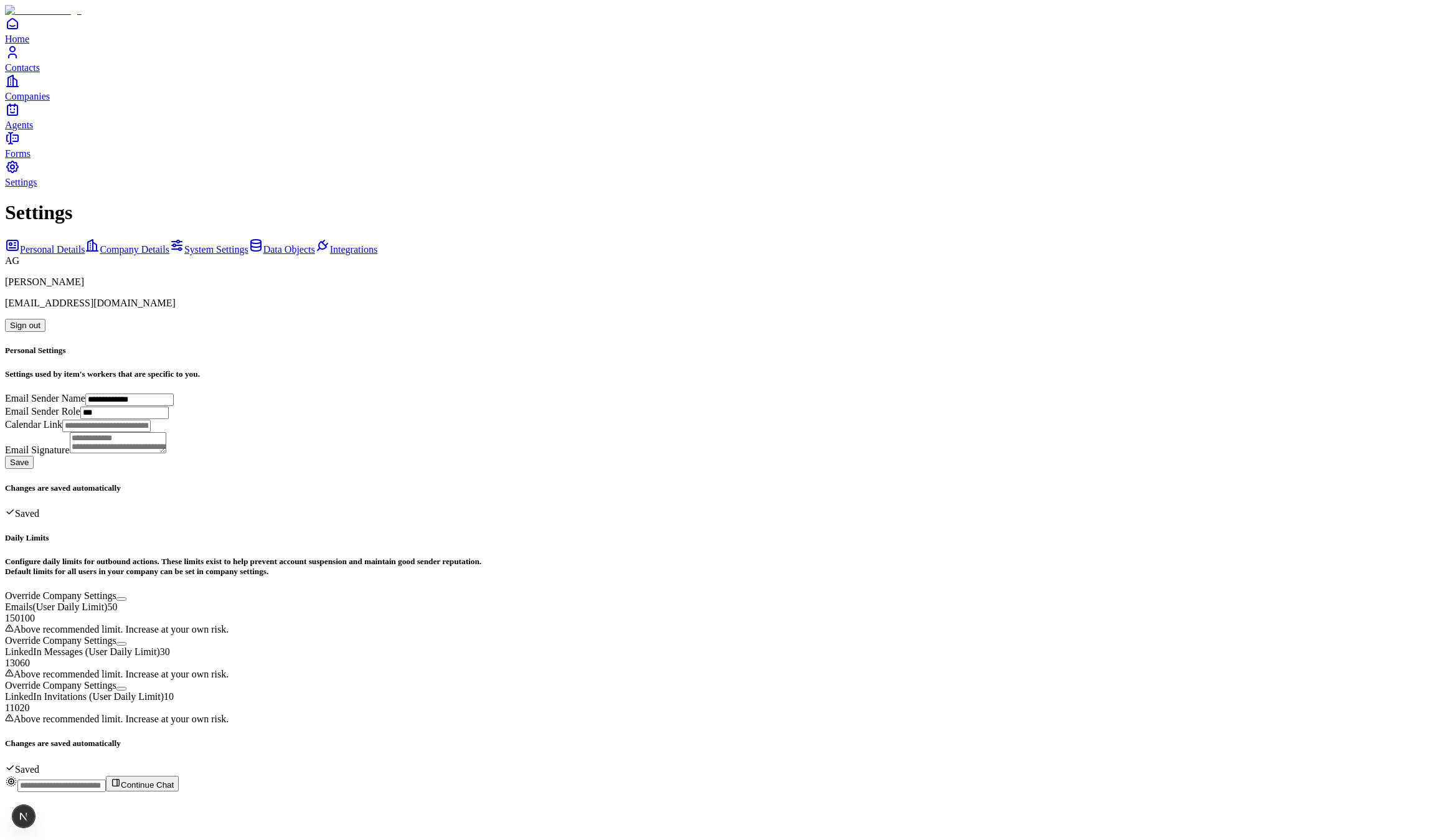
click at [57, 44] on link "Home" at bounding box center [723, 30] width 1436 height 28
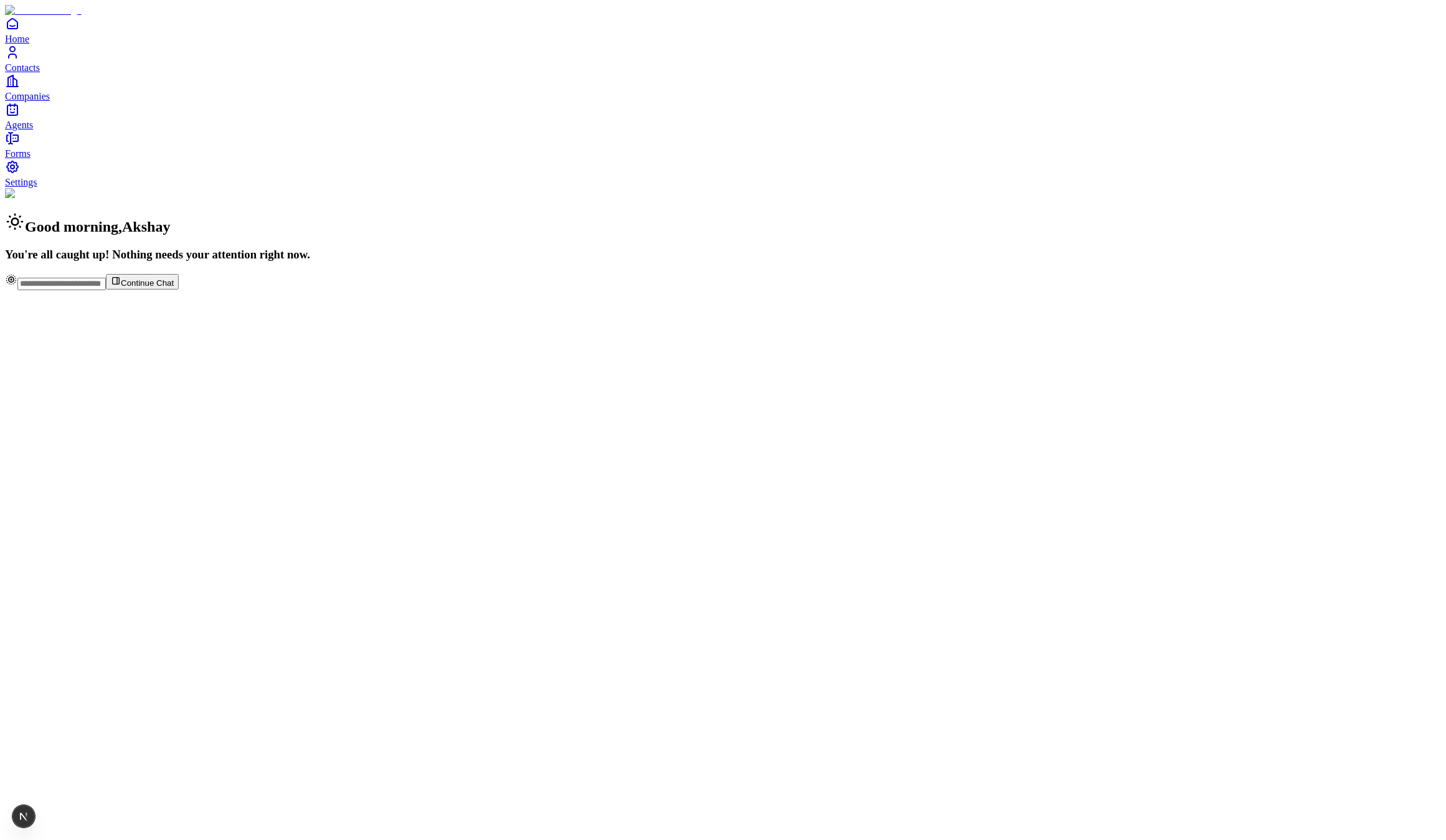
click at [36, 73] on span "Contacts" at bounding box center [23, 68] width 35 height 10
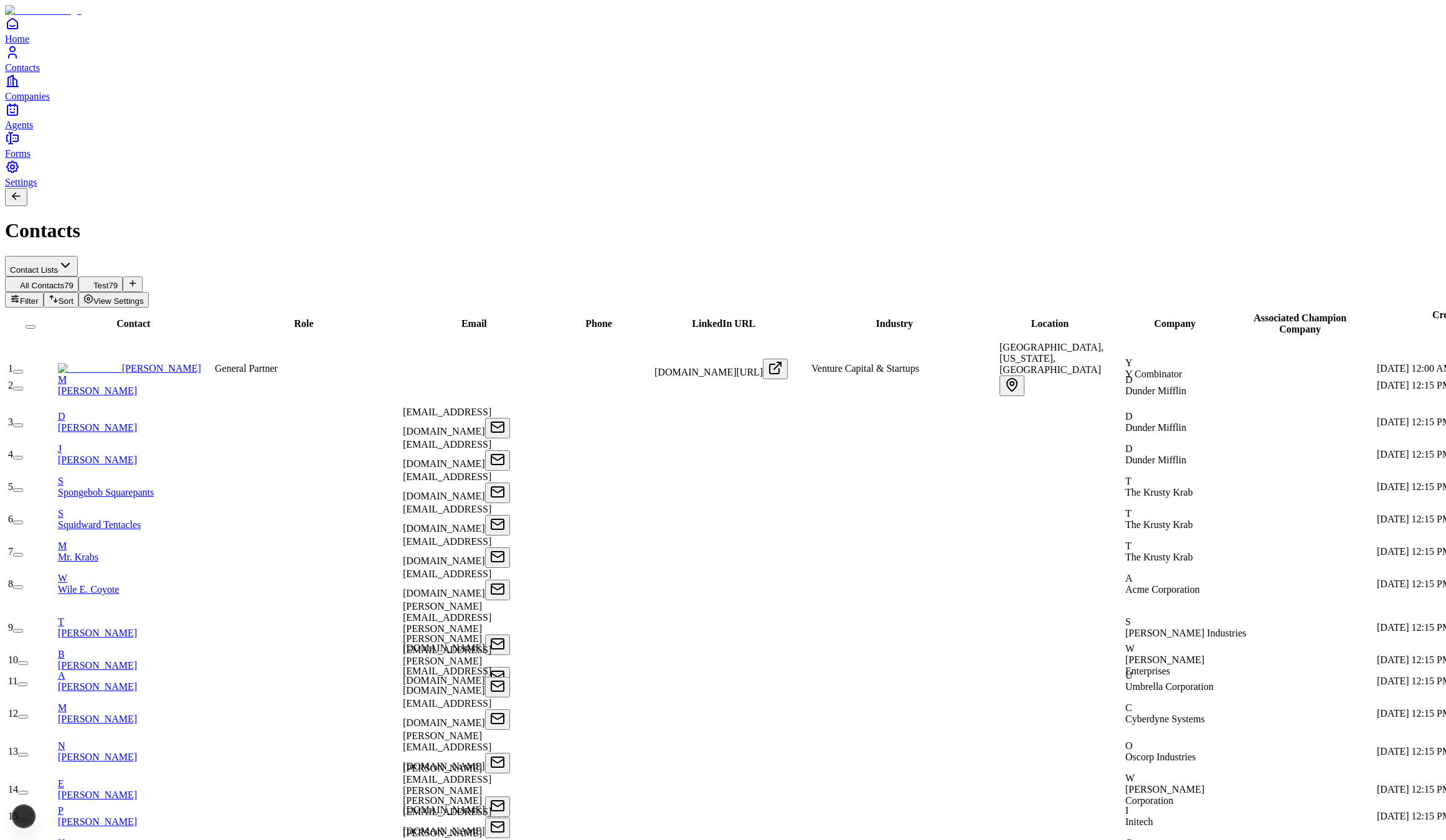
click at [57, 102] on link "Companies" at bounding box center [723, 87] width 1436 height 28
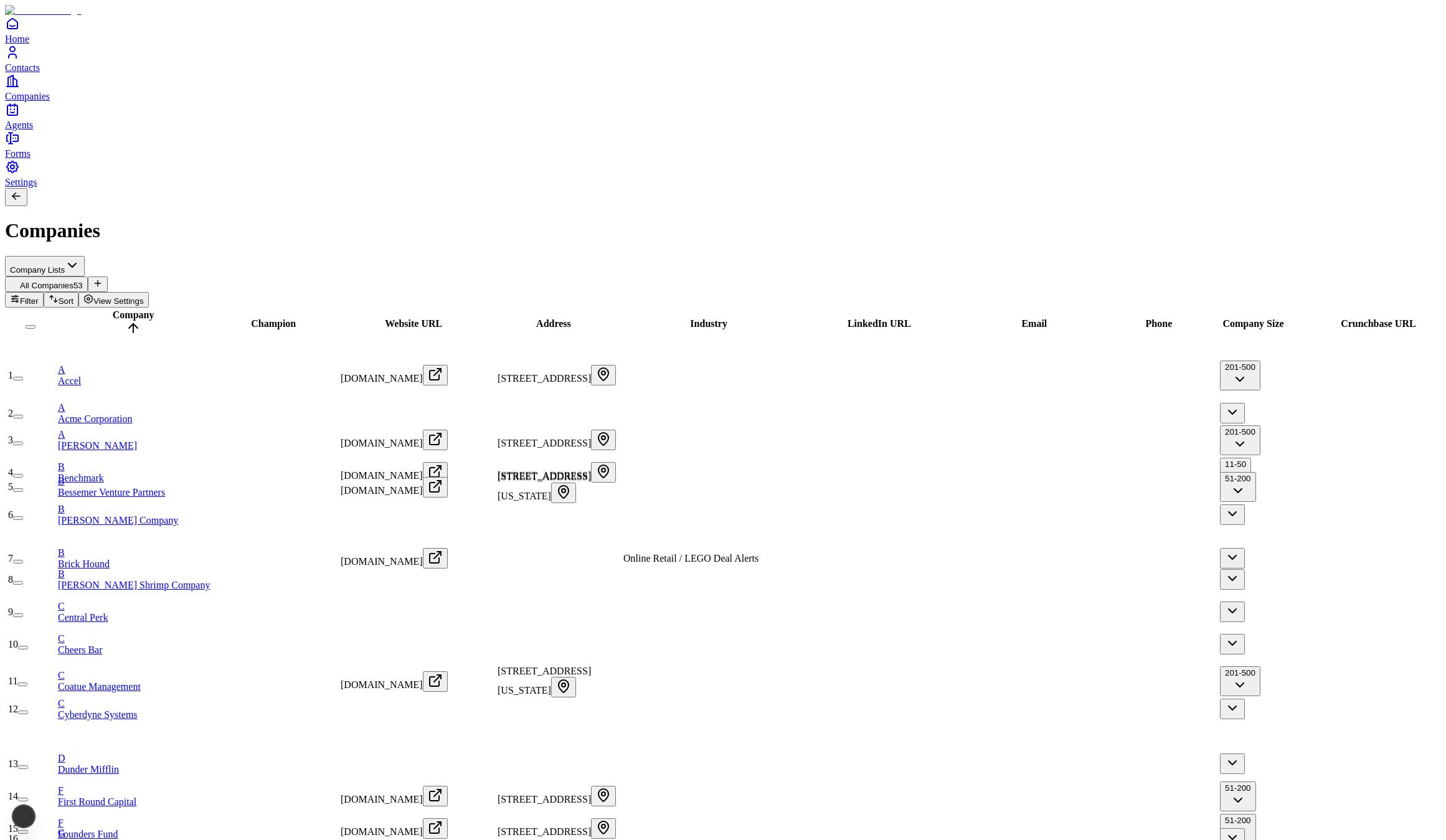
click at [82, 44] on link "Home" at bounding box center [723, 30] width 1436 height 28
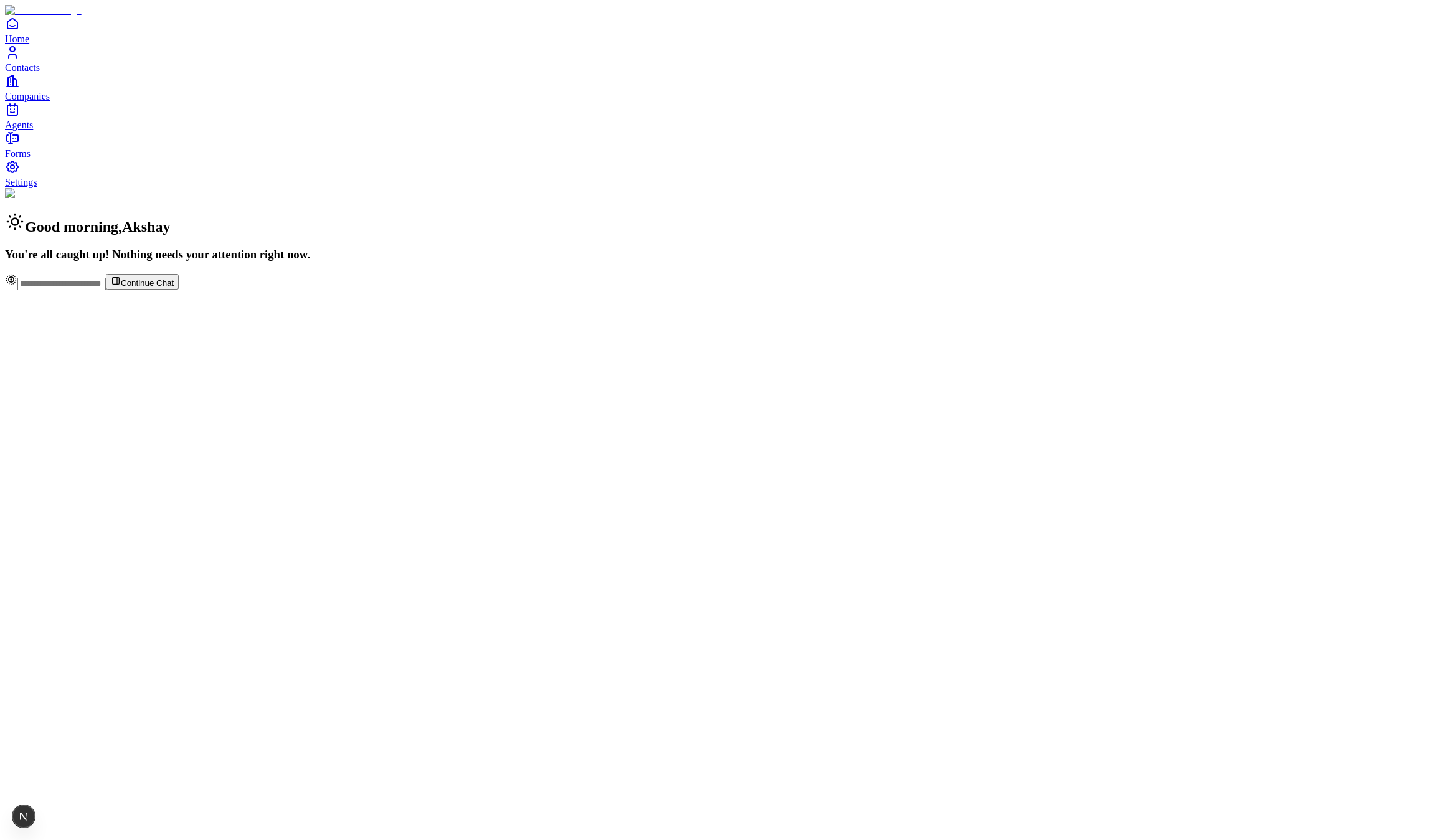
click at [44, 130] on link "Agents" at bounding box center [723, 116] width 1436 height 28
